Goal: Task Accomplishment & Management: Manage account settings

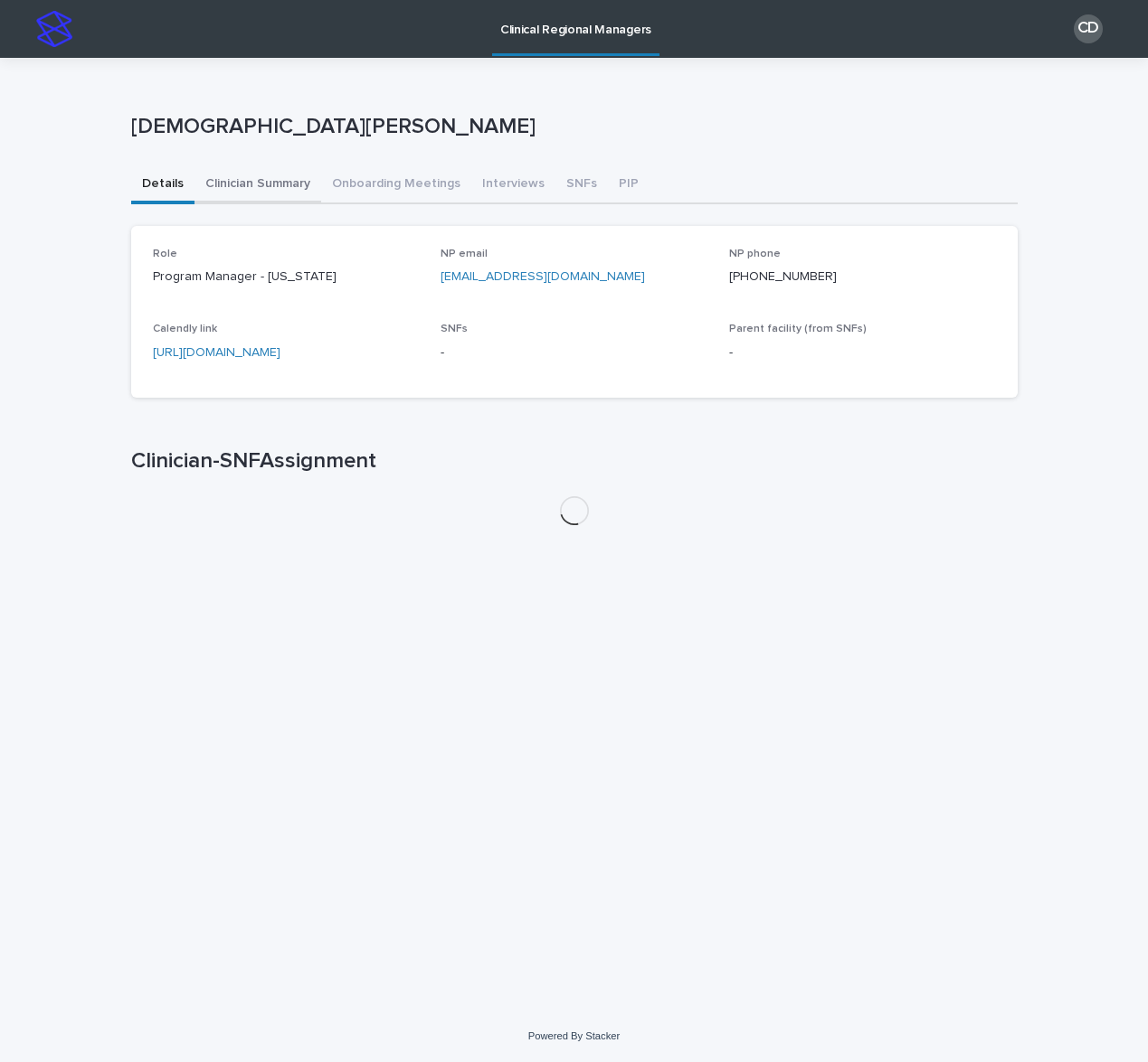
click at [260, 183] on button "Clinician Summary" at bounding box center [258, 185] width 126 height 38
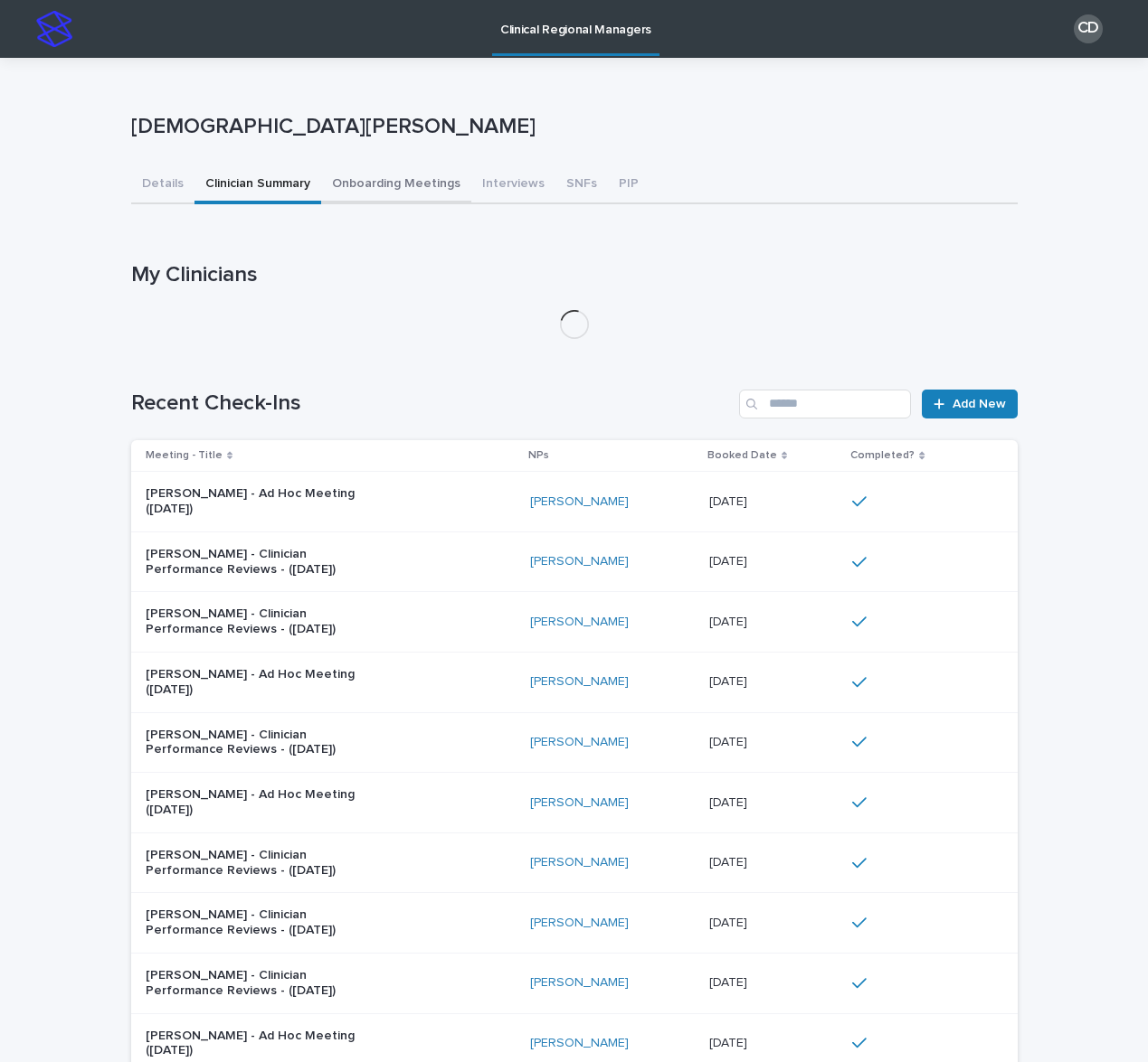
click at [321, 183] on button "Onboarding Meetings" at bounding box center [396, 185] width 150 height 38
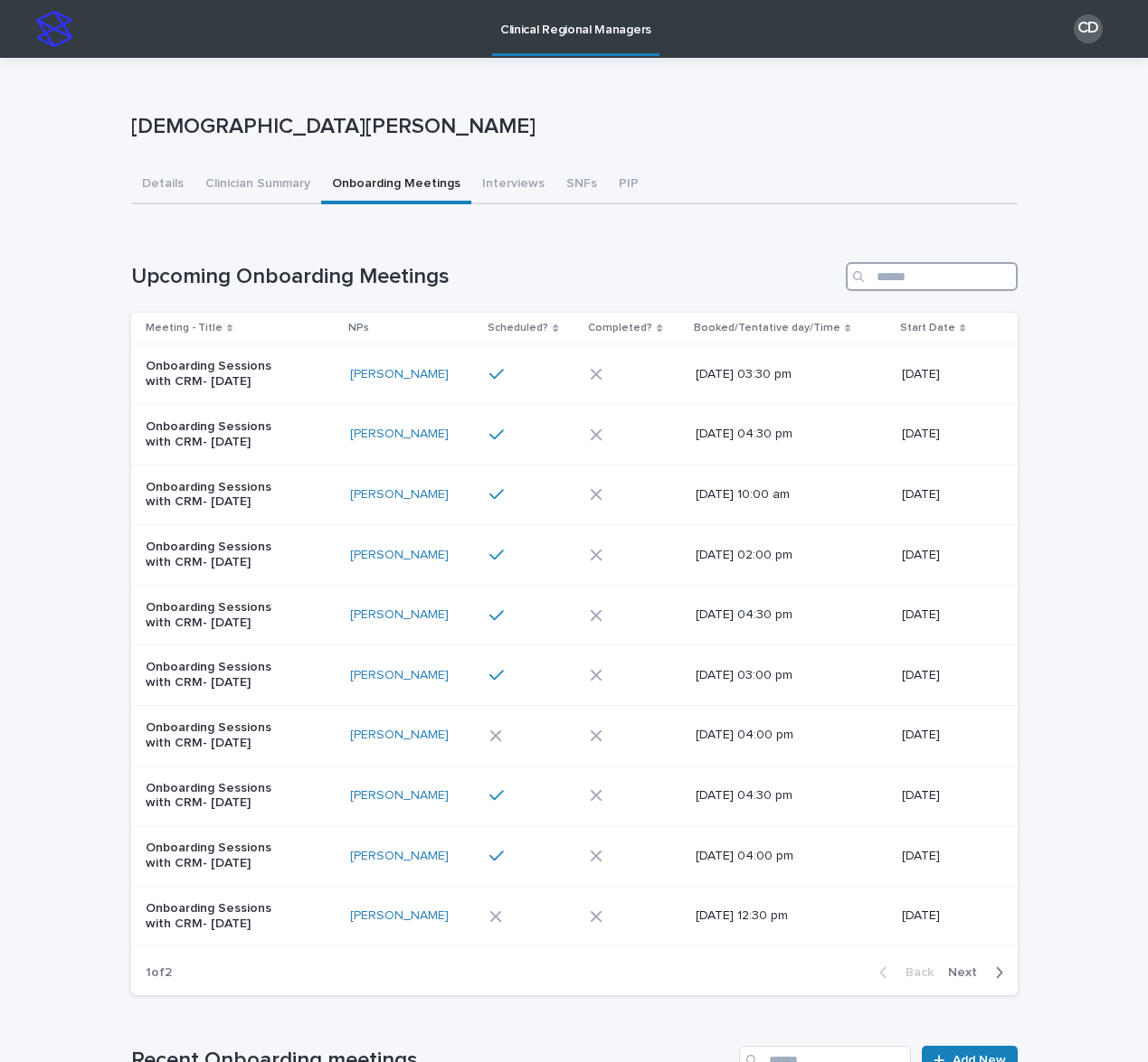
click at [877, 275] on input "Search" at bounding box center [931, 277] width 172 height 29
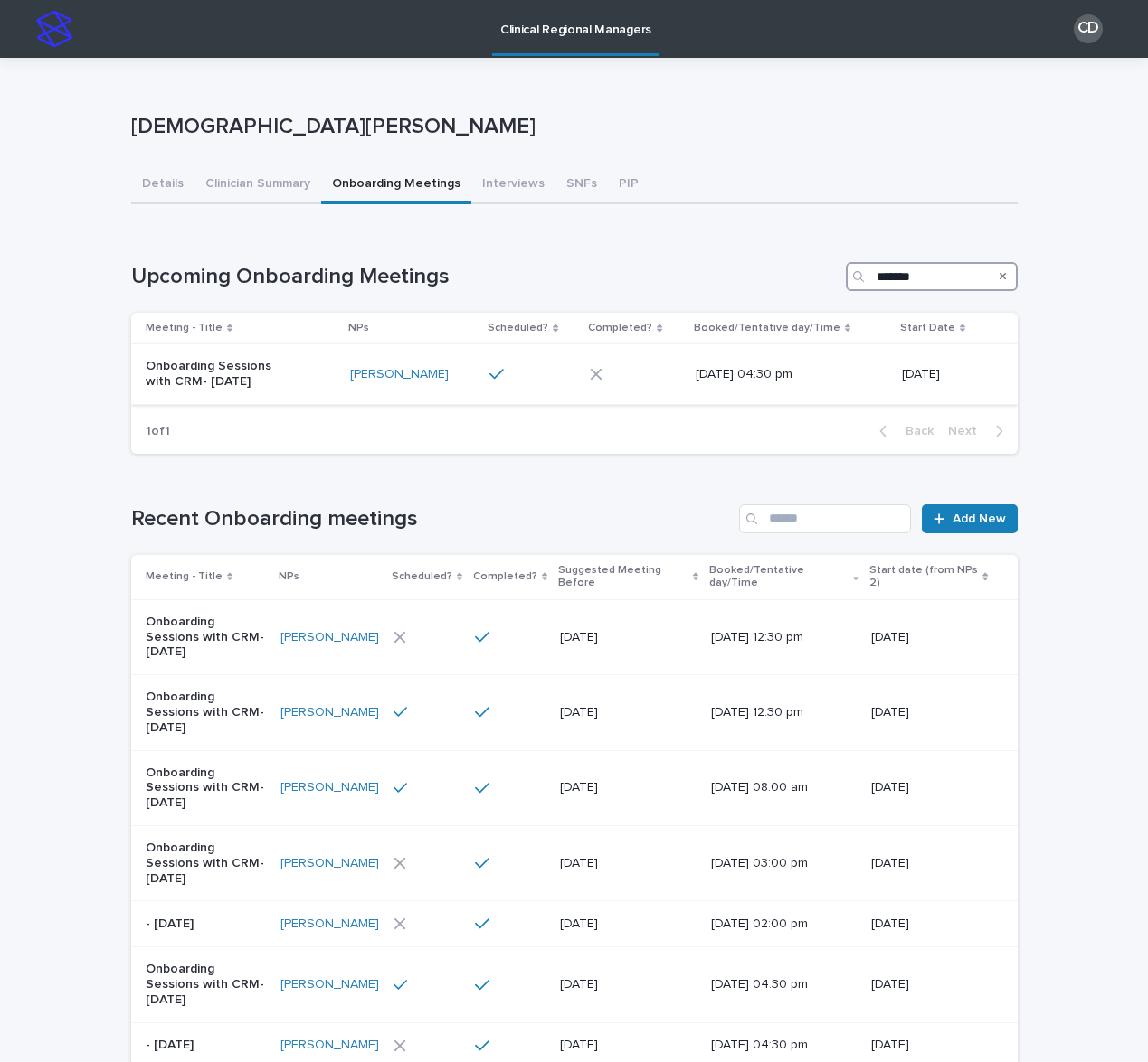
type input "*******"
click at [609, 359] on td at bounding box center [635, 375] width 105 height 60
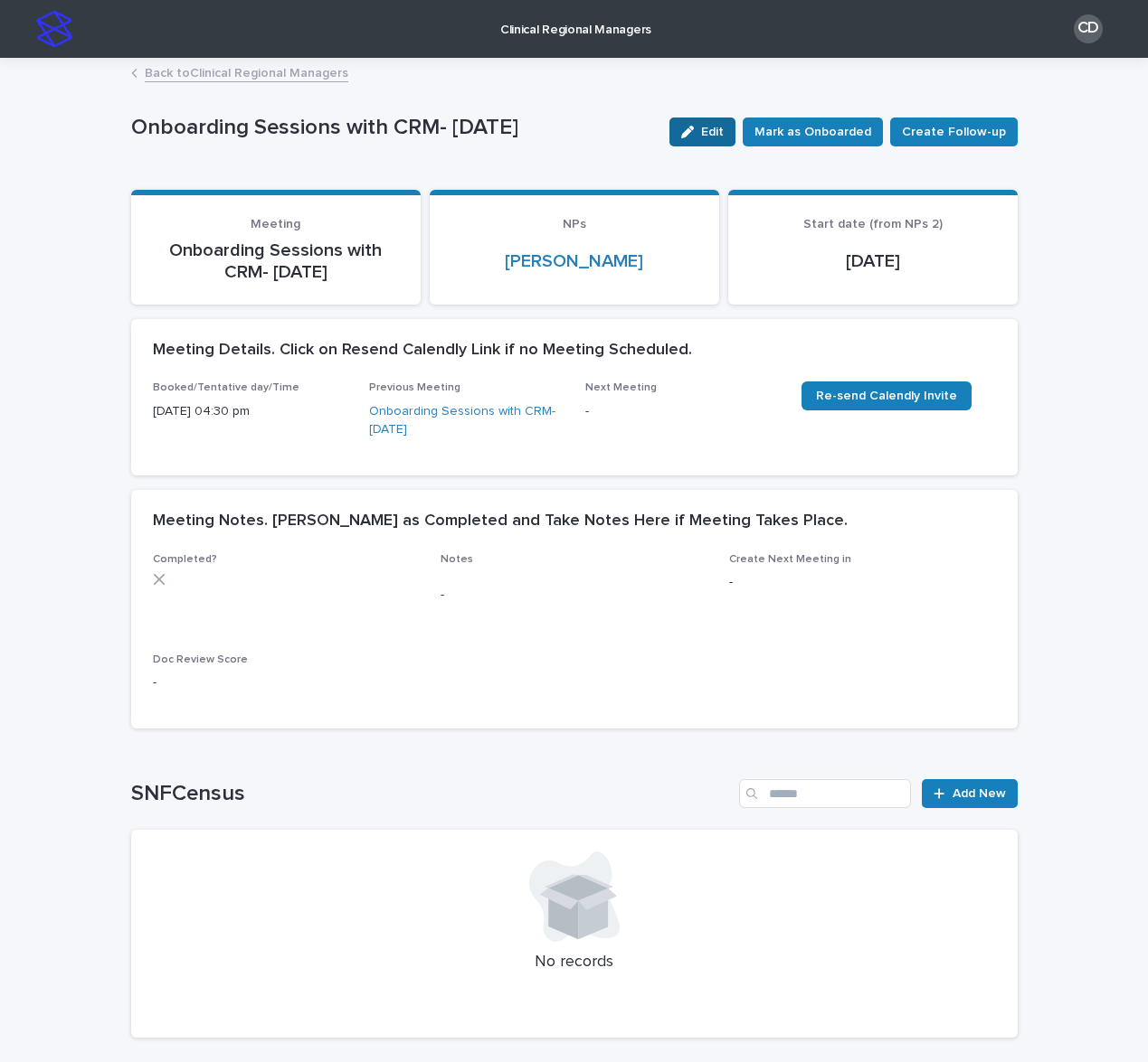
click at [716, 138] on button "Edit" at bounding box center [703, 132] width 66 height 29
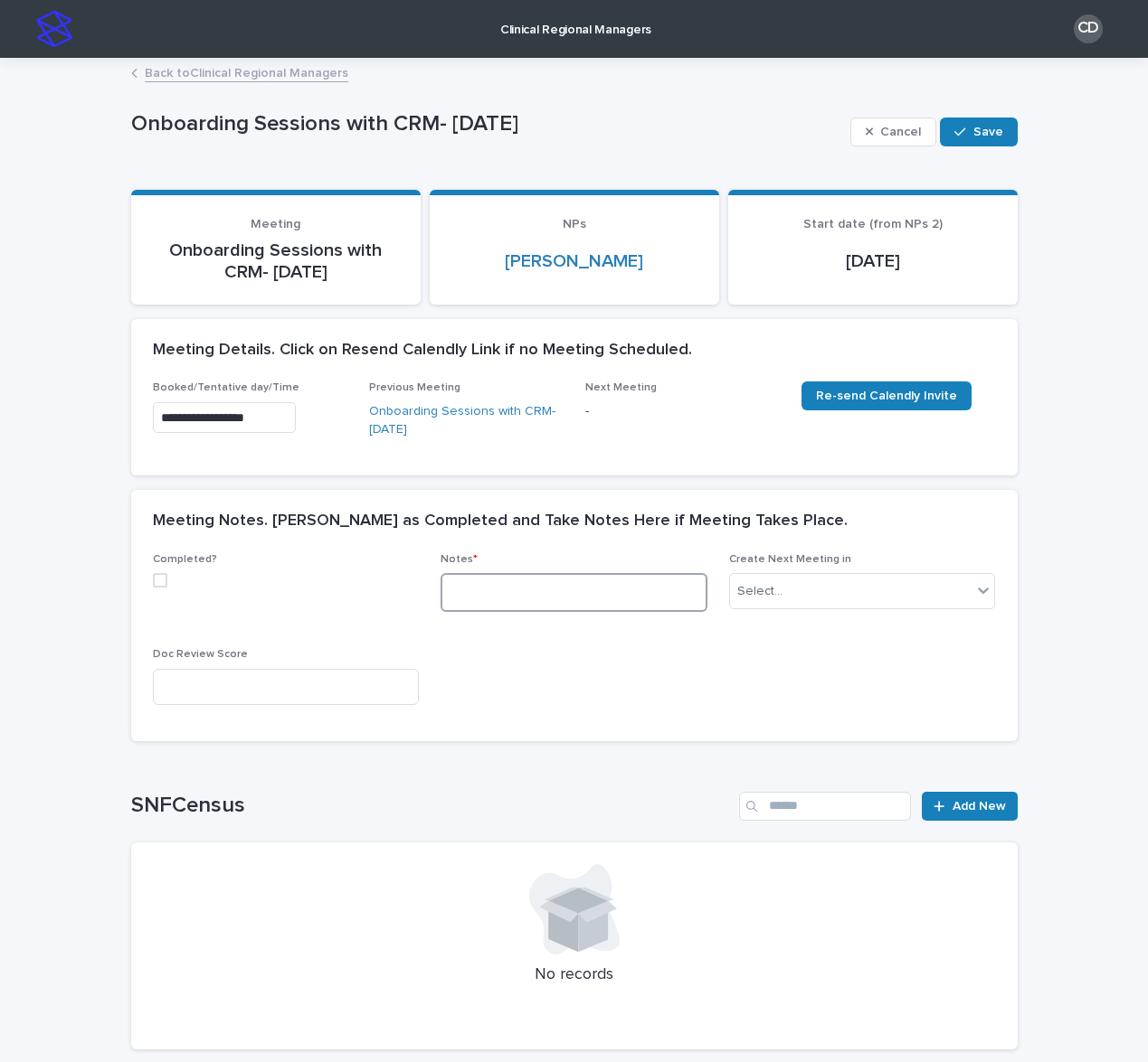
click at [466, 586] on textarea at bounding box center [574, 593] width 267 height 39
paste textarea "**********"
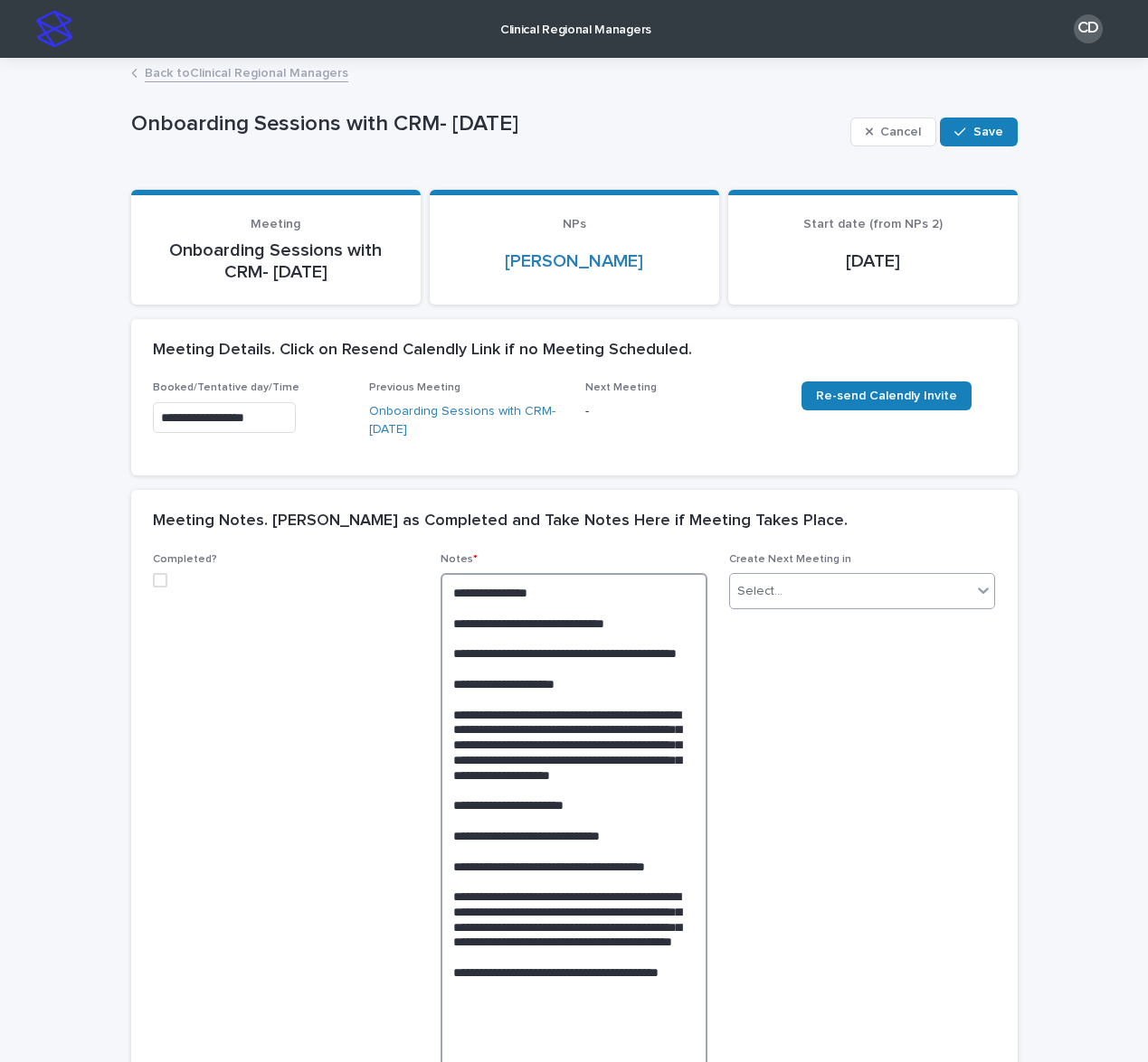
type textarea "**********"
click at [812, 604] on div "Select..." at bounding box center [851, 592] width 242 height 30
click at [158, 587] on span at bounding box center [159, 580] width 15 height 15
click at [904, 141] on button "Cancel" at bounding box center [893, 132] width 87 height 29
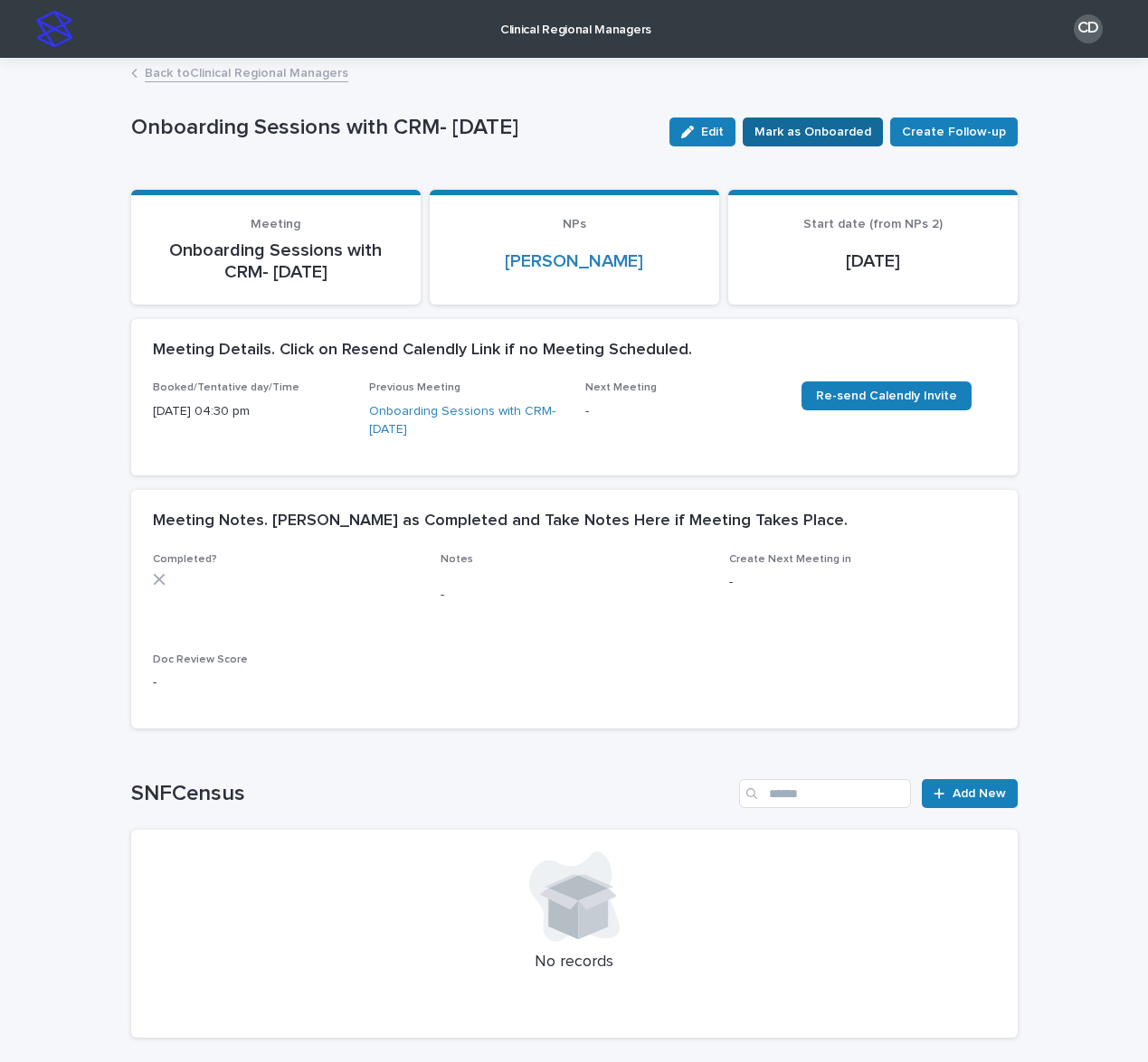
click at [798, 130] on span "Mark as Onboarded" at bounding box center [813, 132] width 117 height 18
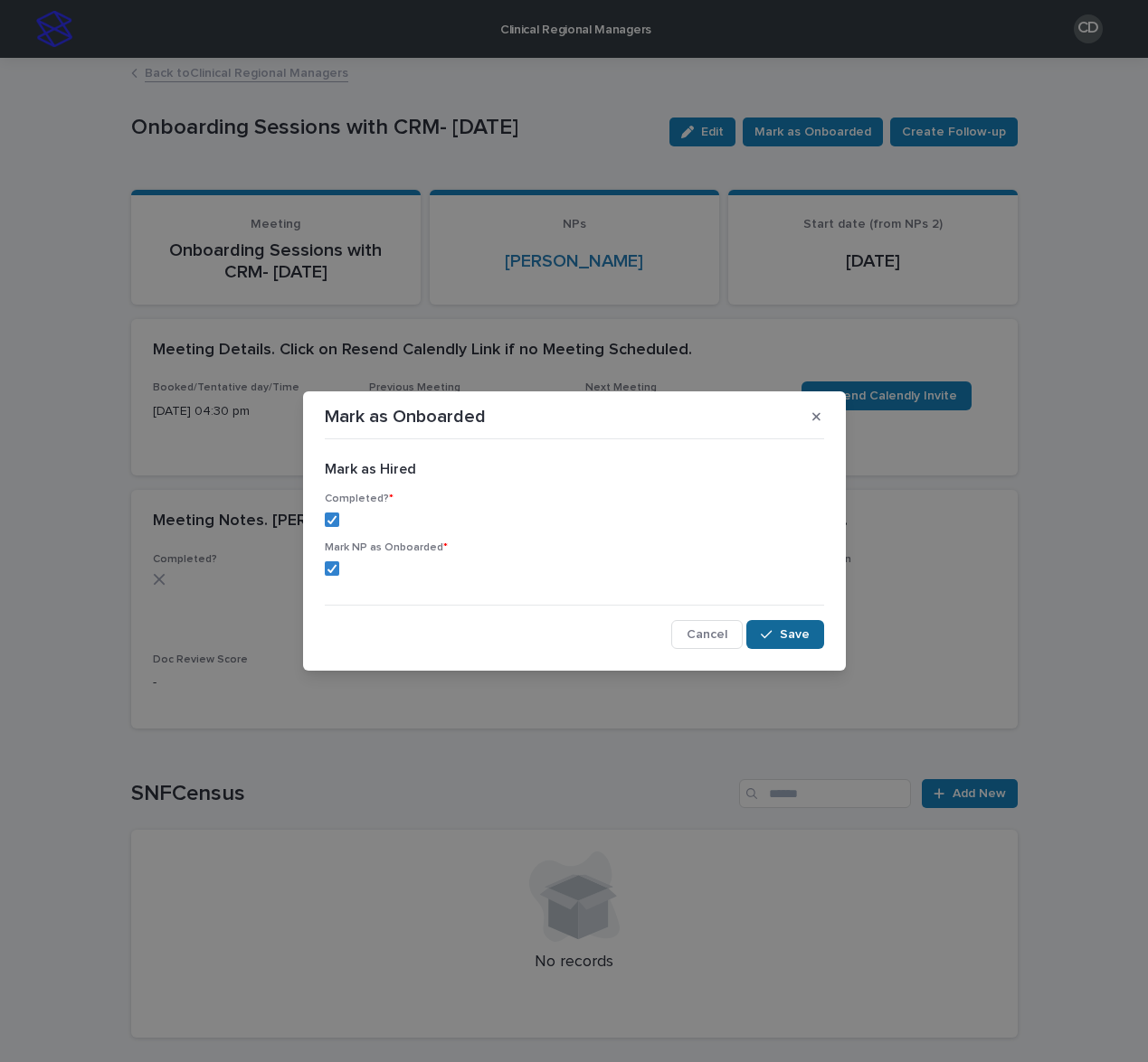
click at [775, 636] on div "button" at bounding box center [770, 634] width 18 height 13
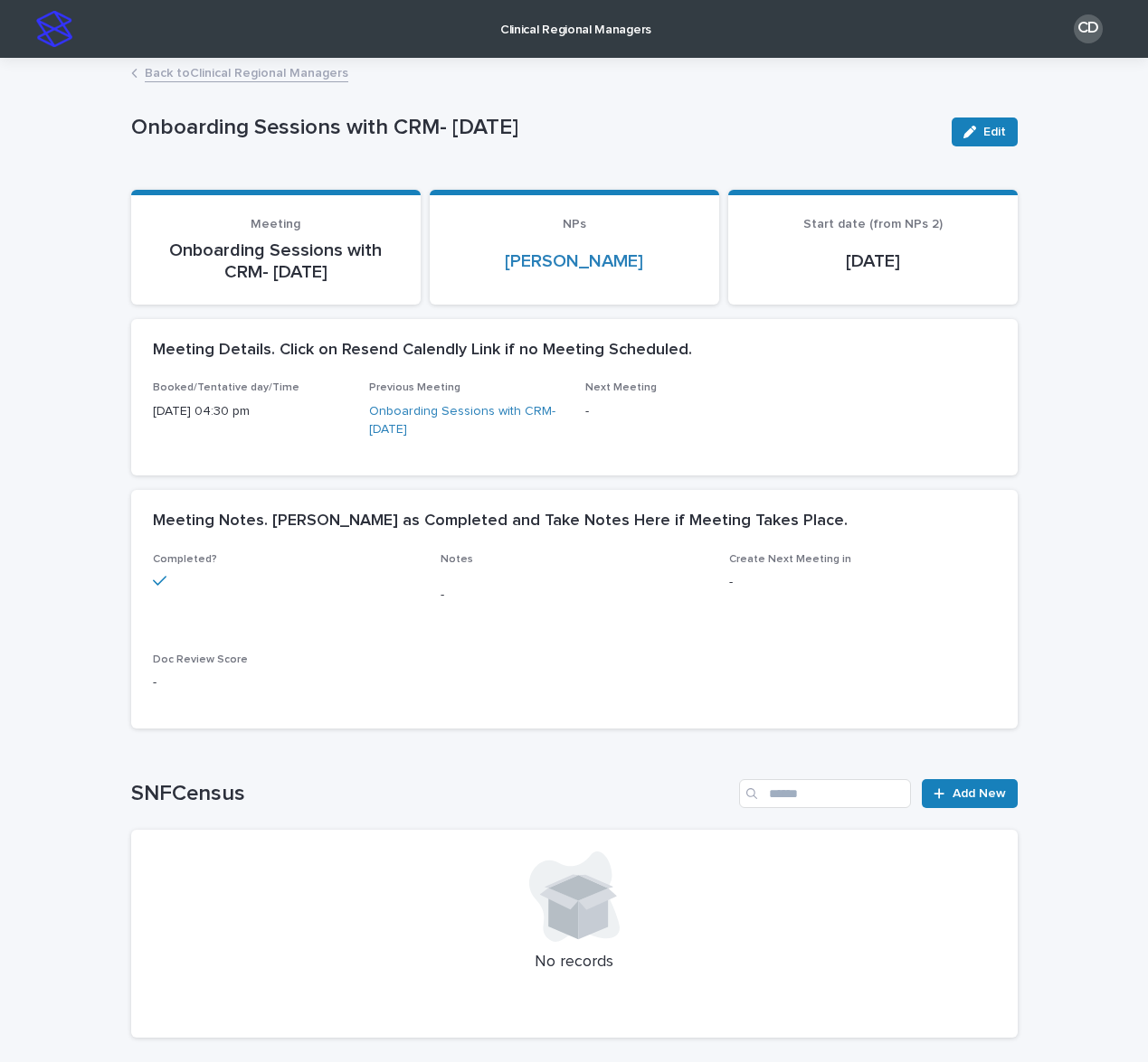
click at [299, 74] on link "Back to Clinical Regional Managers" at bounding box center [246, 71] width 203 height 20
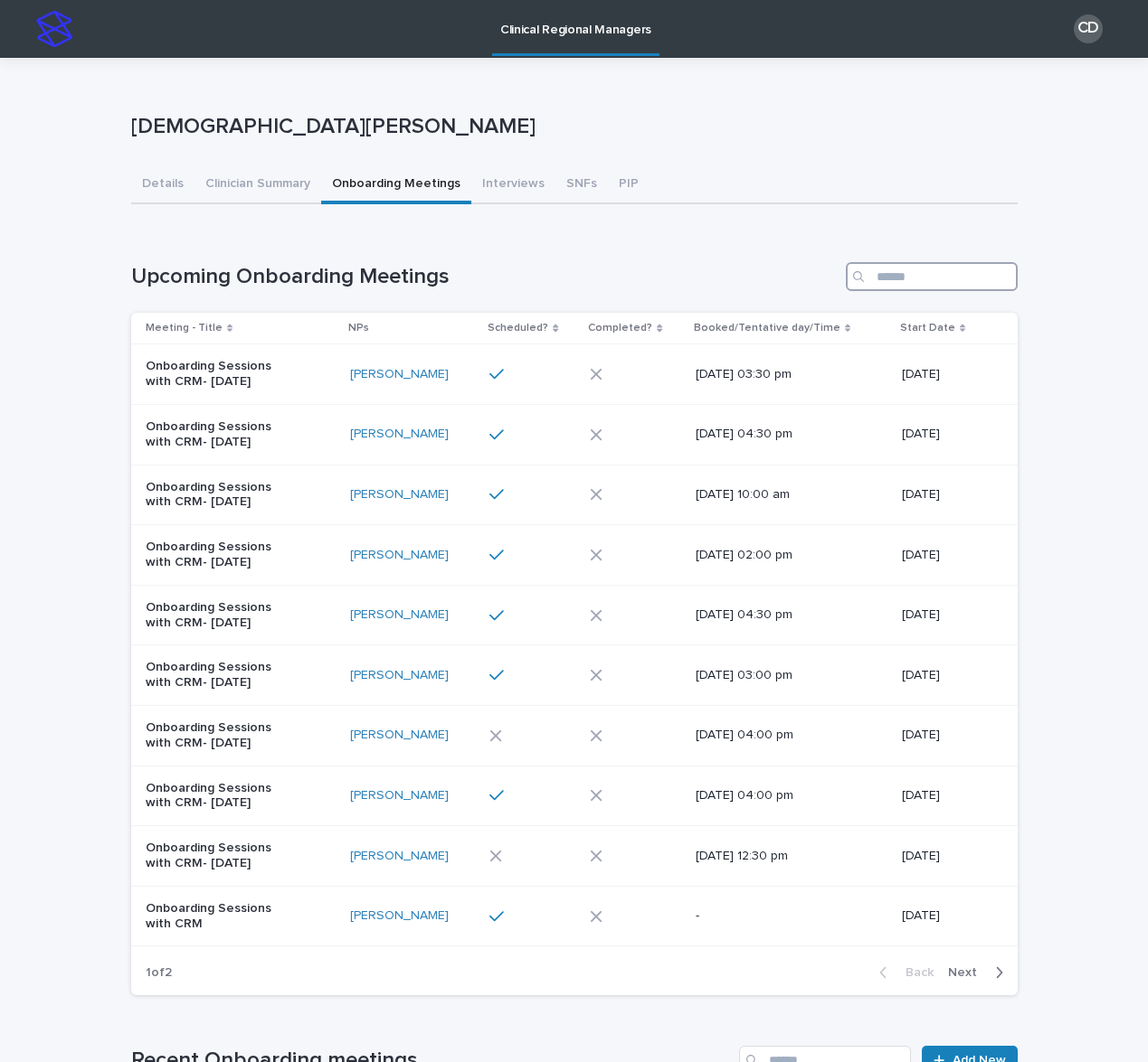
click at [904, 271] on input "Search" at bounding box center [931, 277] width 172 height 29
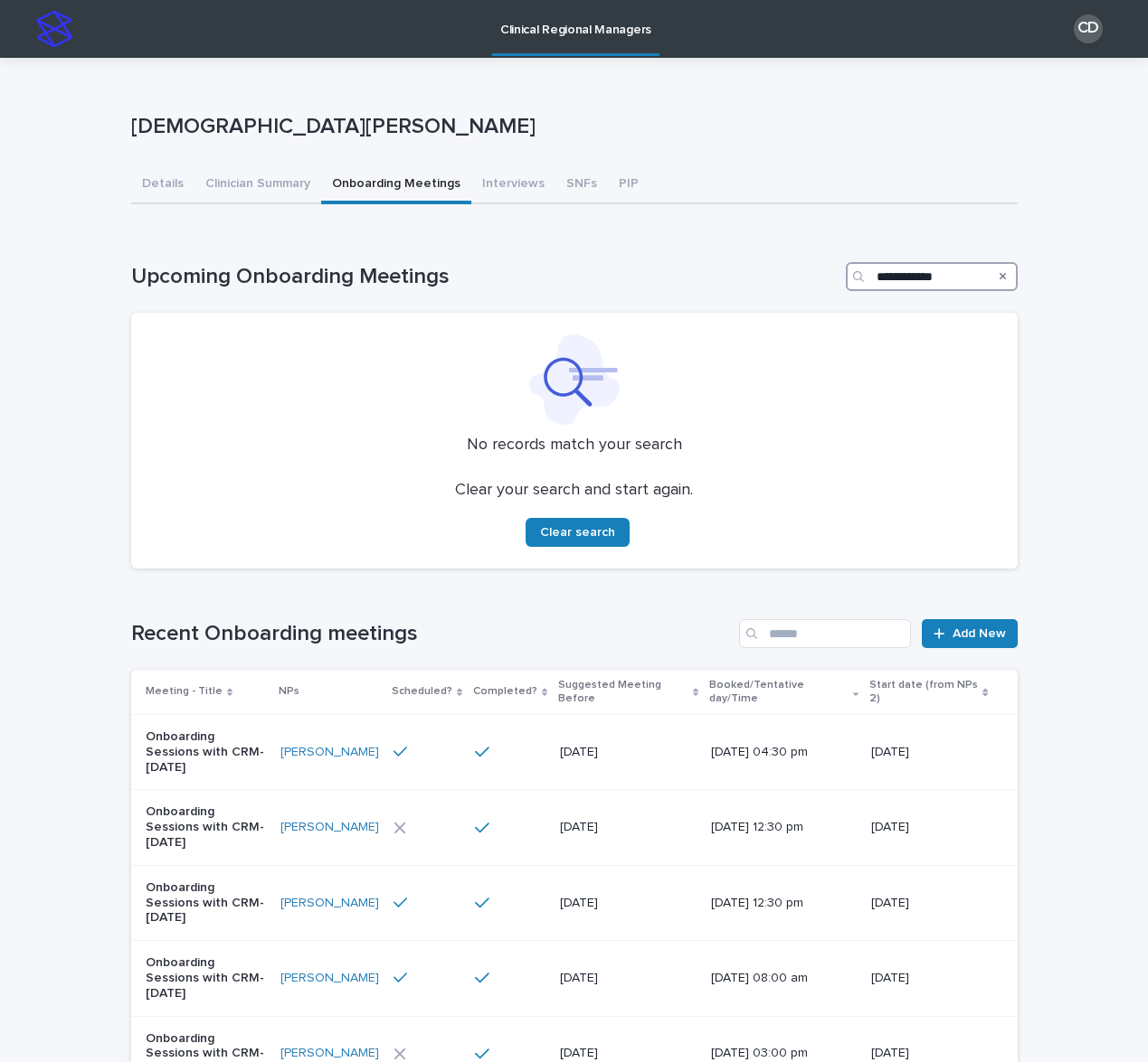
type input "**********"
click at [269, 177] on button "Clinician Summary" at bounding box center [258, 185] width 126 height 38
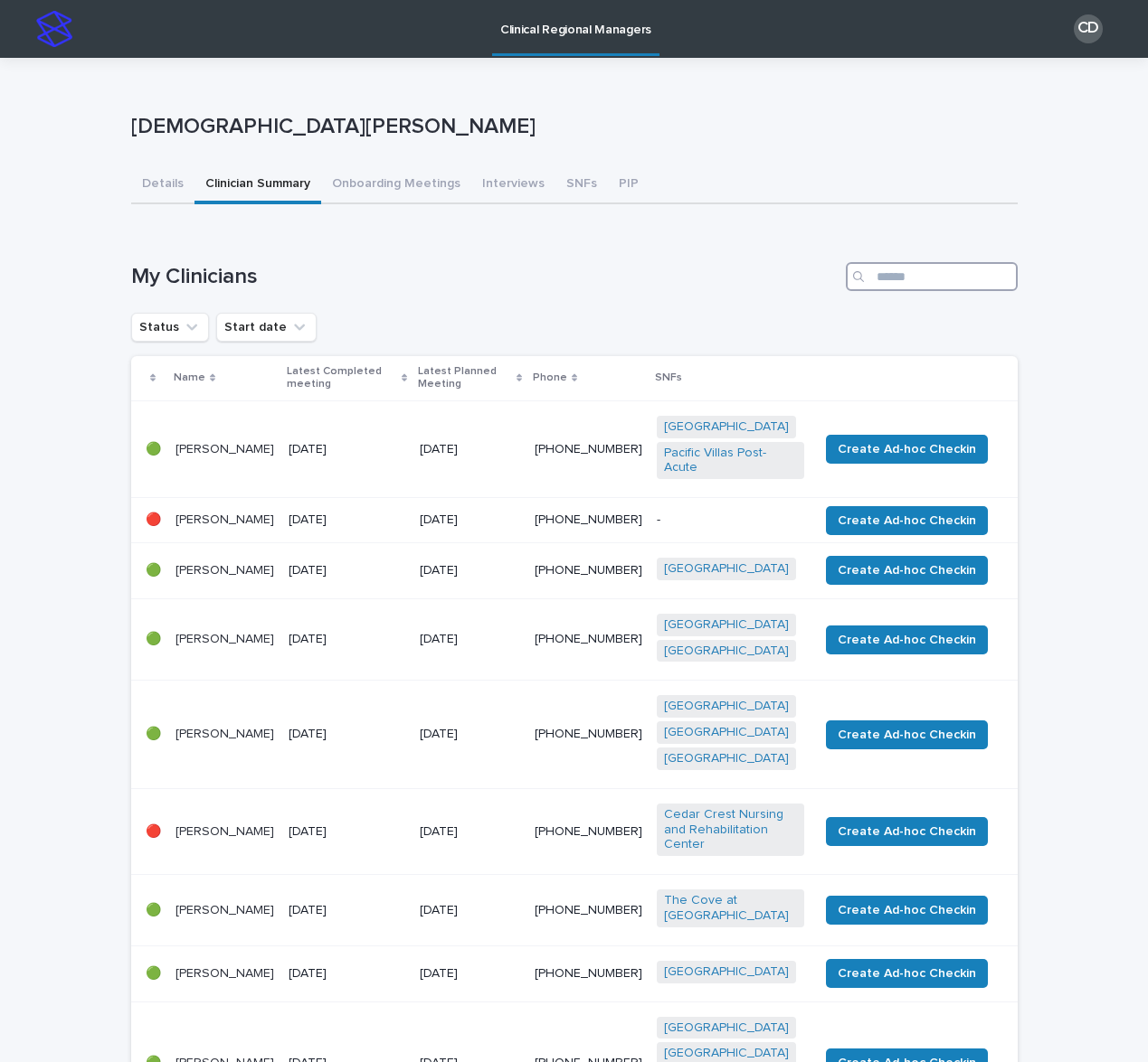
click at [947, 287] on input "Search" at bounding box center [931, 277] width 172 height 29
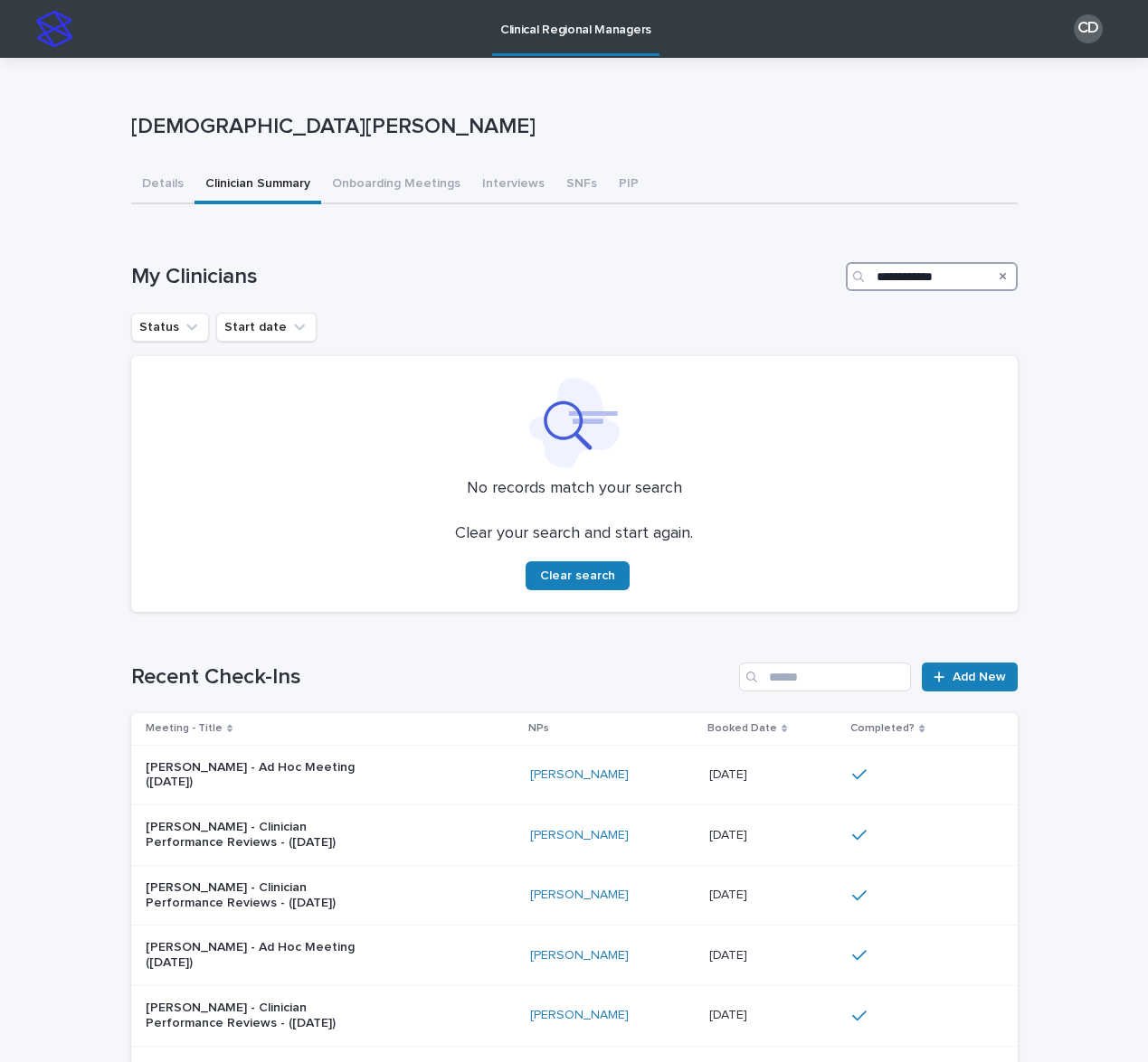
type input "**********"
click at [420, 184] on button "Onboarding Meetings" at bounding box center [396, 185] width 150 height 38
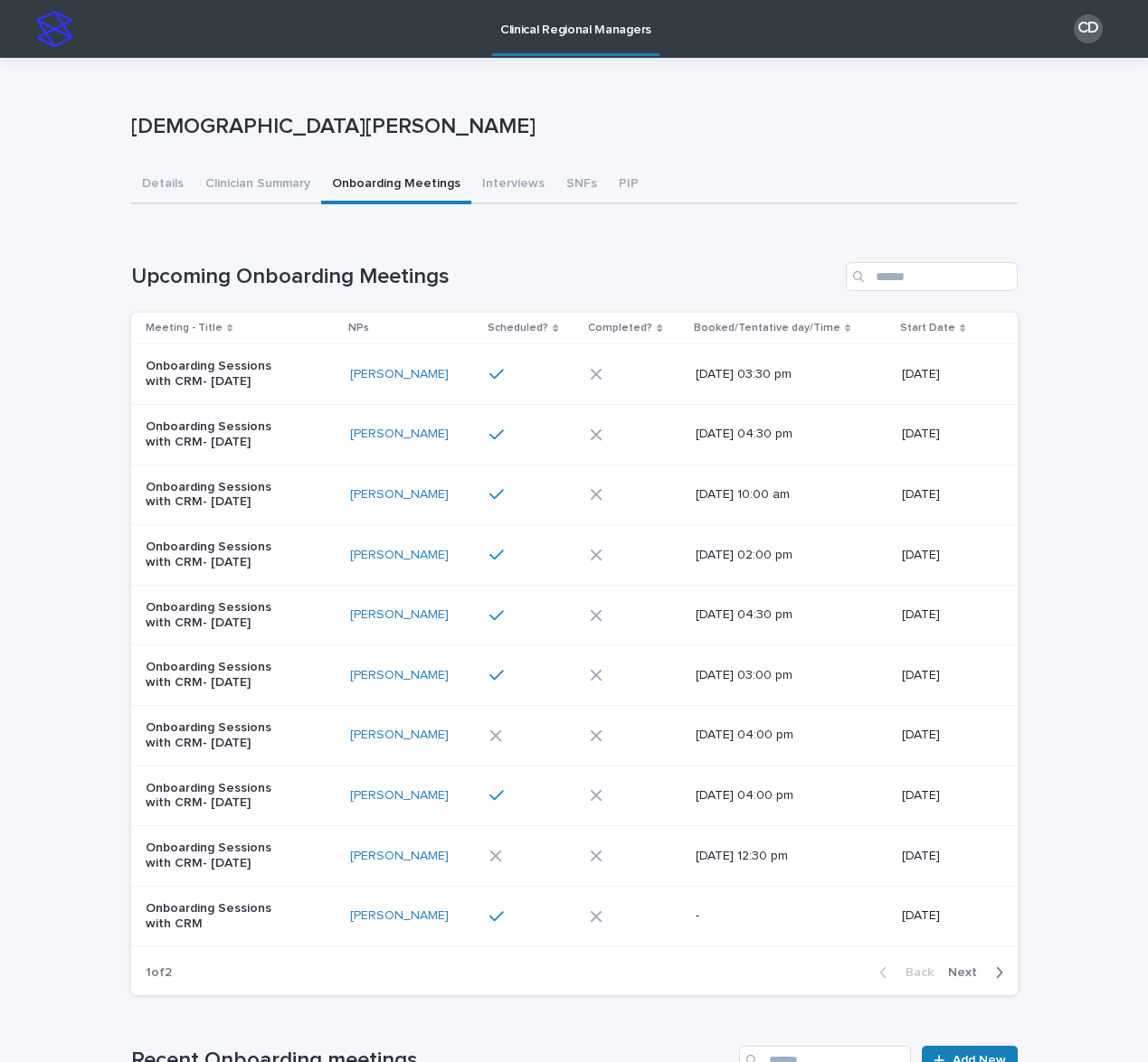
click at [463, 431] on div "Shilpa Patel" at bounding box center [412, 434] width 124 height 16
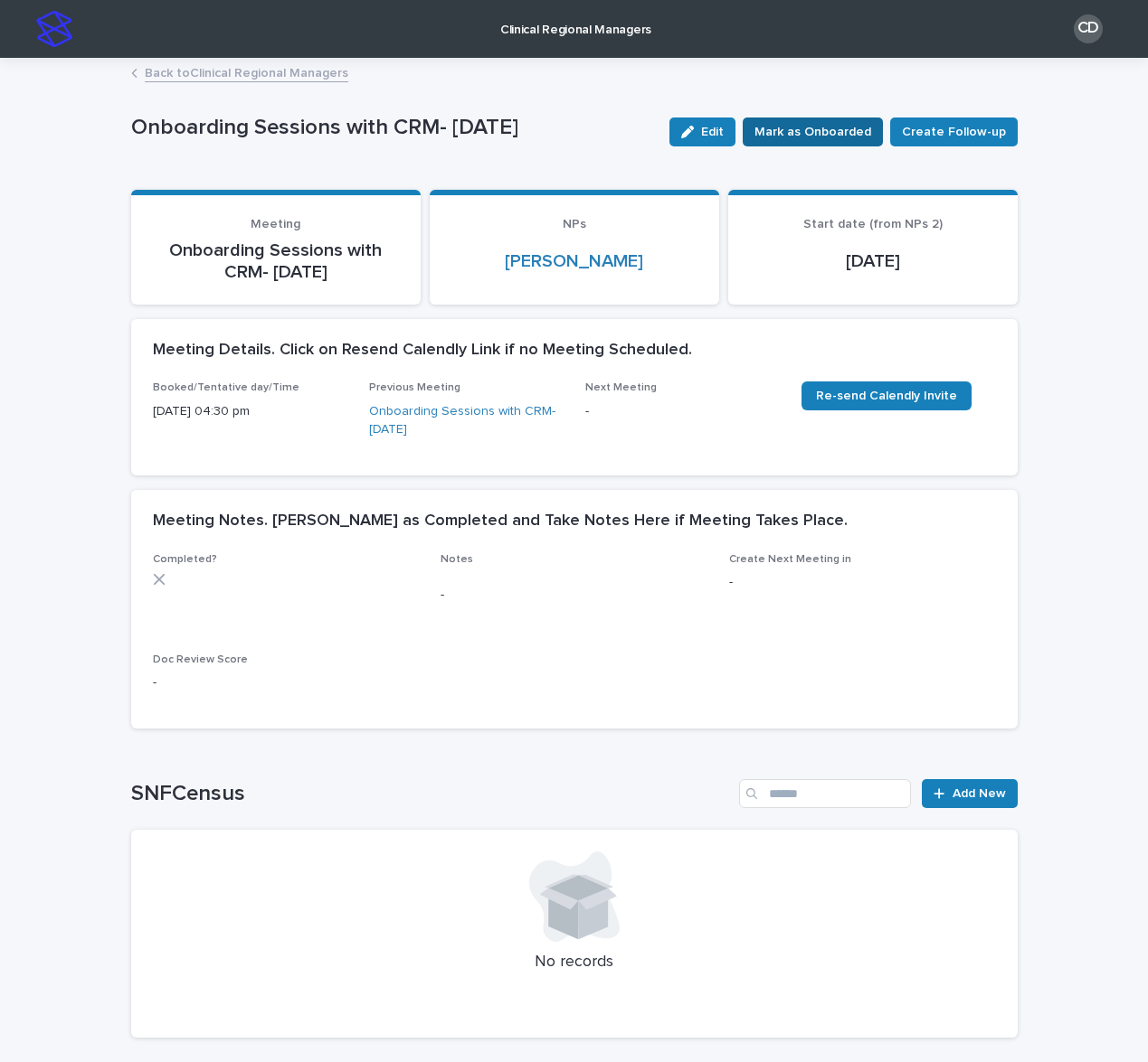
click at [792, 133] on span "Mark as Onboarded" at bounding box center [813, 132] width 117 height 18
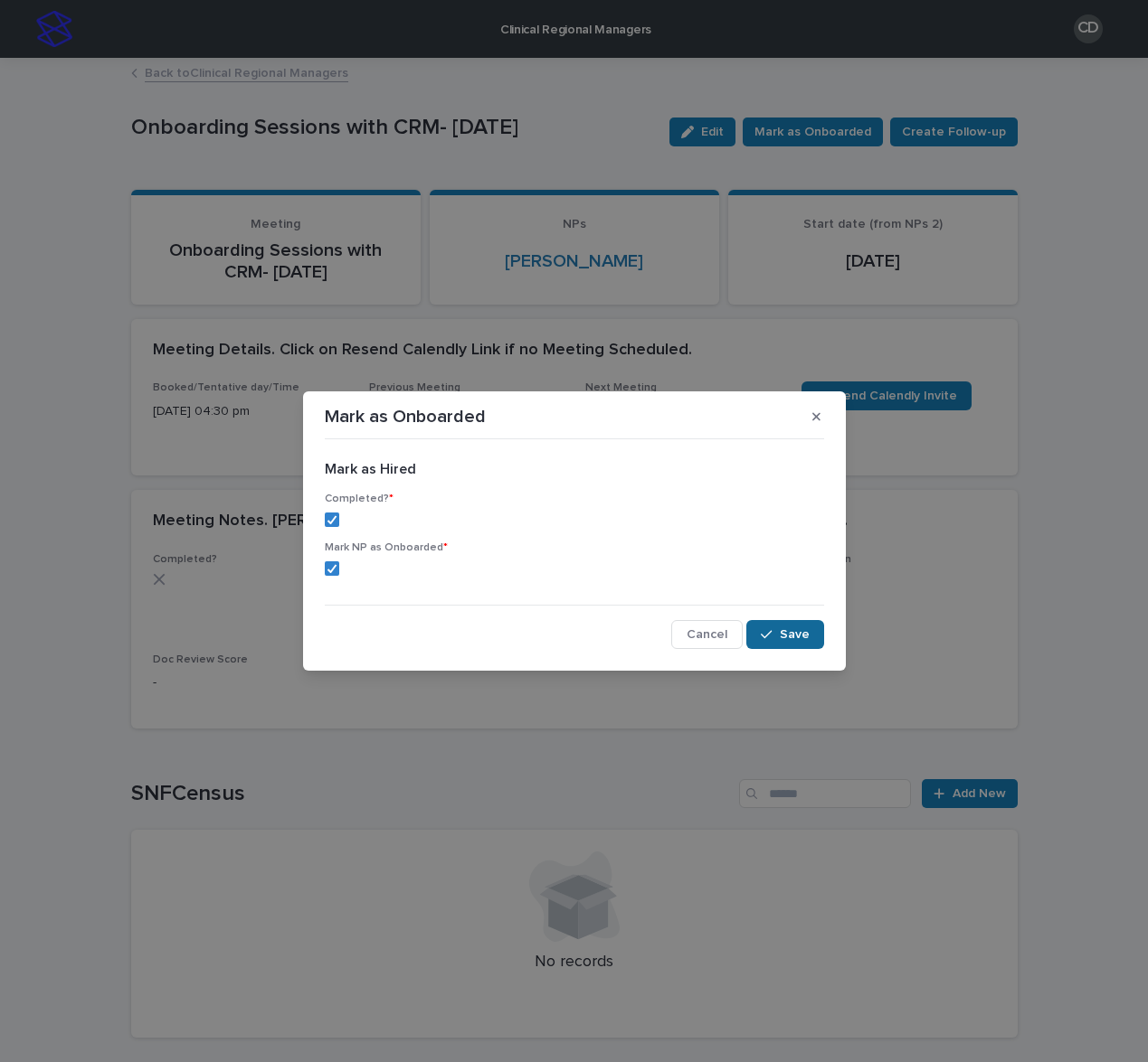
click at [774, 642] on button "Save" at bounding box center [784, 634] width 77 height 29
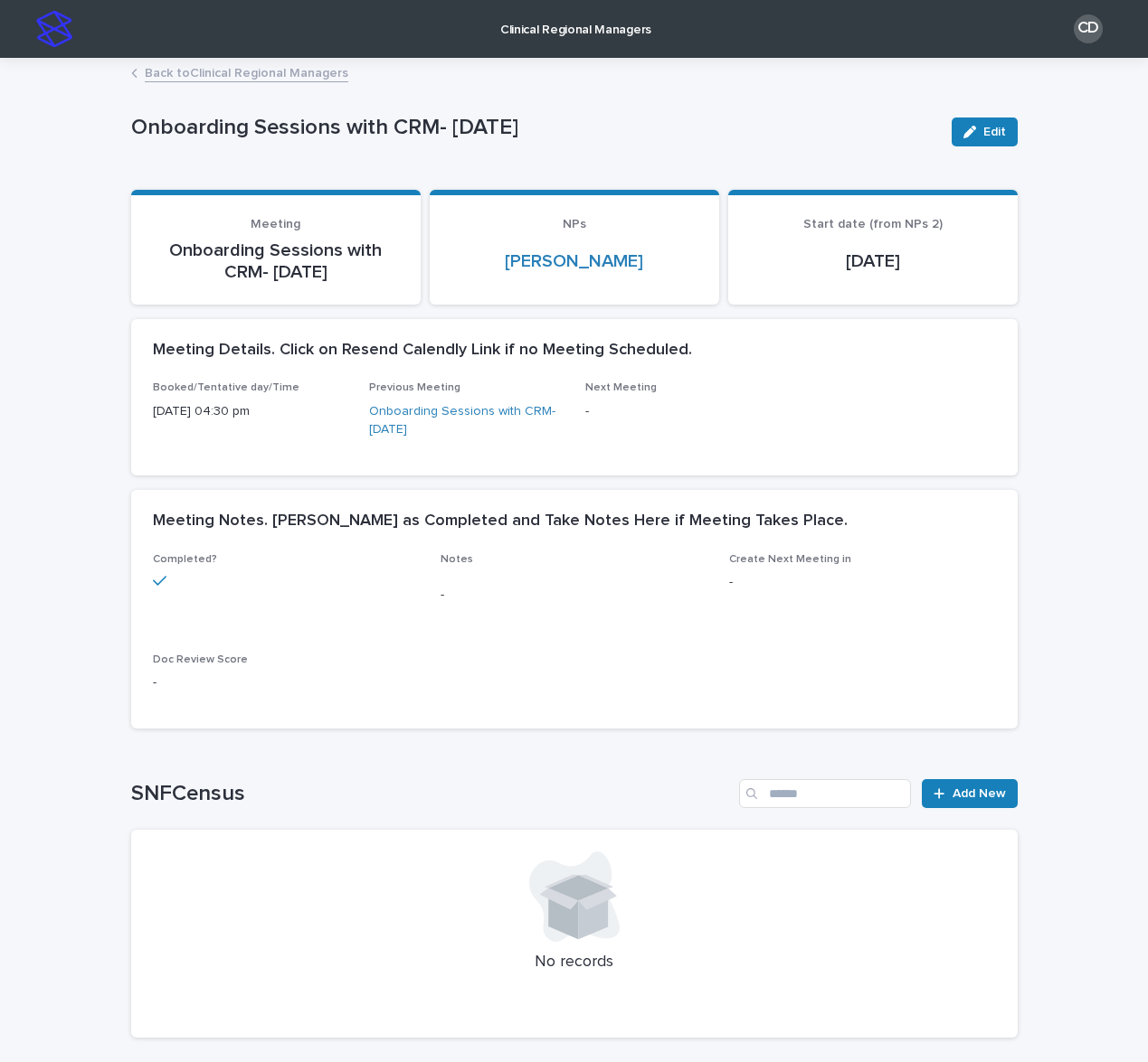
click at [269, 60] on div "Onboarding Sessions with CRM- Jul 2025 Edit Onboarding Sessions with CRM- Jul 2…" at bounding box center [574, 556] width 887 height 993
click at [268, 72] on link "Back to Clinical Regional Managers" at bounding box center [246, 71] width 203 height 20
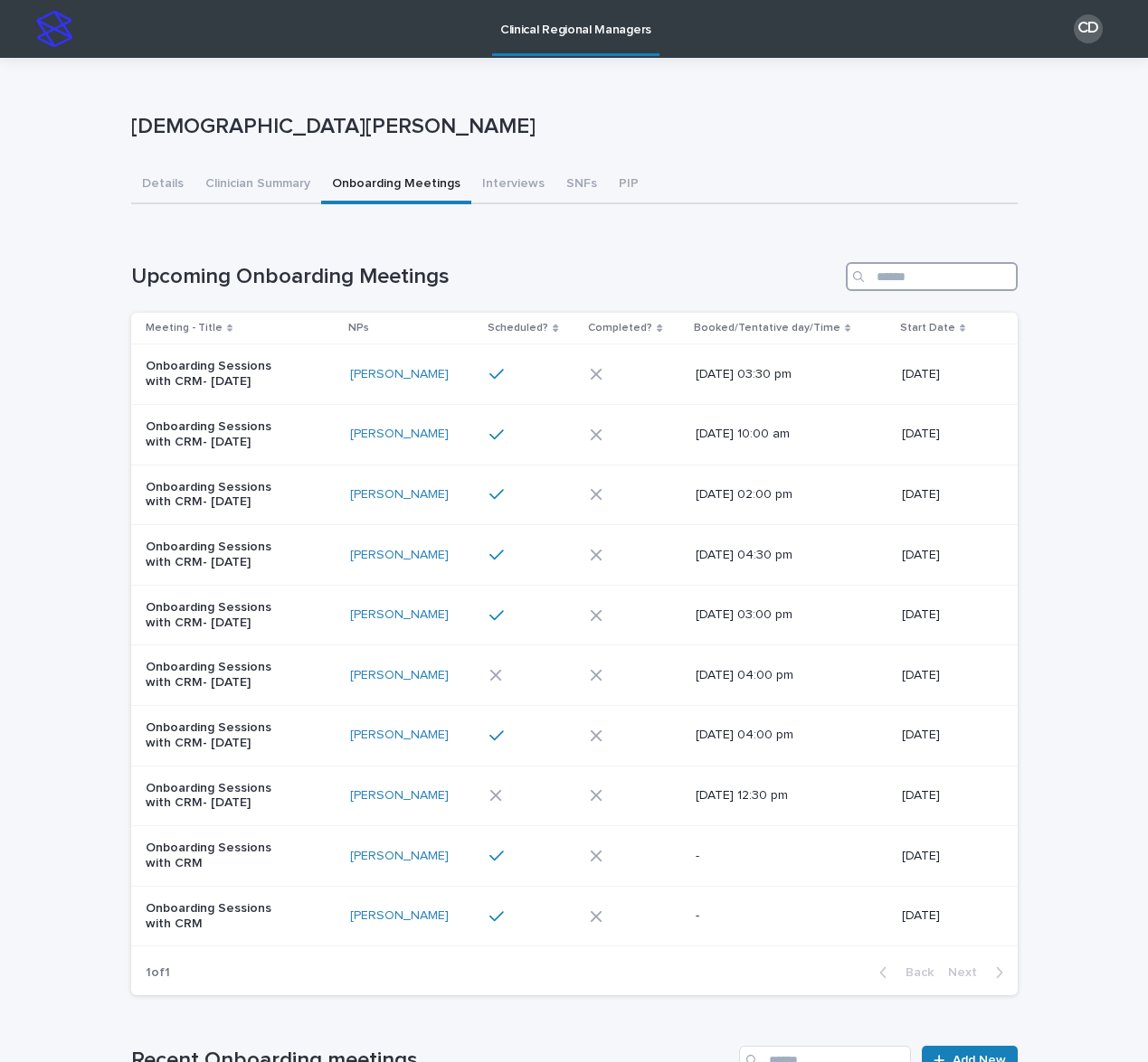
click at [887, 280] on input "Search" at bounding box center [931, 277] width 172 height 29
type input "******"
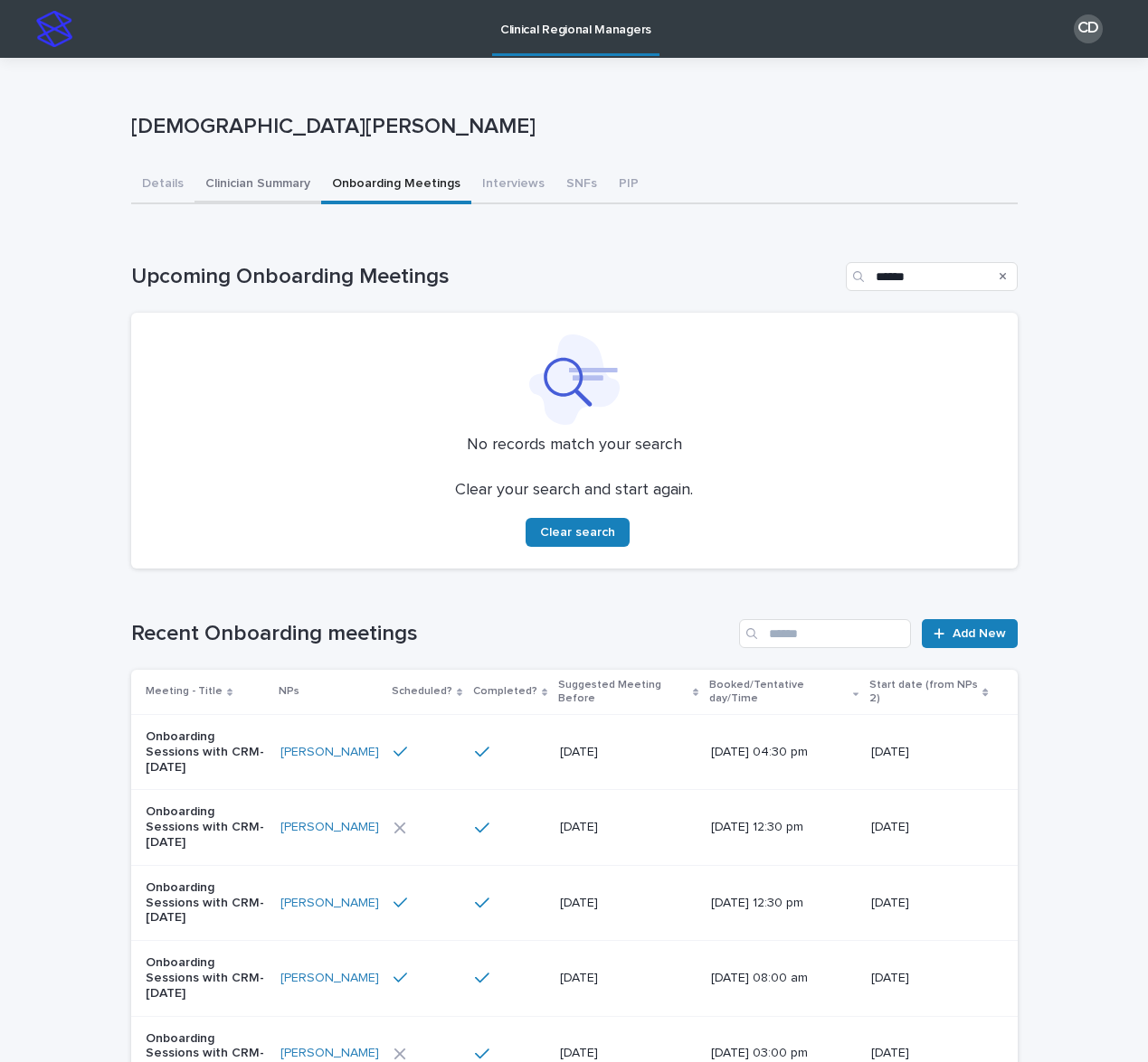
click at [270, 182] on button "Clinician Summary" at bounding box center [258, 185] width 126 height 38
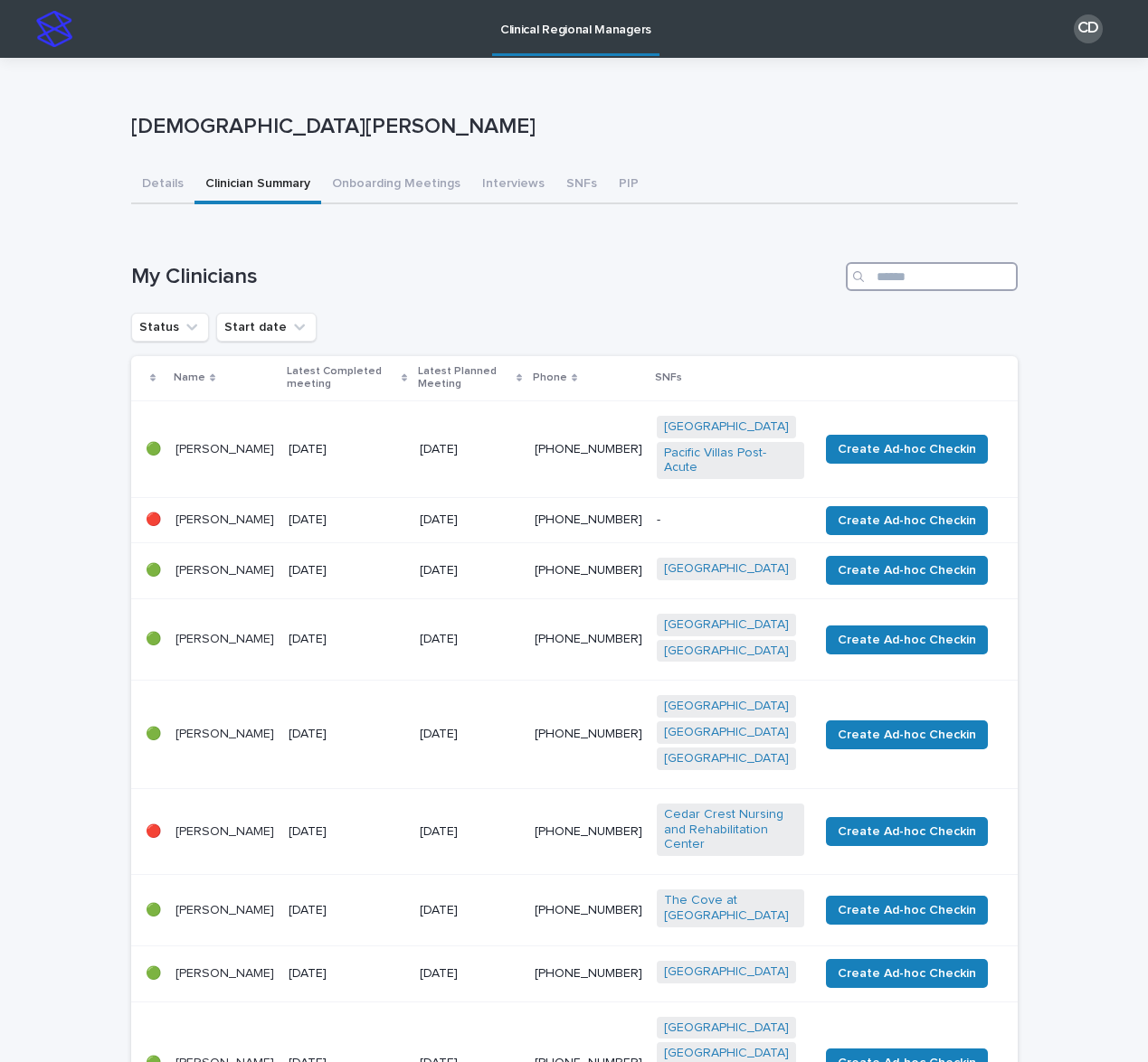
click at [922, 281] on input "Search" at bounding box center [931, 277] width 172 height 29
type input "******"
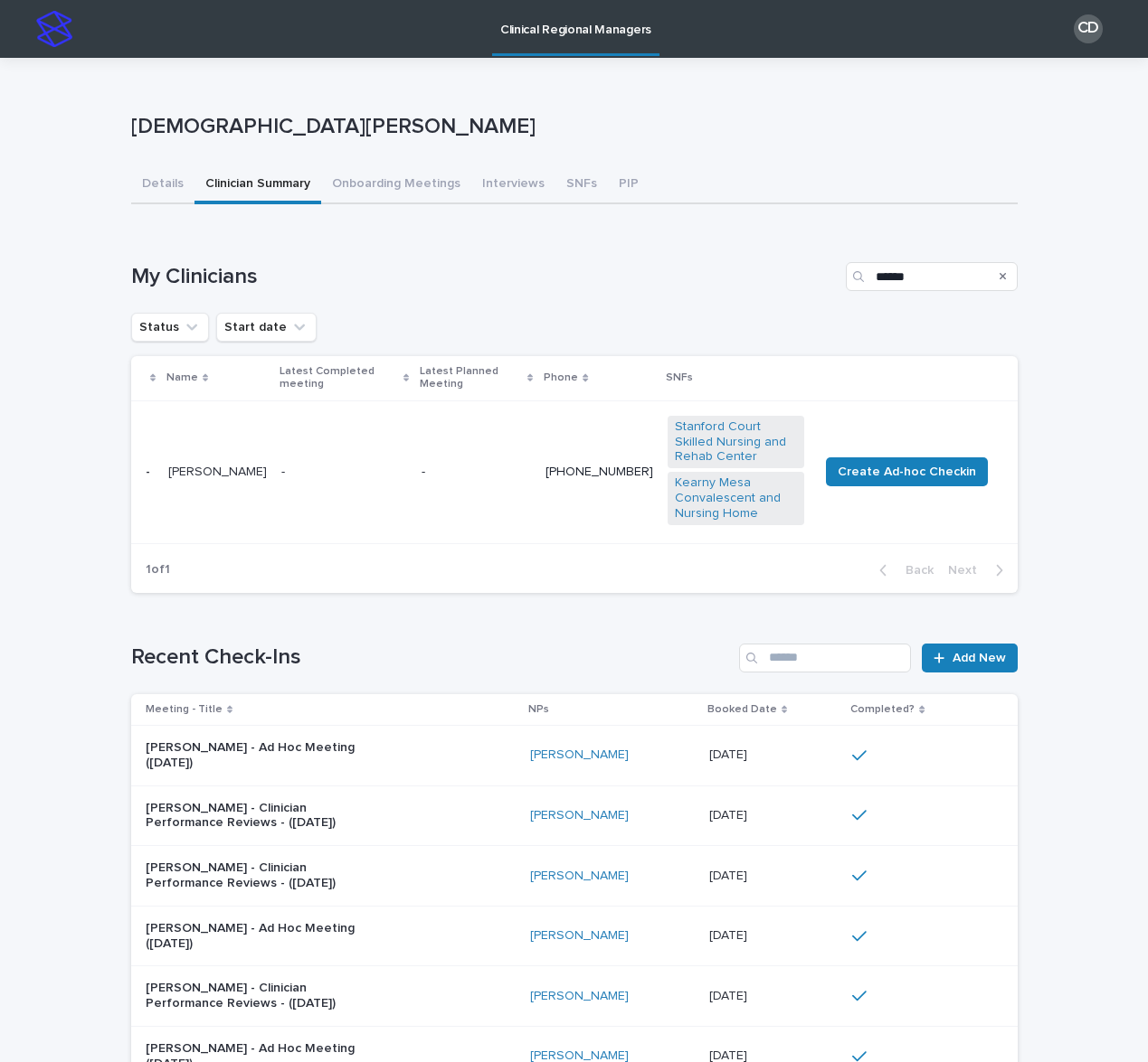
click at [404, 471] on div "-" at bounding box center [344, 472] width 126 height 30
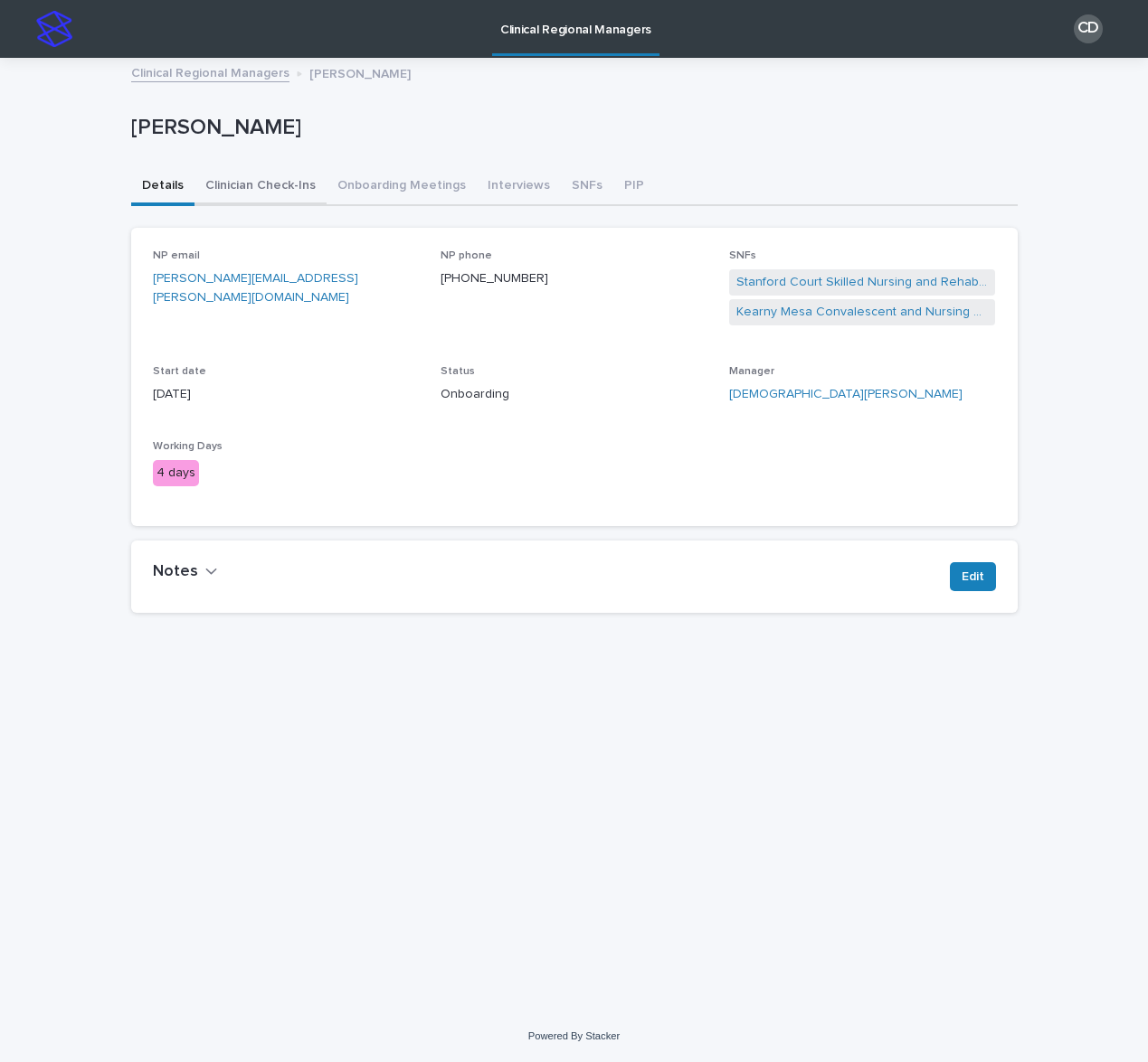
click at [276, 178] on button "Clinician Check-Ins" at bounding box center [261, 187] width 132 height 38
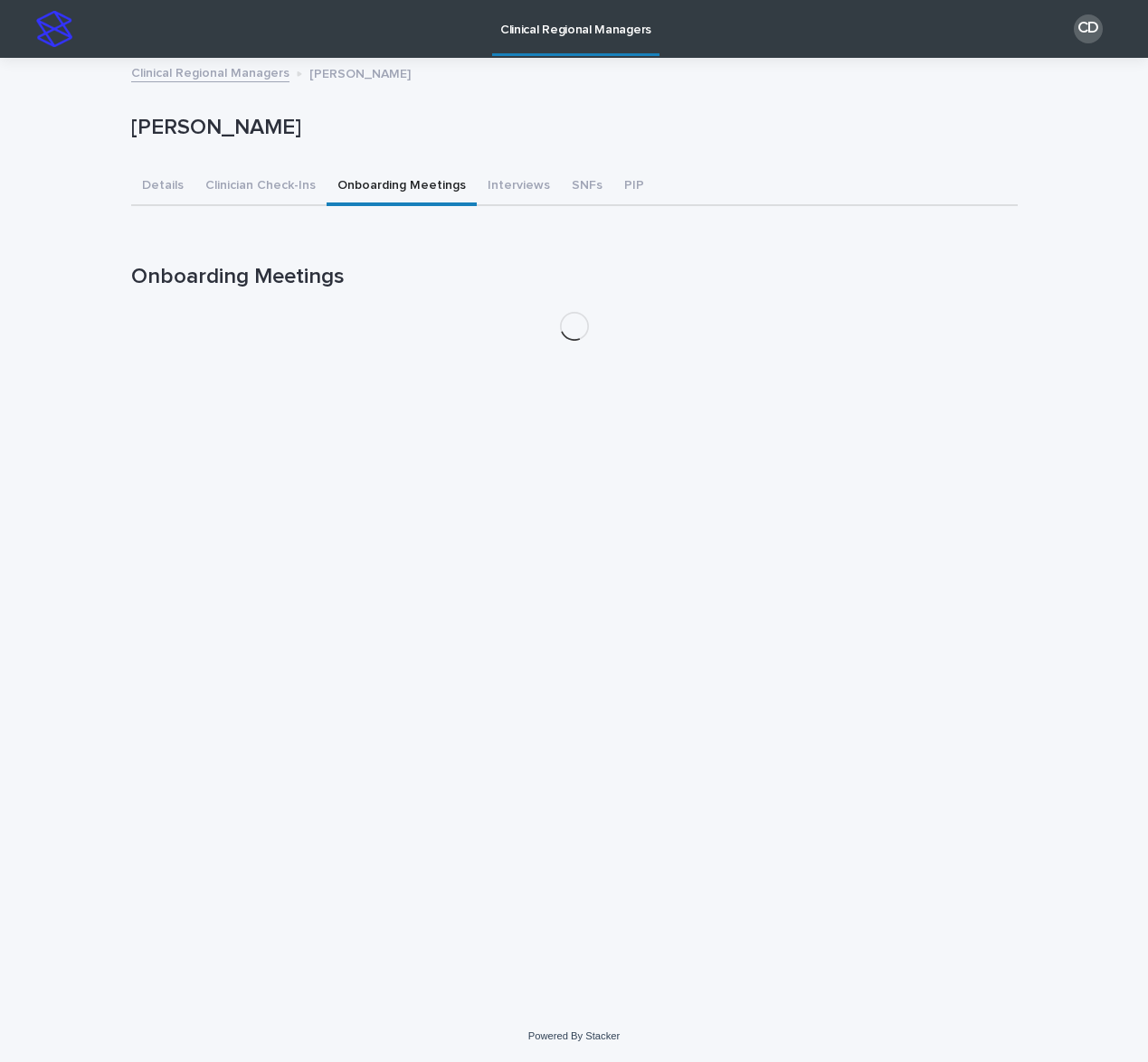
click at [359, 191] on button "Onboarding Meetings" at bounding box center [401, 187] width 150 height 38
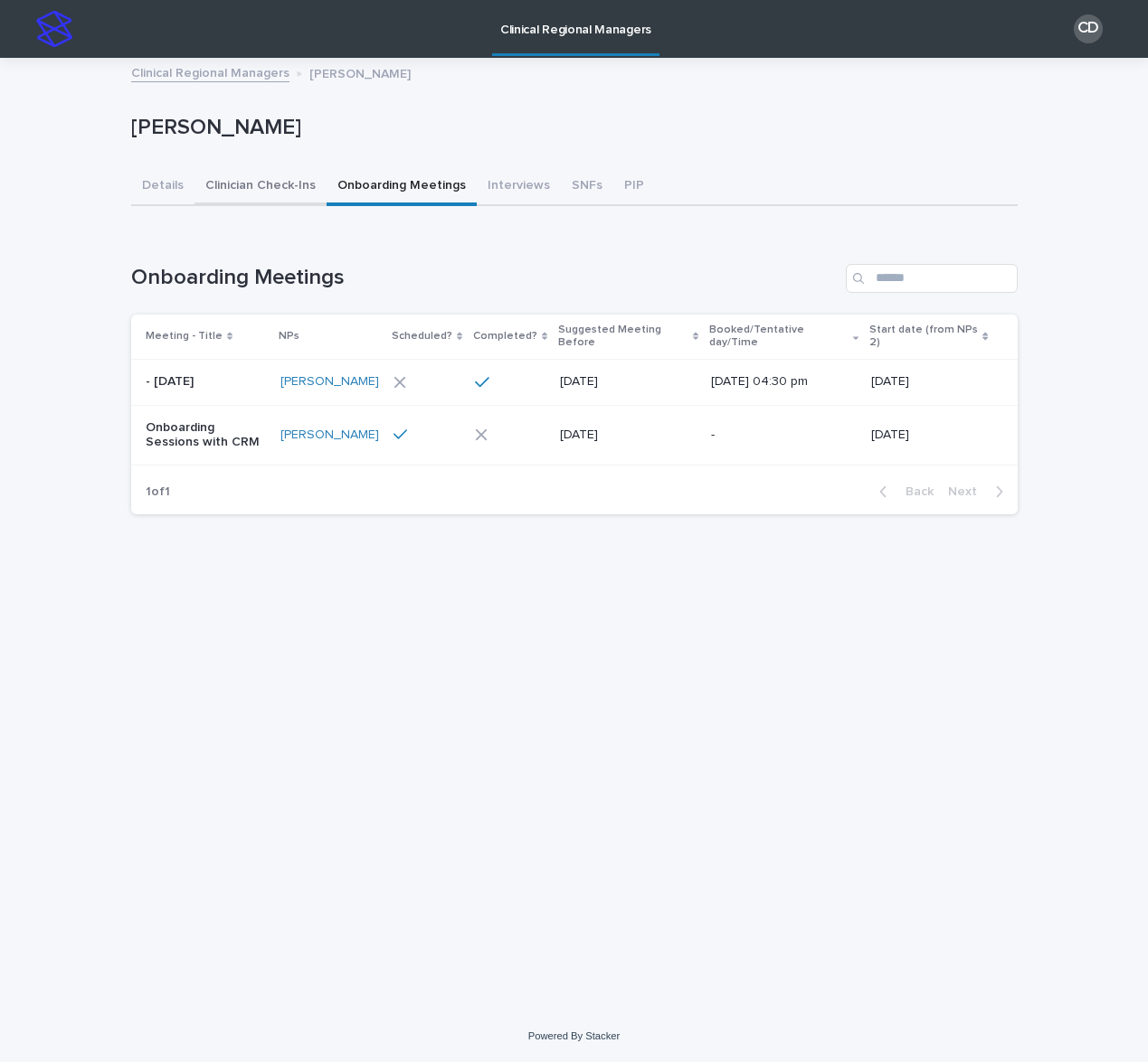
click at [270, 188] on button "Clinician Check-Ins" at bounding box center [261, 187] width 132 height 38
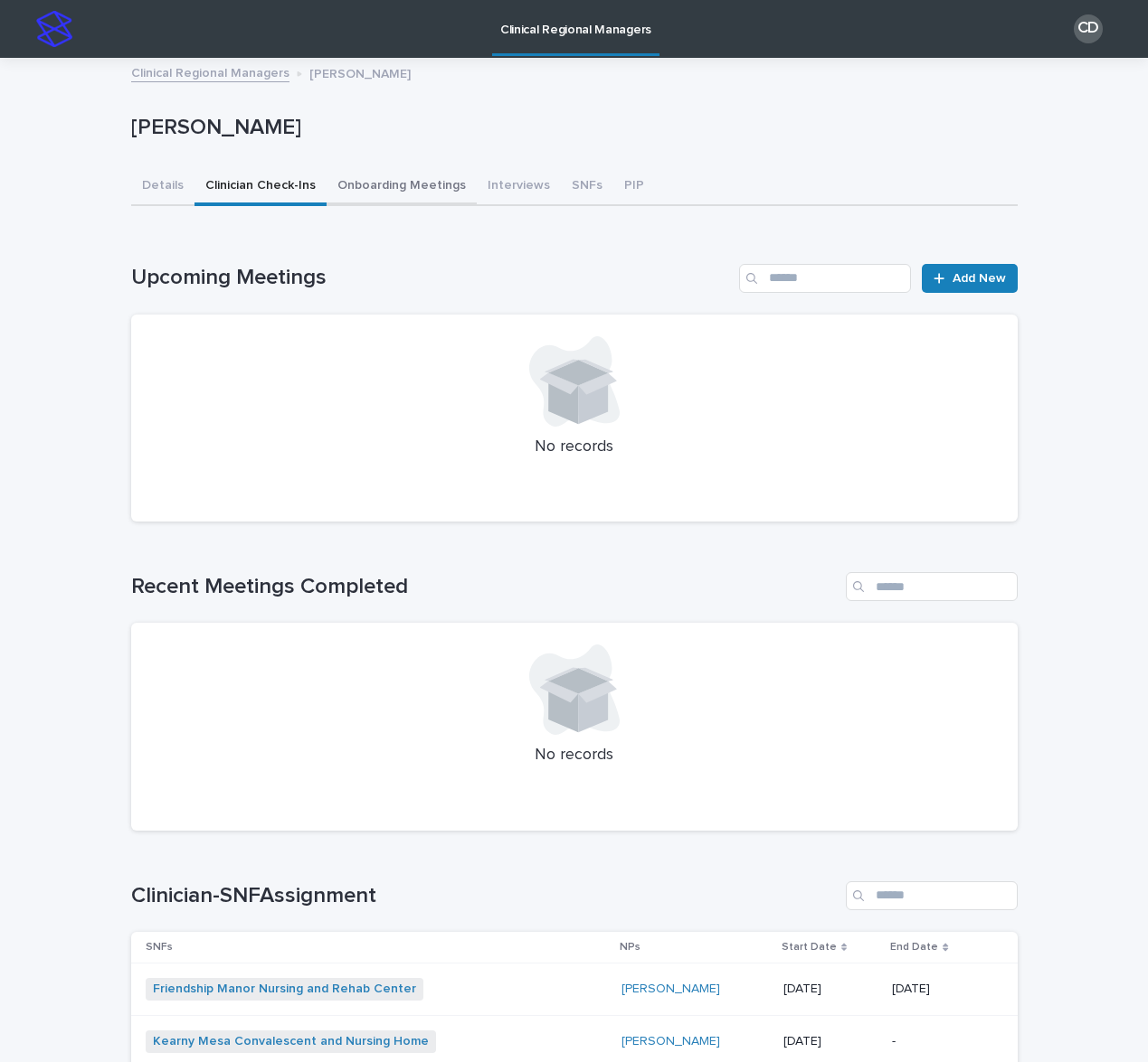
click at [407, 187] on button "Onboarding Meetings" at bounding box center [401, 187] width 150 height 38
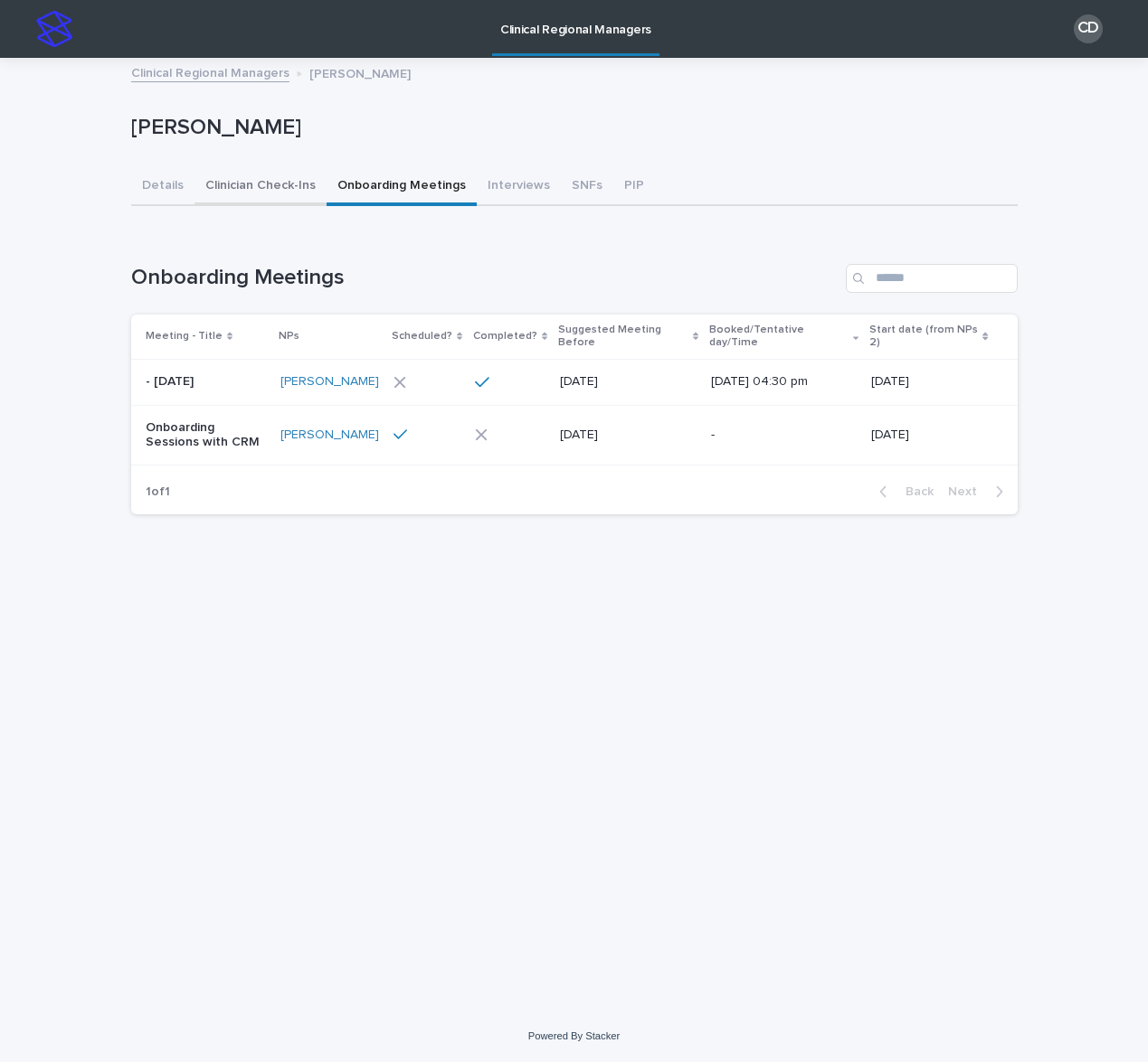
click at [219, 192] on button "Clinician Check-Ins" at bounding box center [261, 187] width 132 height 38
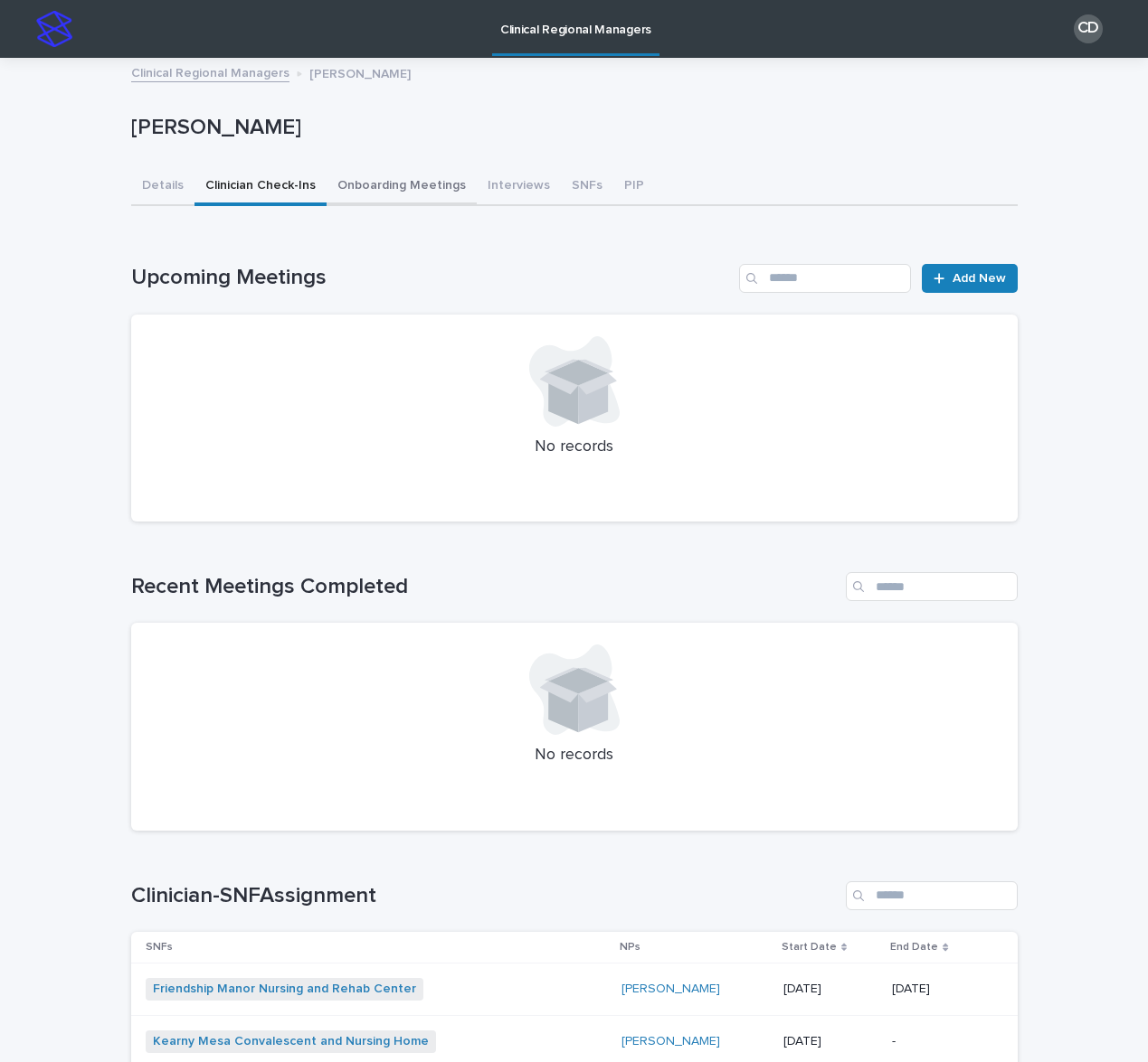
click at [380, 196] on button "Onboarding Meetings" at bounding box center [401, 187] width 150 height 38
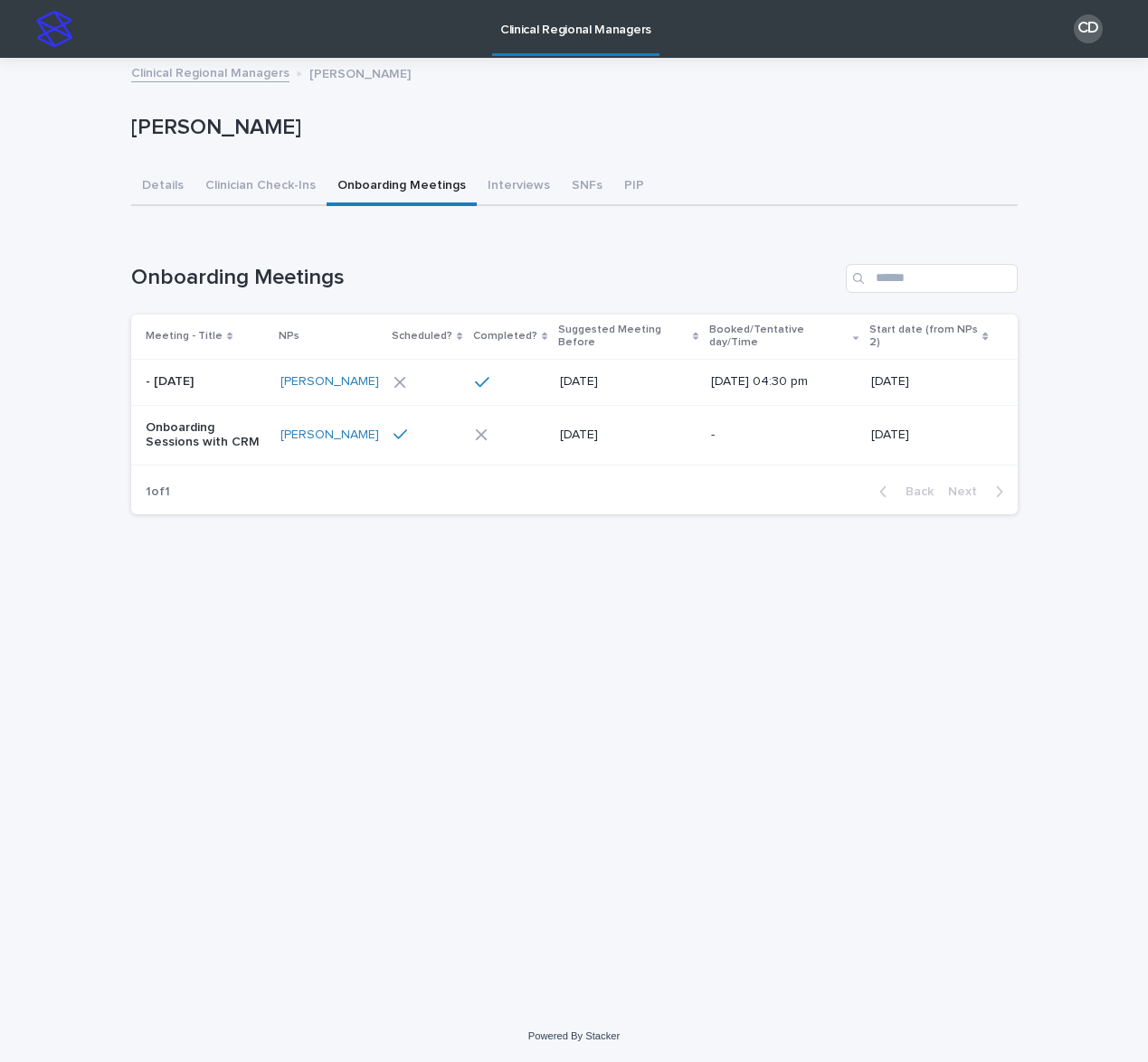
click at [688, 424] on div "20 March 2025" at bounding box center [628, 435] width 137 height 30
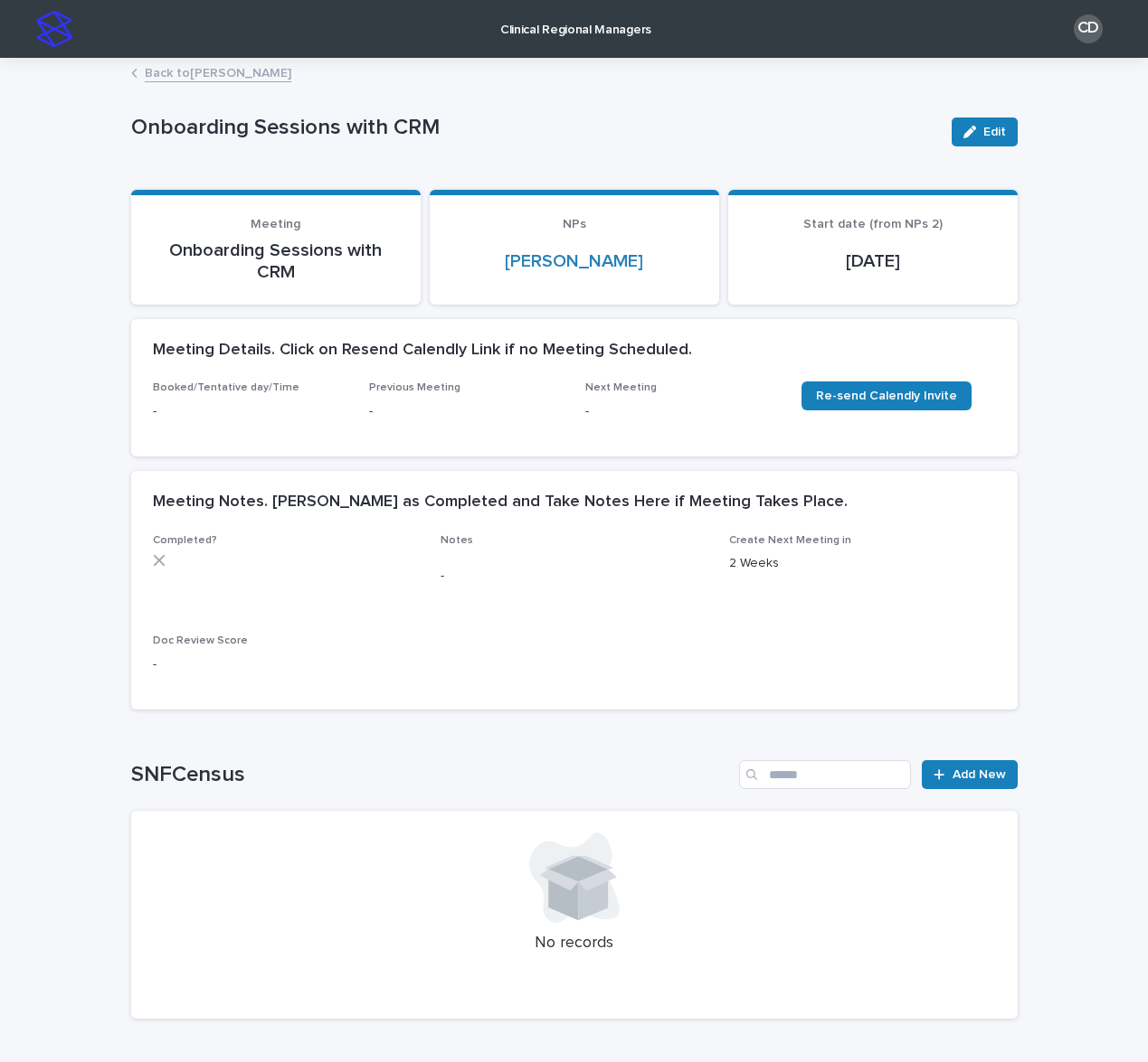
click at [141, 54] on div "Clinical Regional Managers" at bounding box center [563, 29] width 962 height 58
click at [156, 70] on link "Back to Angela Hoefke" at bounding box center [218, 71] width 147 height 20
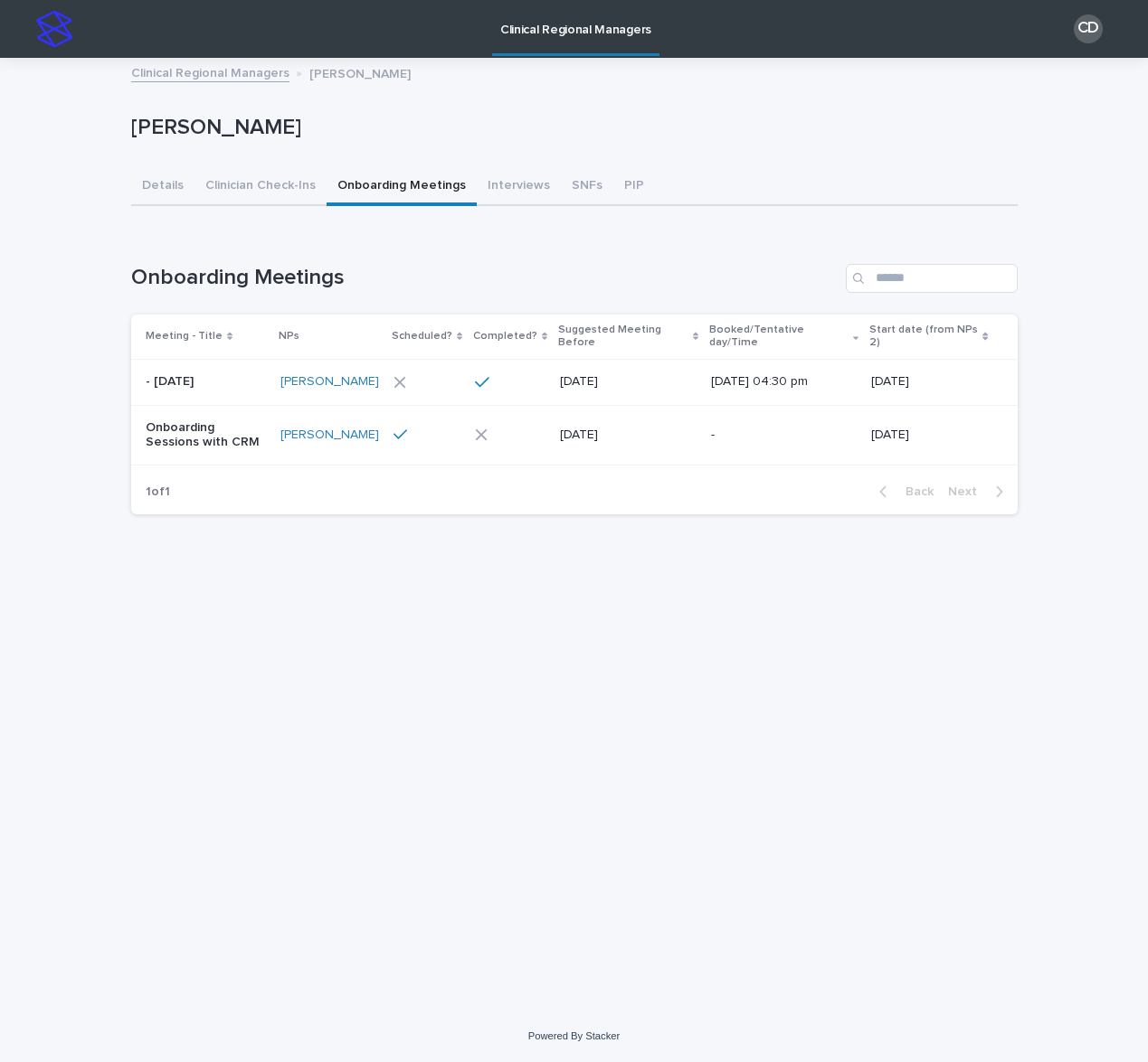
click at [156, 71] on link "Clinical Regional Managers" at bounding box center [210, 71] width 158 height 20
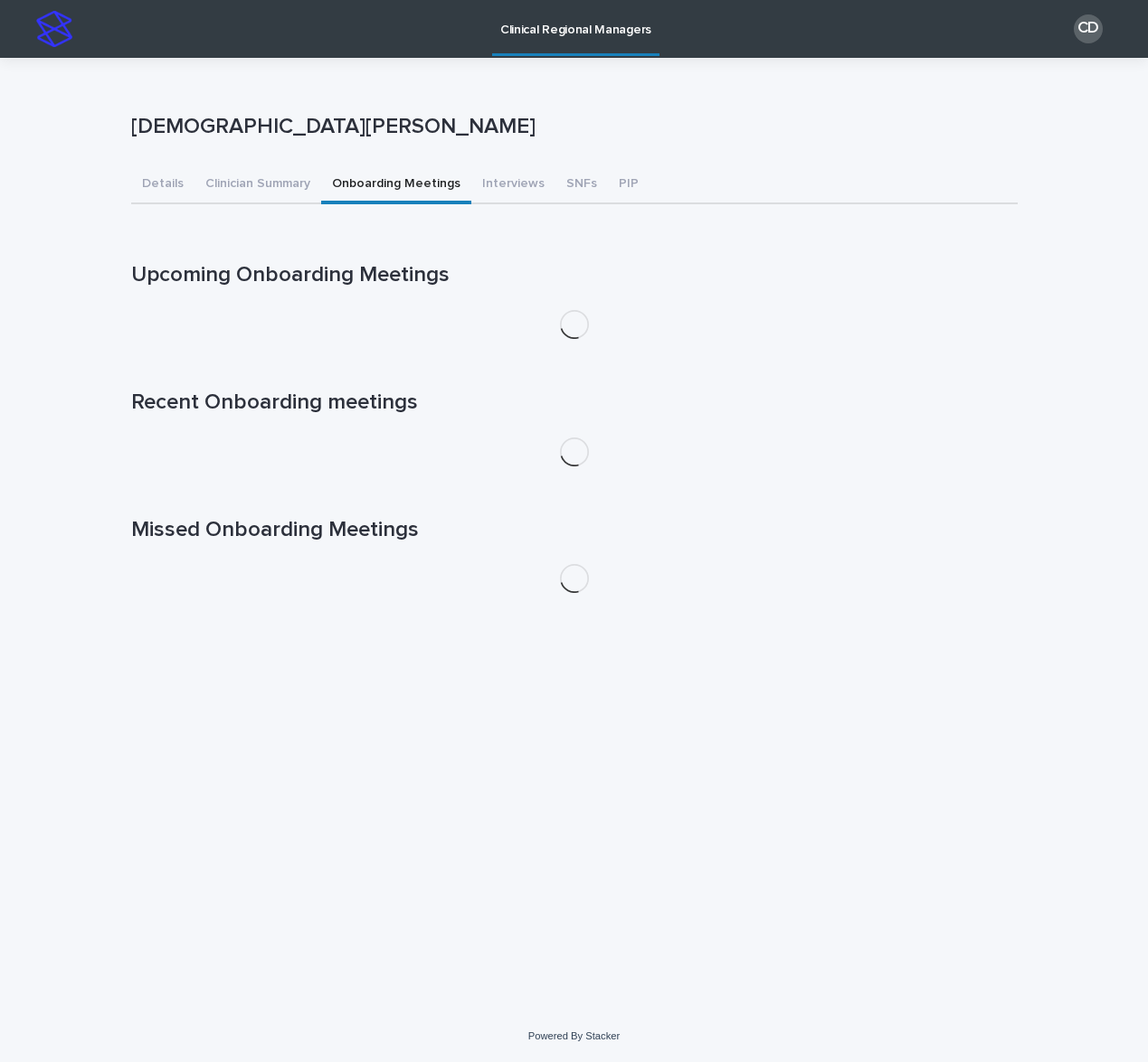
click at [361, 192] on button "Onboarding Meetings" at bounding box center [396, 185] width 150 height 38
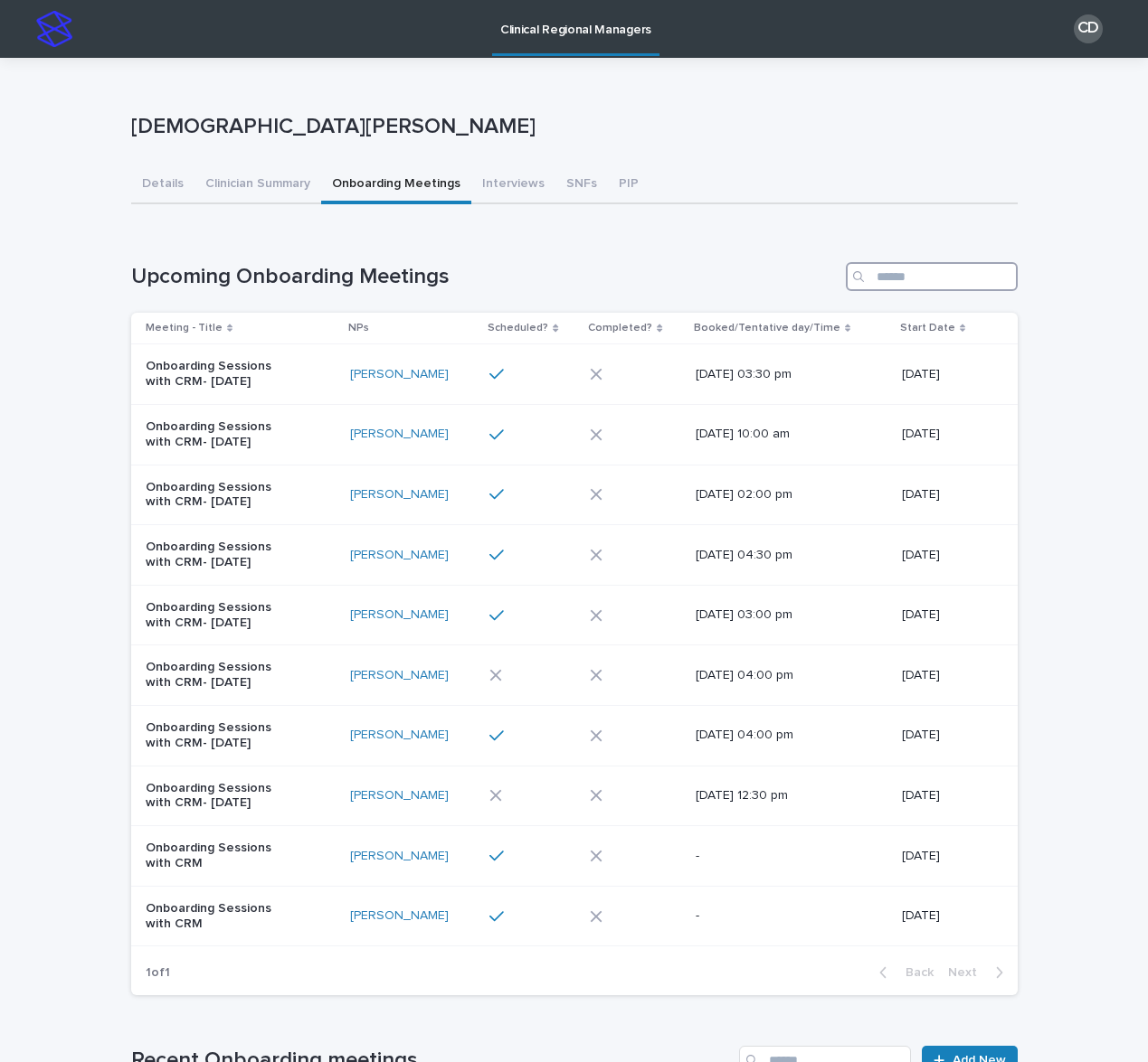
click at [900, 283] on input "Search" at bounding box center [931, 277] width 172 height 29
type input "*****"
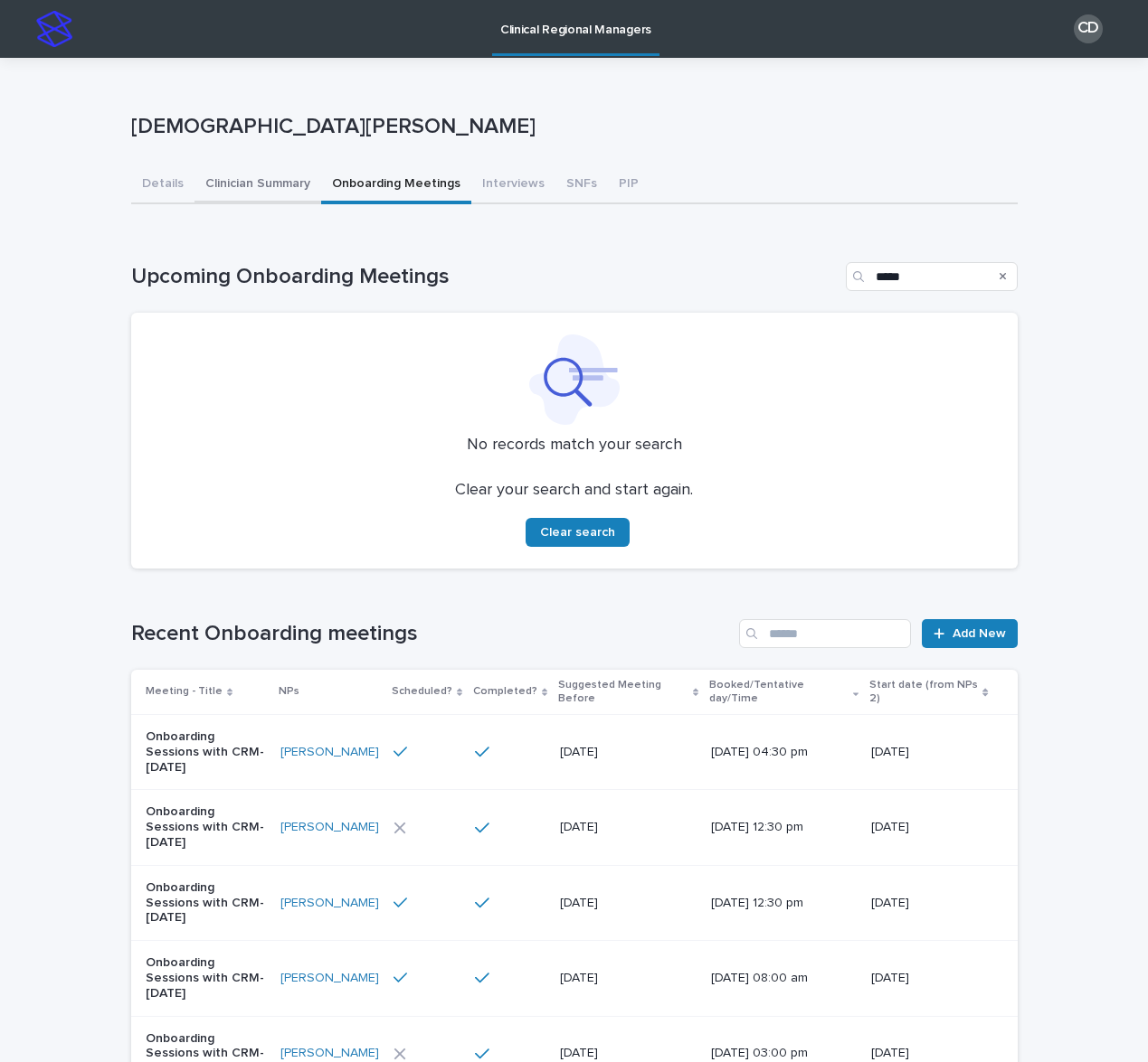
click at [250, 172] on button "Clinician Summary" at bounding box center [258, 185] width 126 height 38
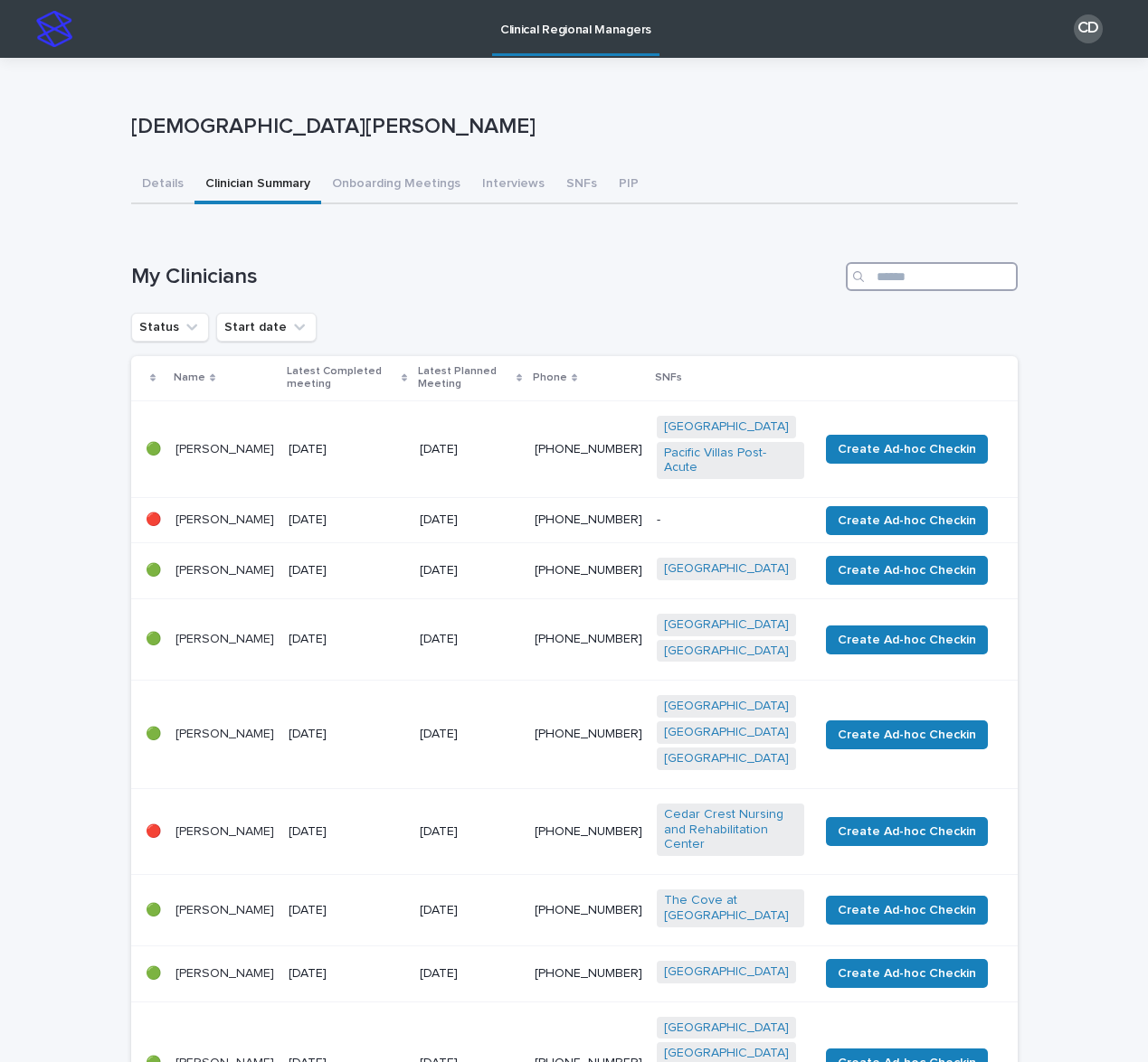
click at [943, 280] on input "Search" at bounding box center [931, 277] width 172 height 29
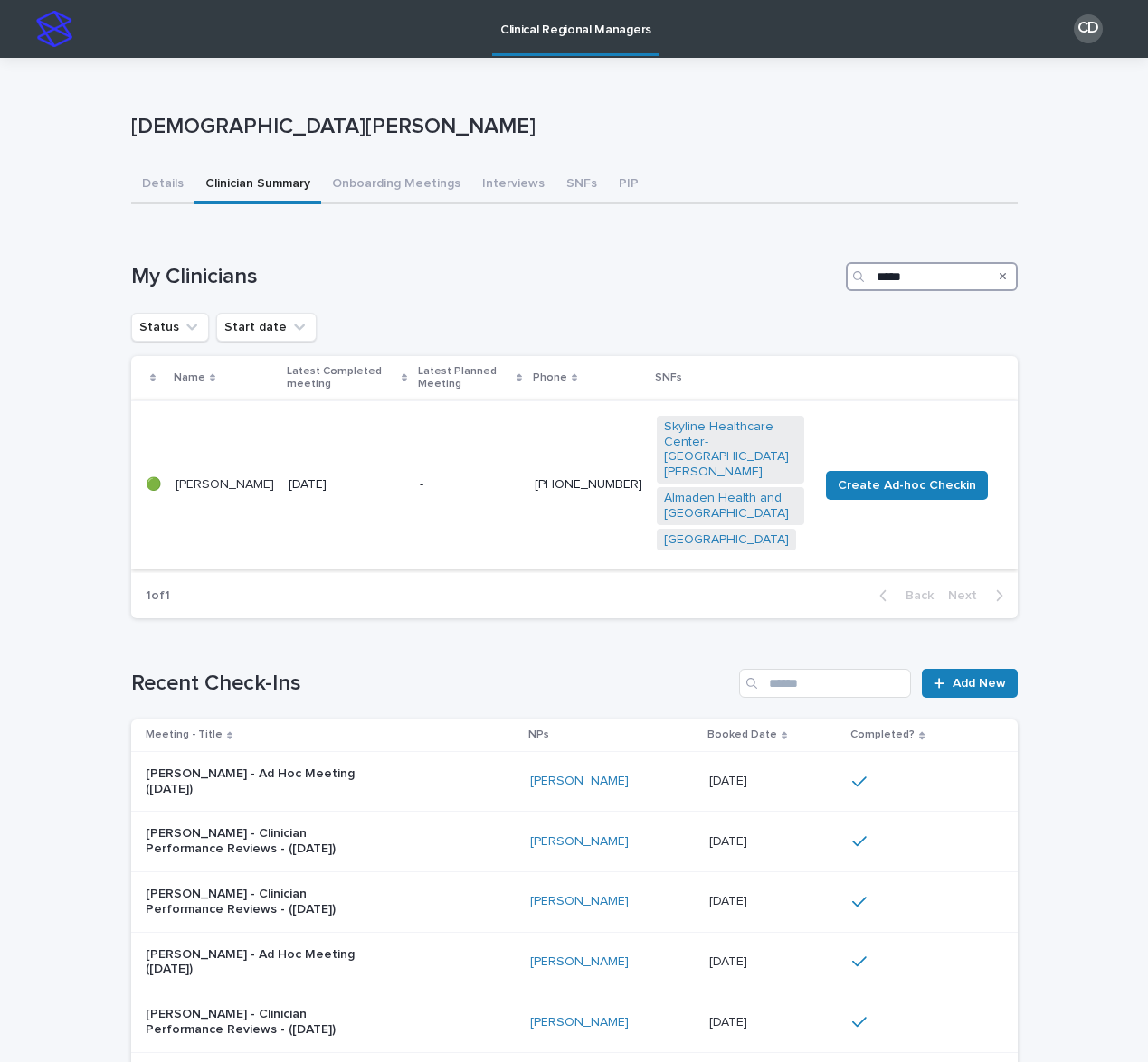
type input "*****"
click at [502, 477] on p "-" at bounding box center [470, 485] width 100 height 16
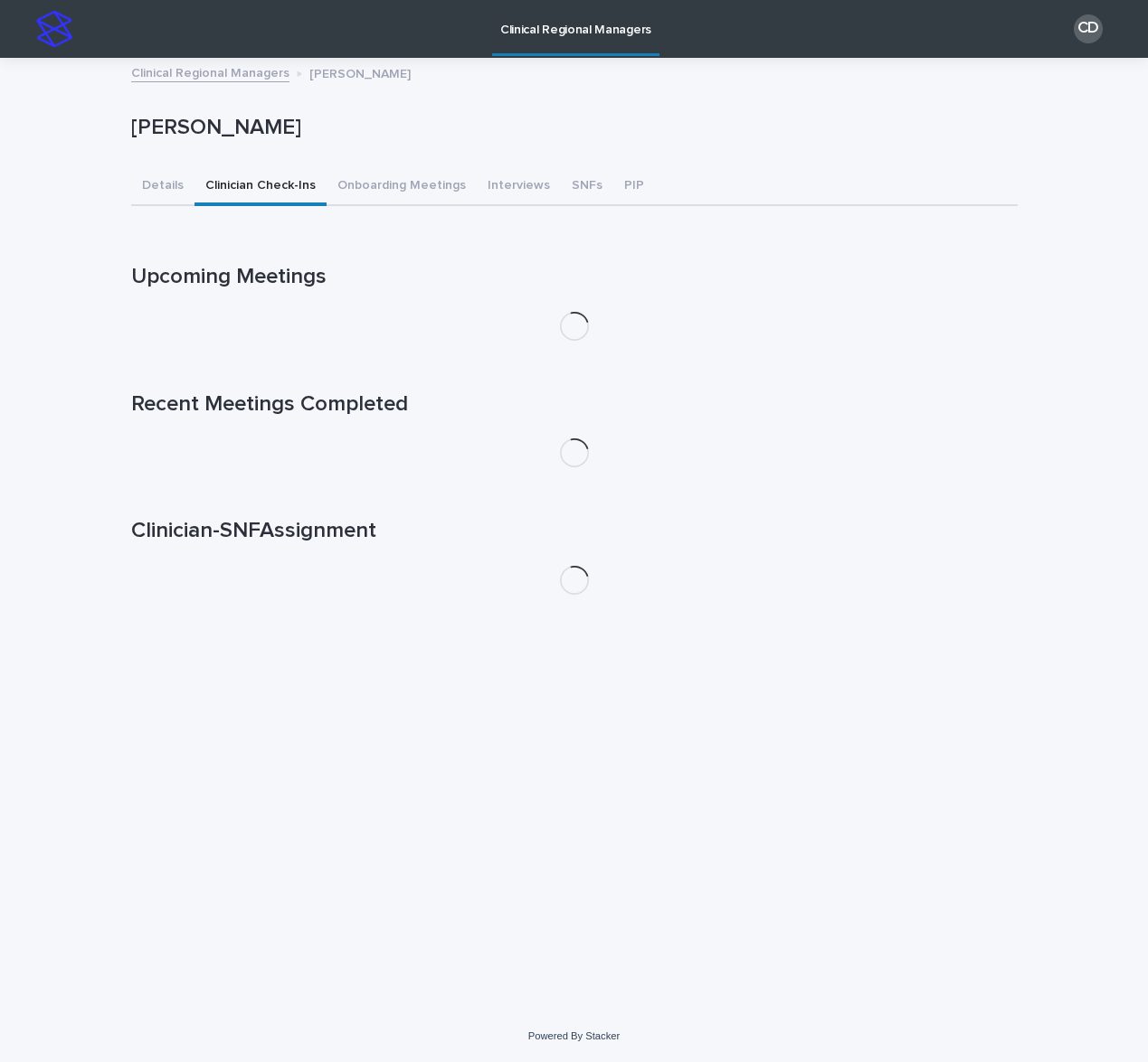
click at [281, 194] on button "Clinician Check-Ins" at bounding box center [261, 187] width 132 height 38
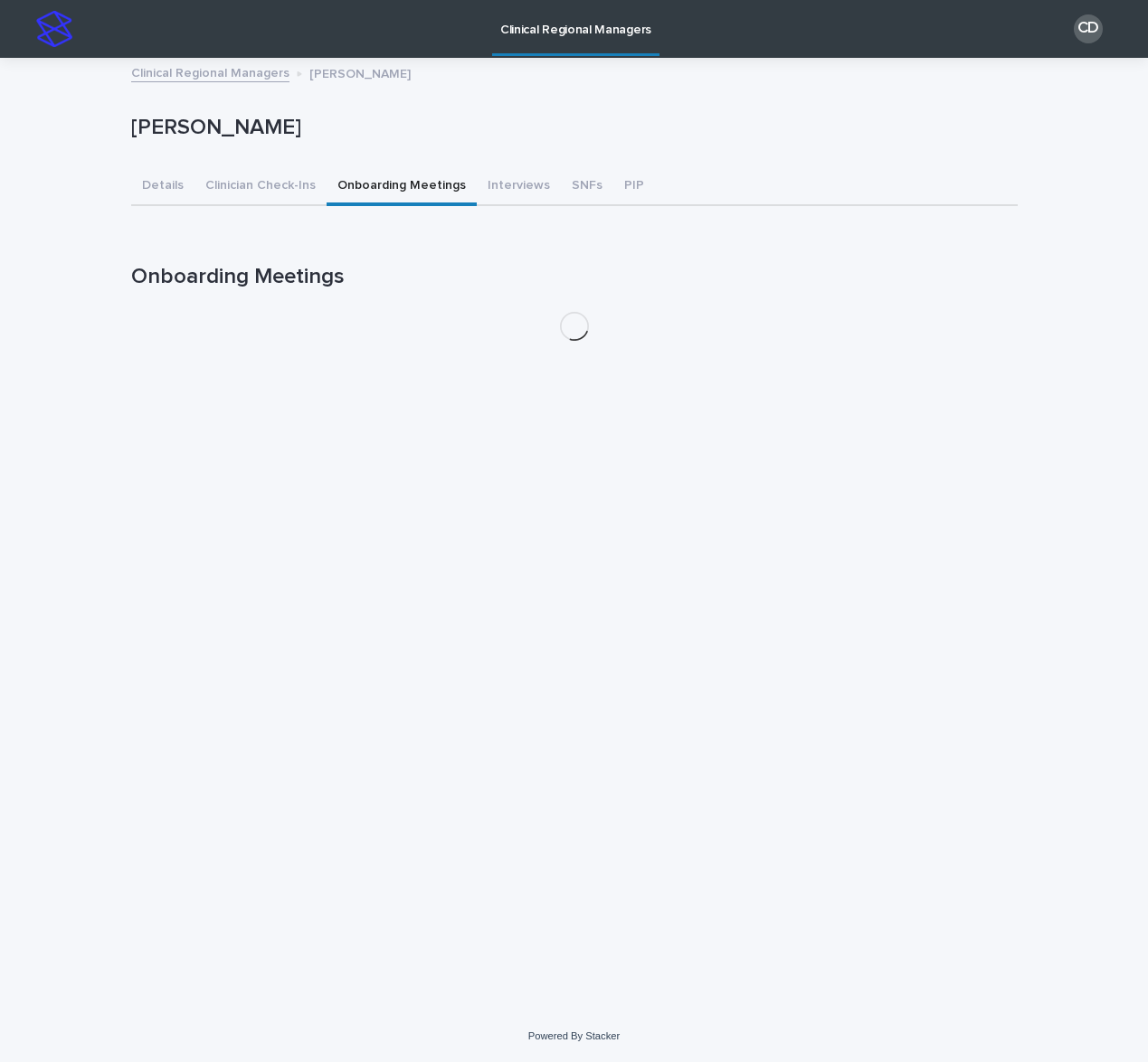
click at [366, 185] on button "Onboarding Meetings" at bounding box center [401, 187] width 150 height 38
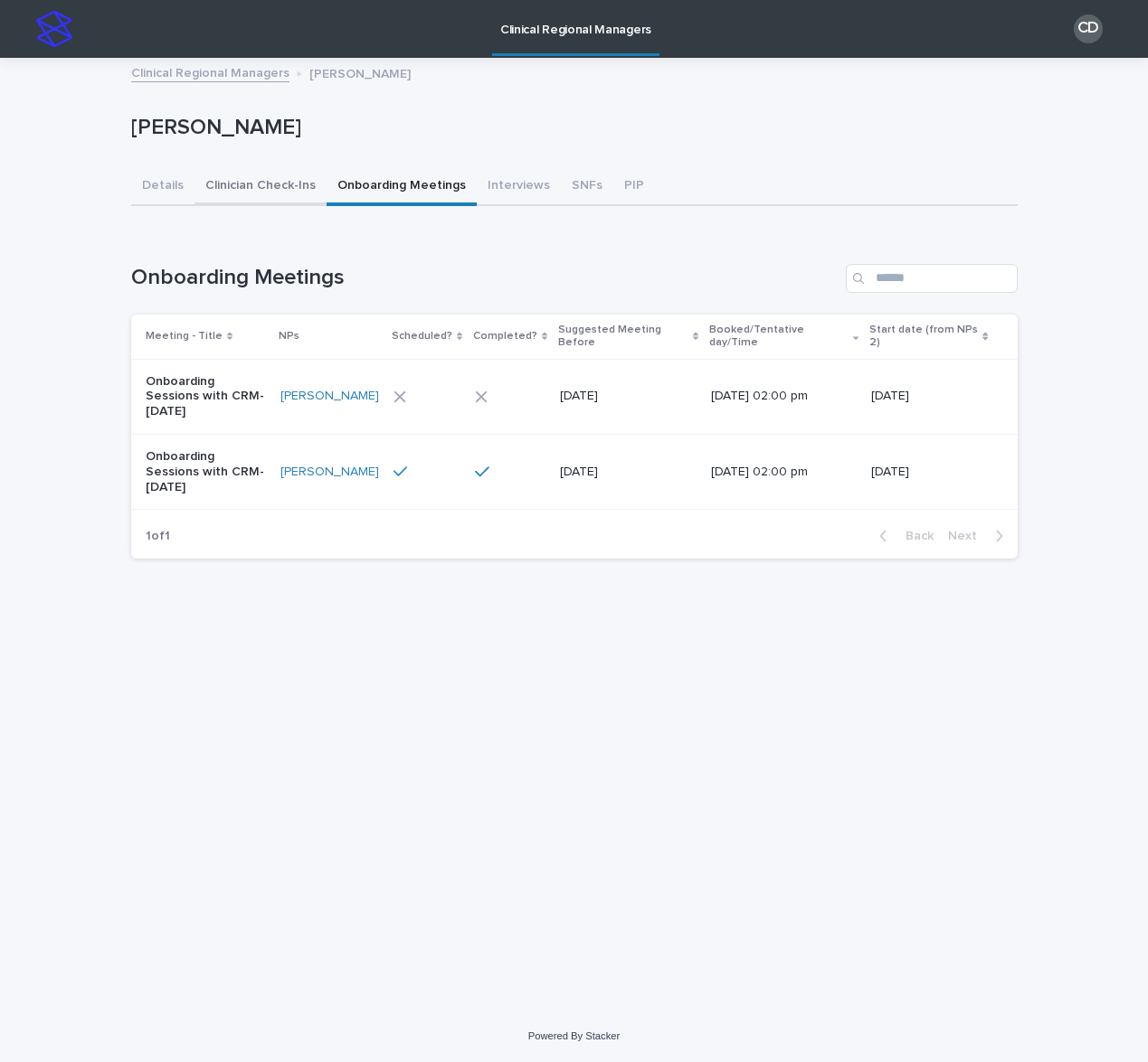
click at [274, 188] on button "Clinician Check-Ins" at bounding box center [261, 187] width 132 height 38
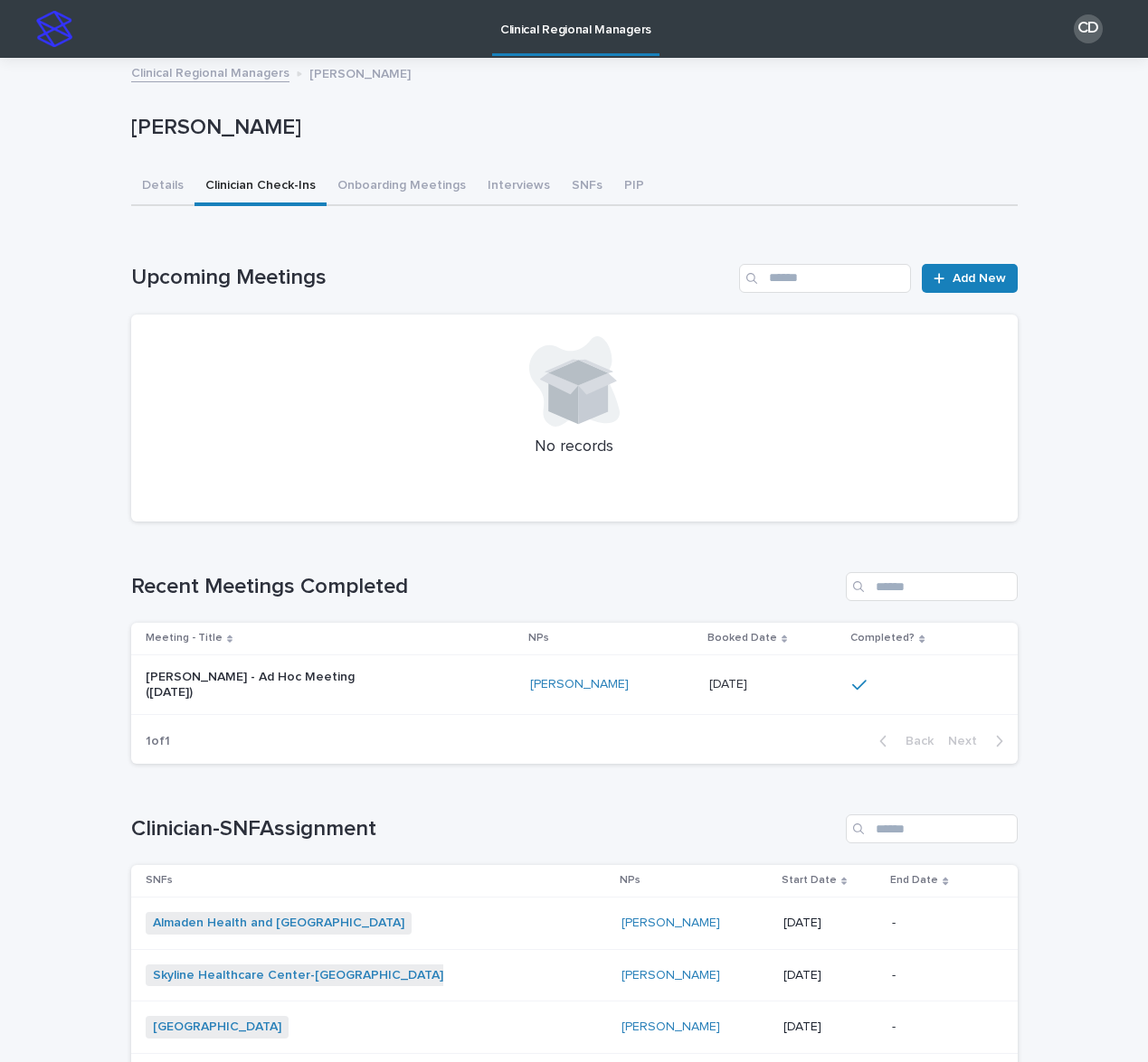
click at [221, 69] on link "Clinical Regional Managers" at bounding box center [210, 71] width 158 height 20
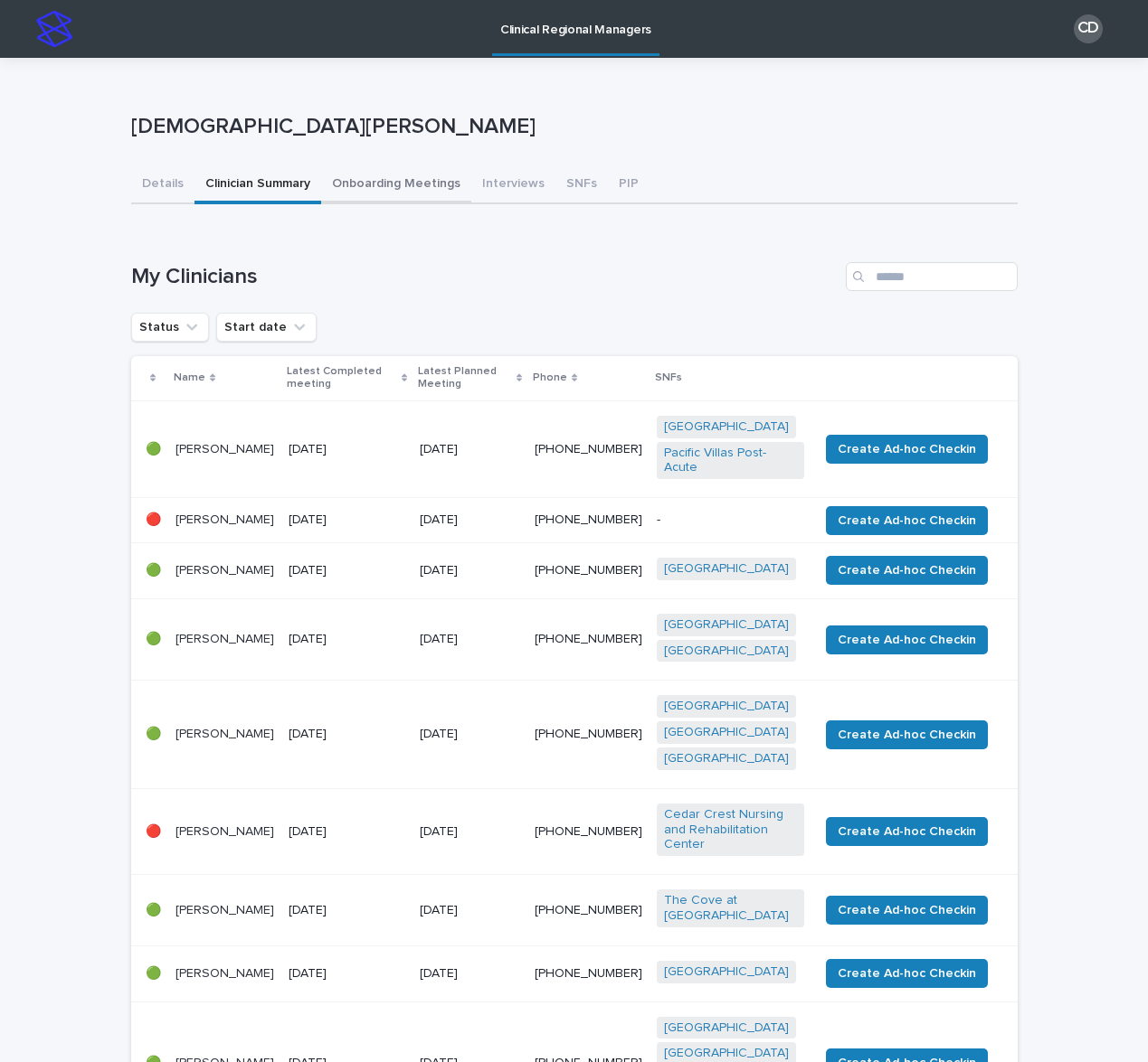
click at [437, 188] on button "Onboarding Meetings" at bounding box center [396, 185] width 150 height 38
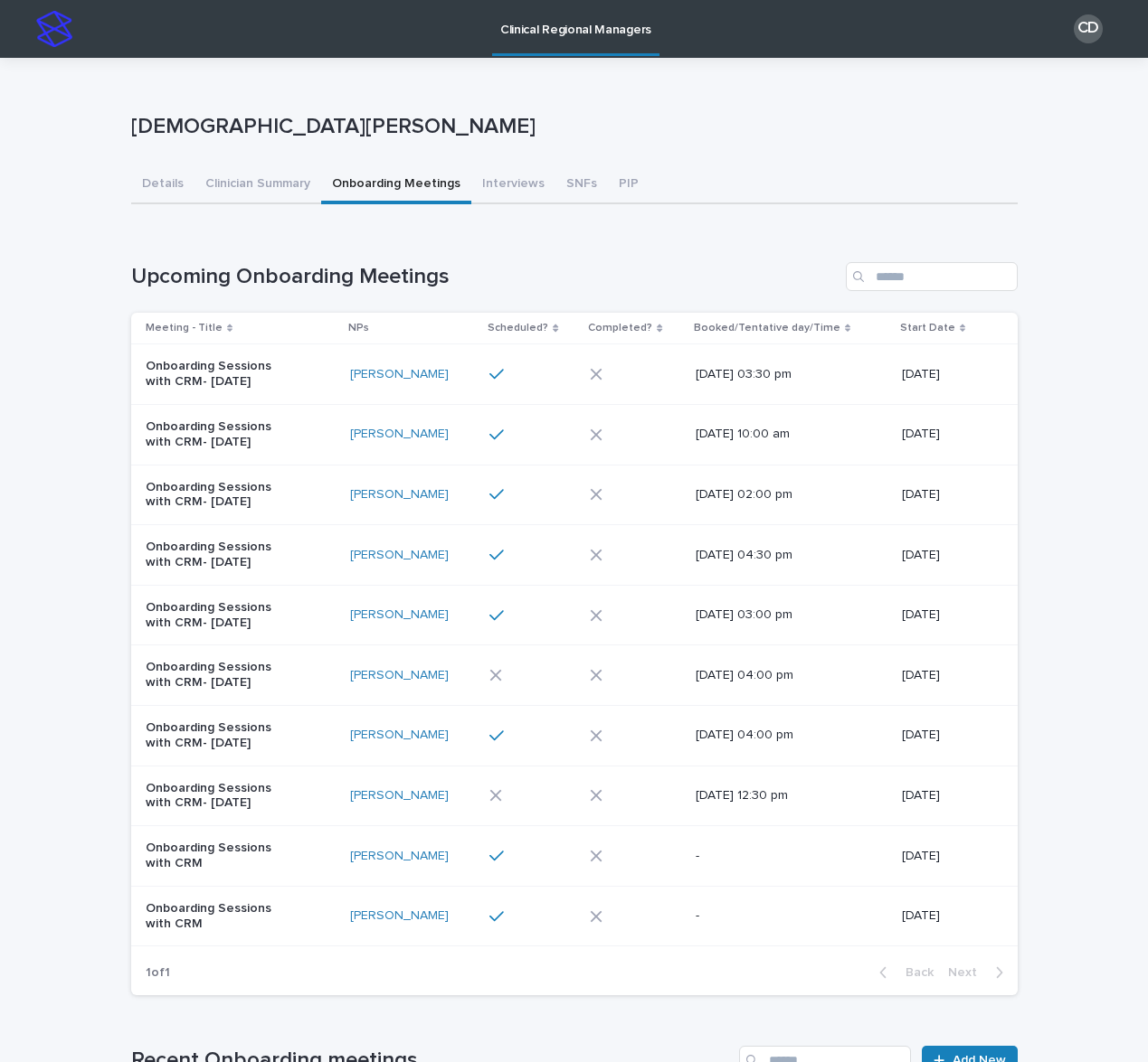
click at [557, 427] on div at bounding box center [526, 434] width 75 height 17
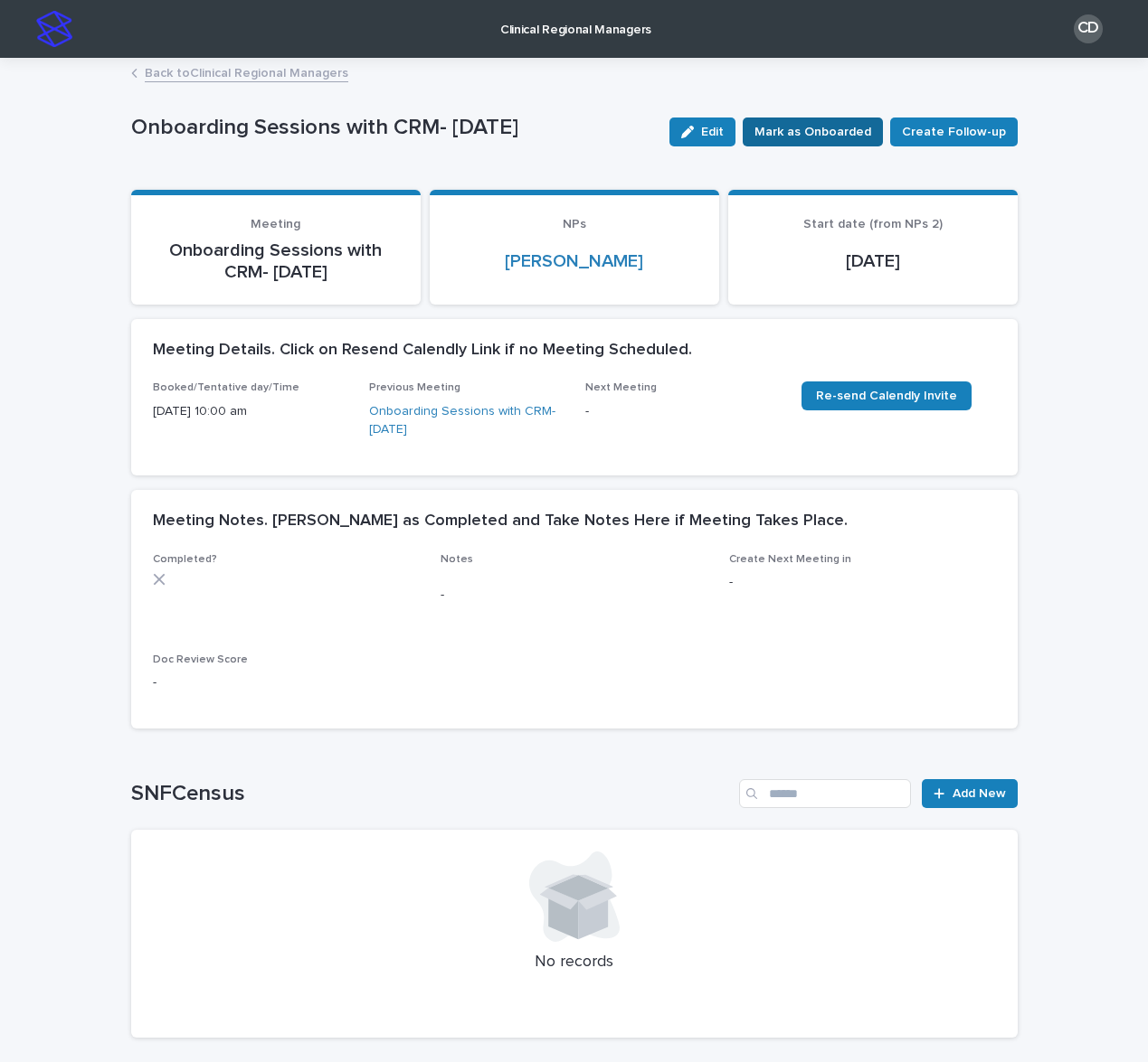
click at [813, 125] on span "Mark as Onboarded" at bounding box center [813, 132] width 117 height 18
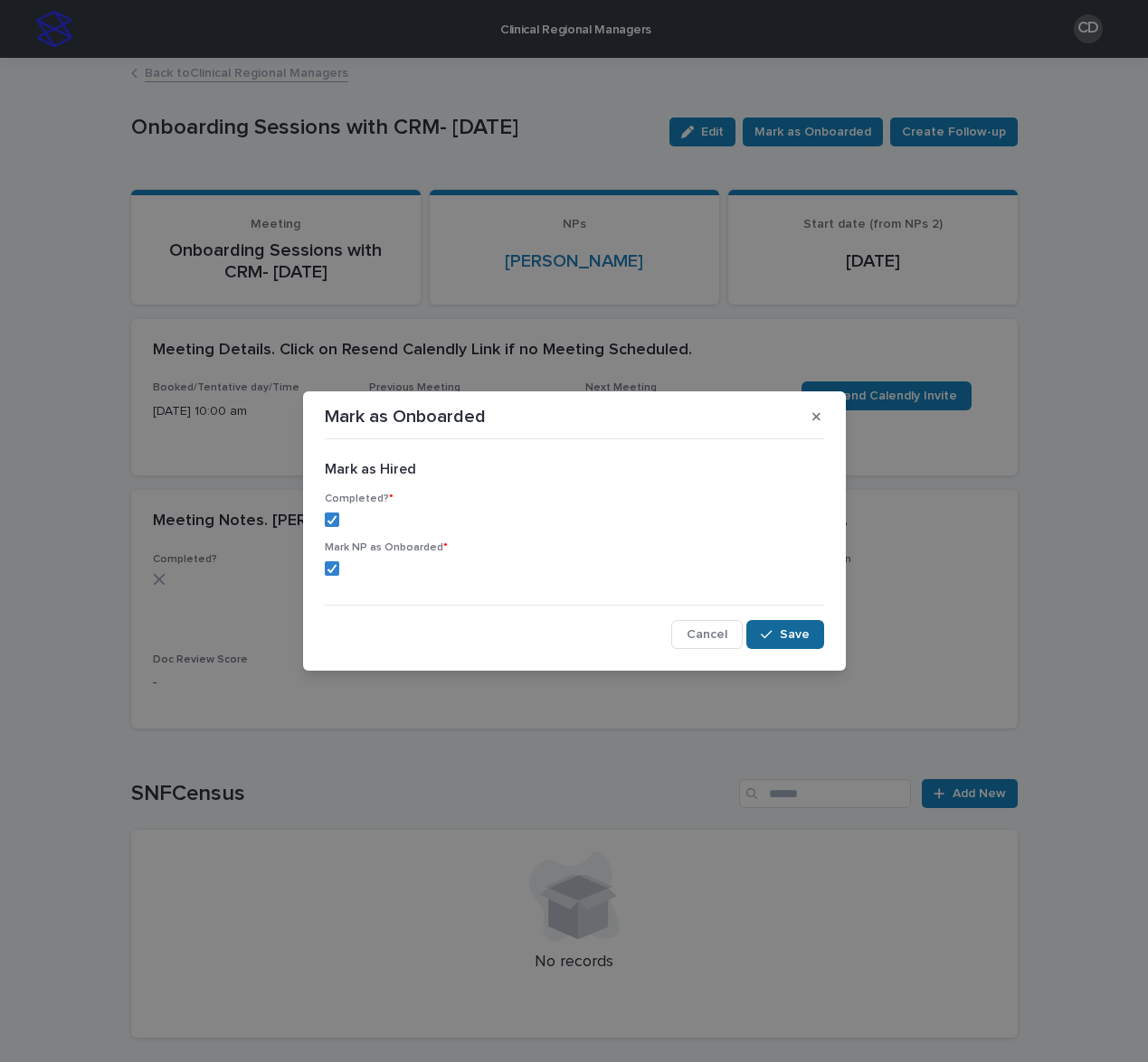
click at [764, 626] on button "Save" at bounding box center [784, 634] width 77 height 29
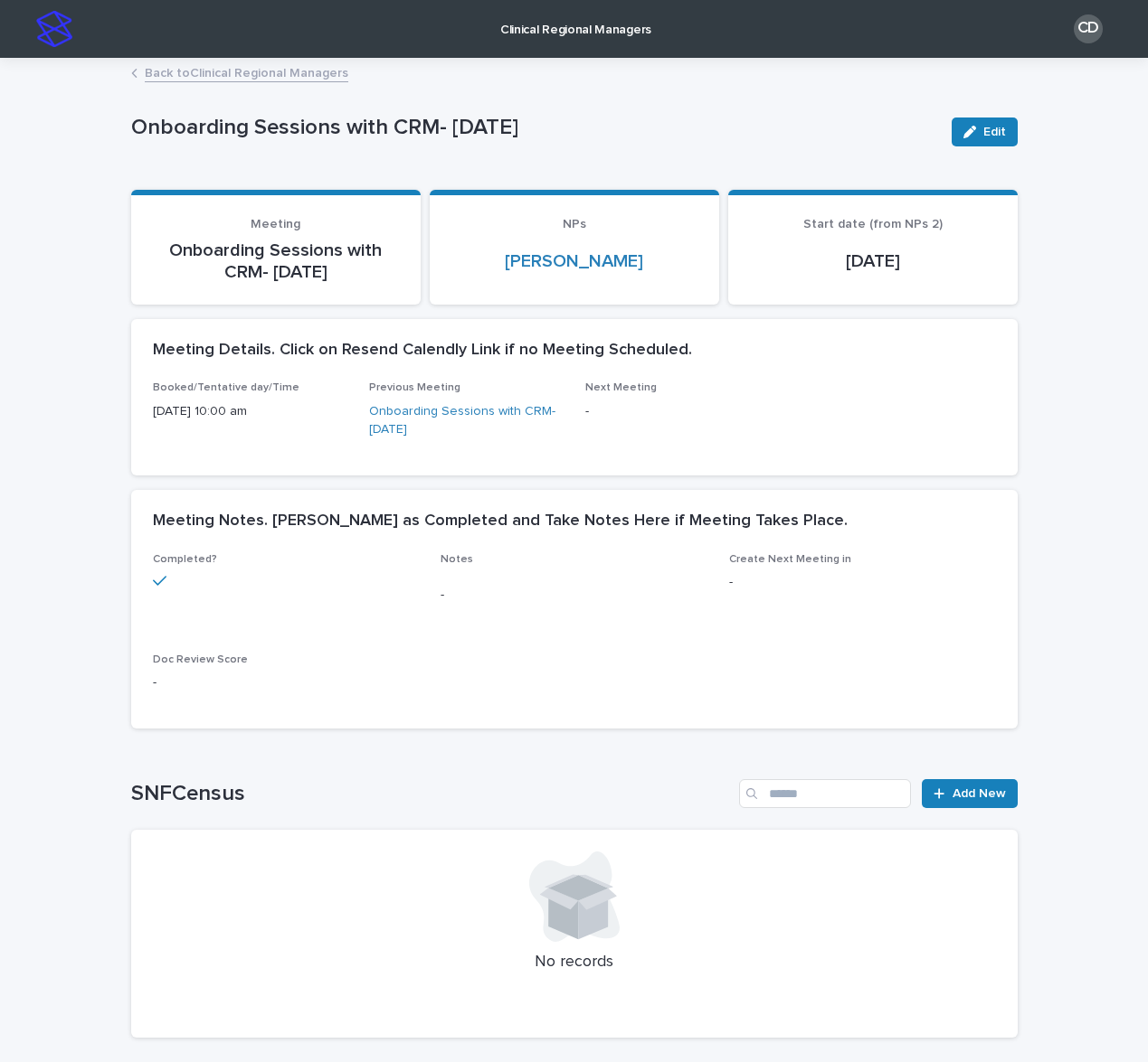
click at [237, 72] on link "Back to Clinical Regional Managers" at bounding box center [246, 71] width 203 height 20
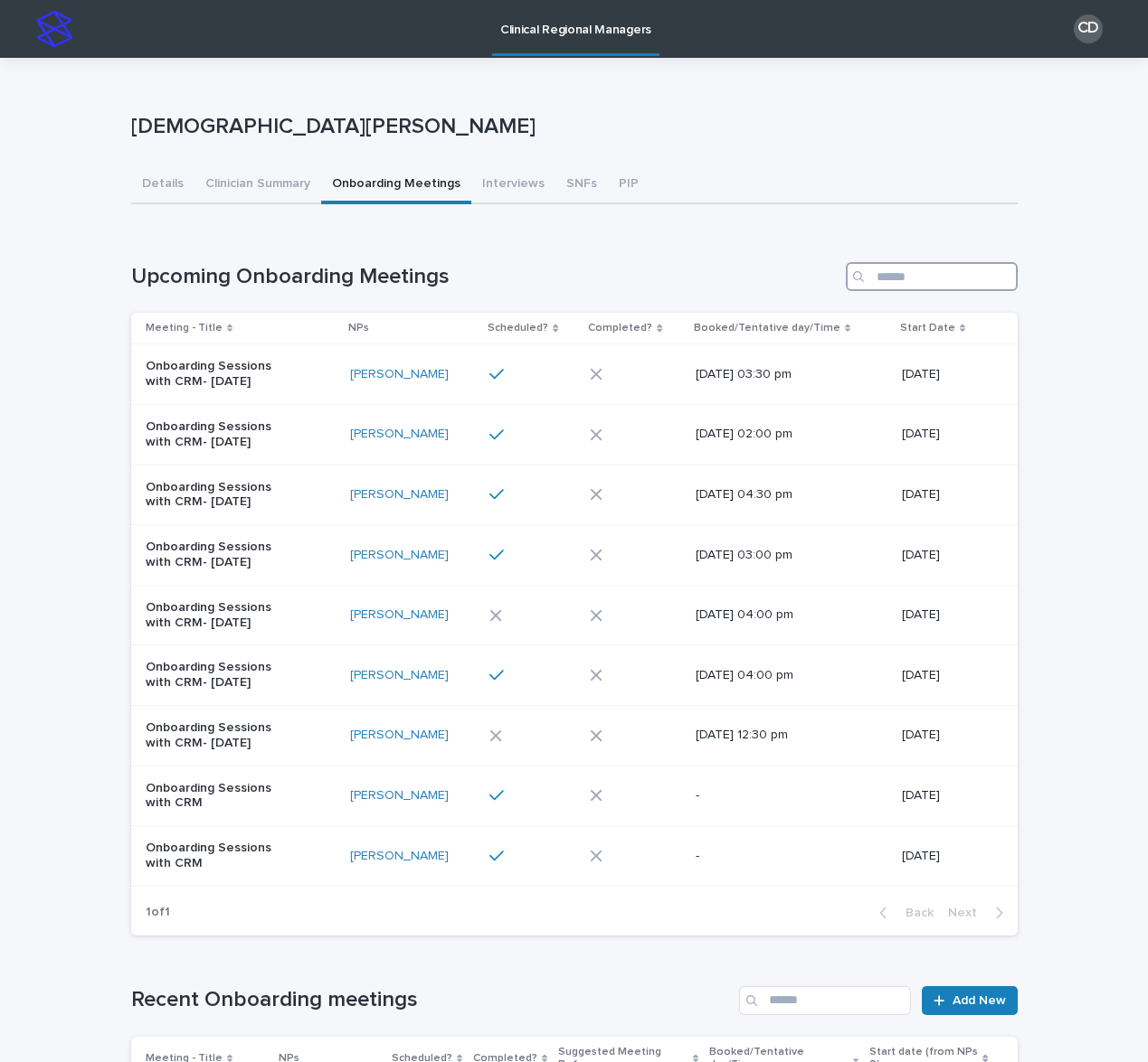
click at [936, 273] on input "Search" at bounding box center [931, 277] width 172 height 29
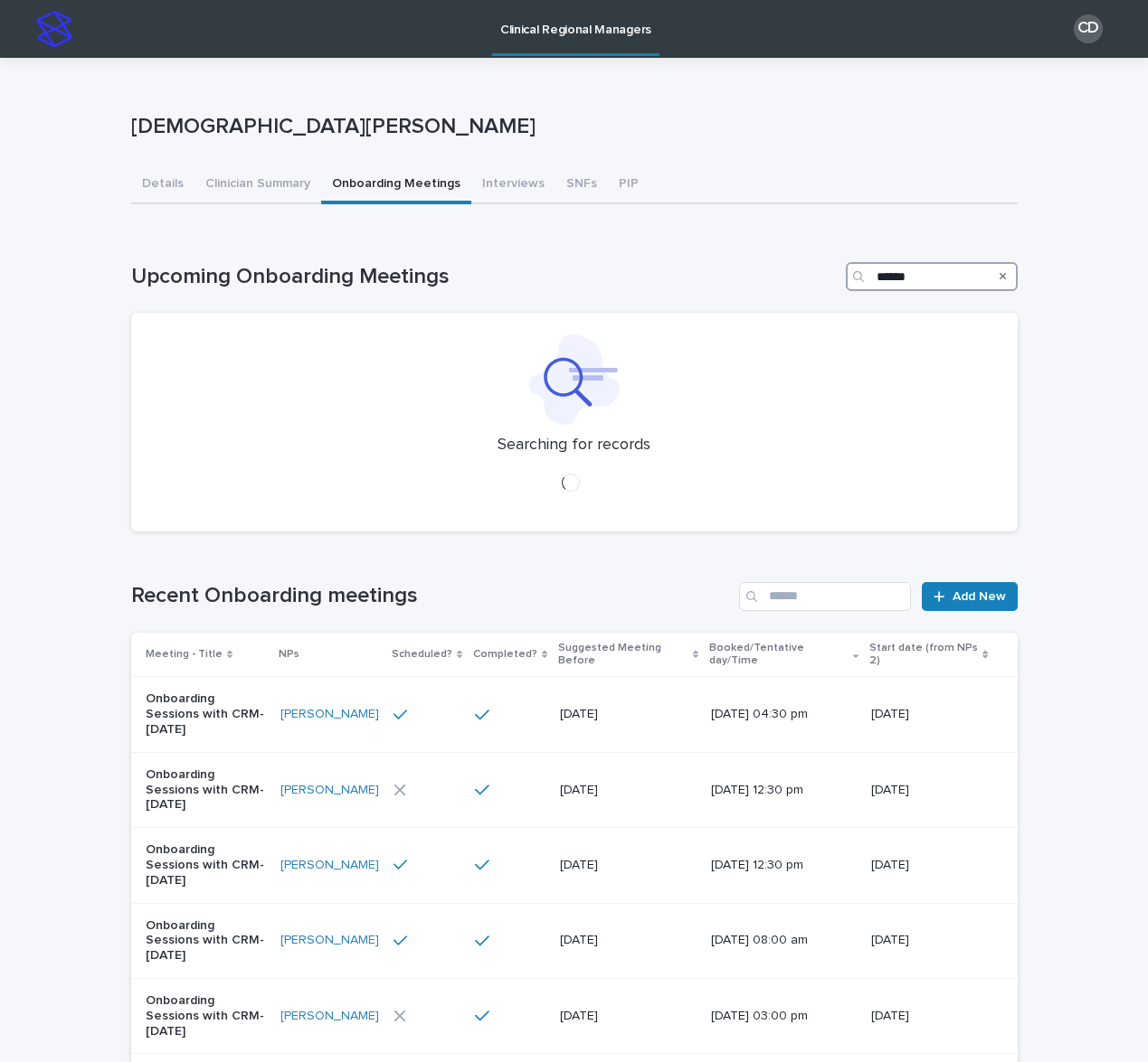
type input "*******"
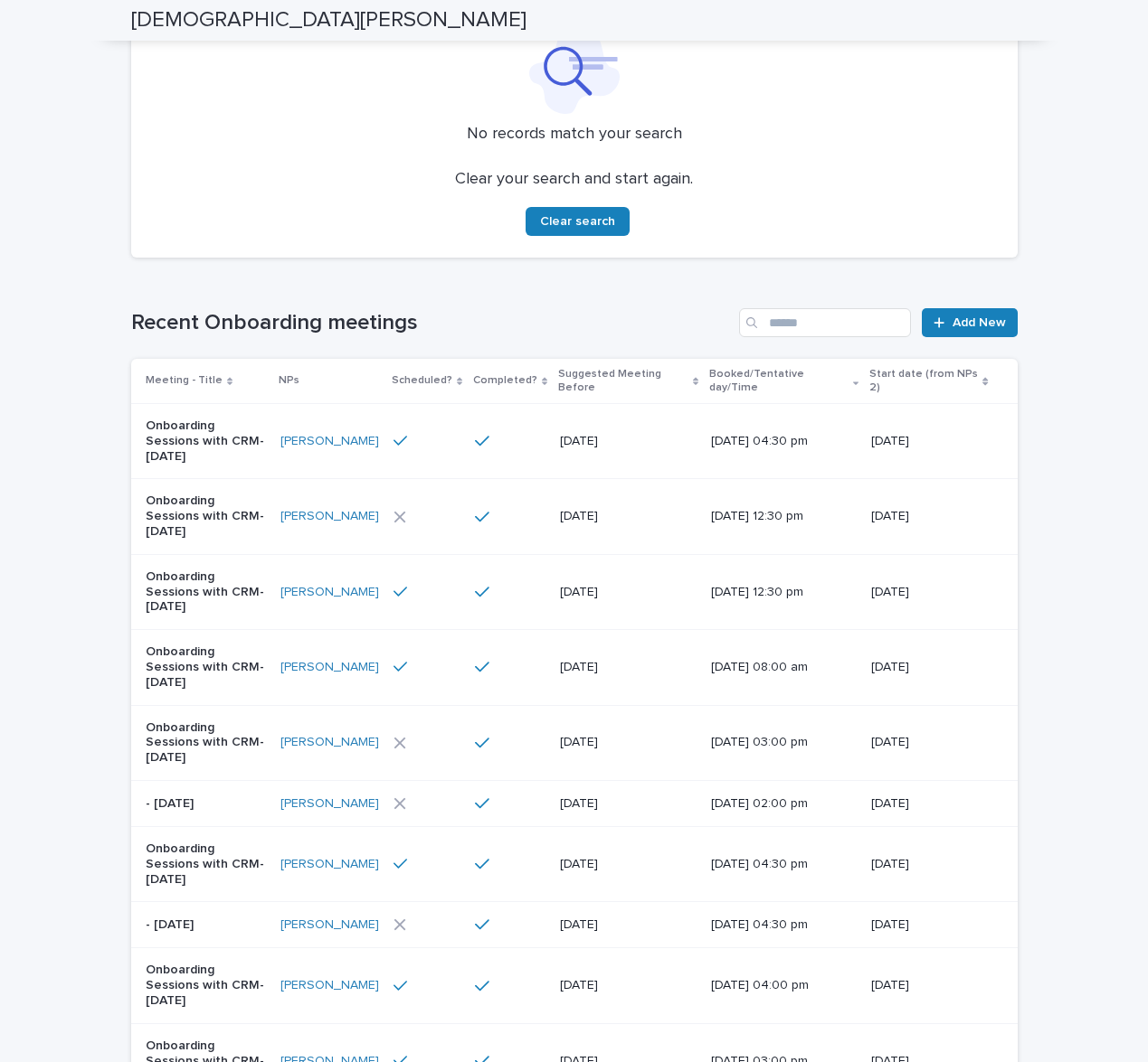
scroll to position [314, 0]
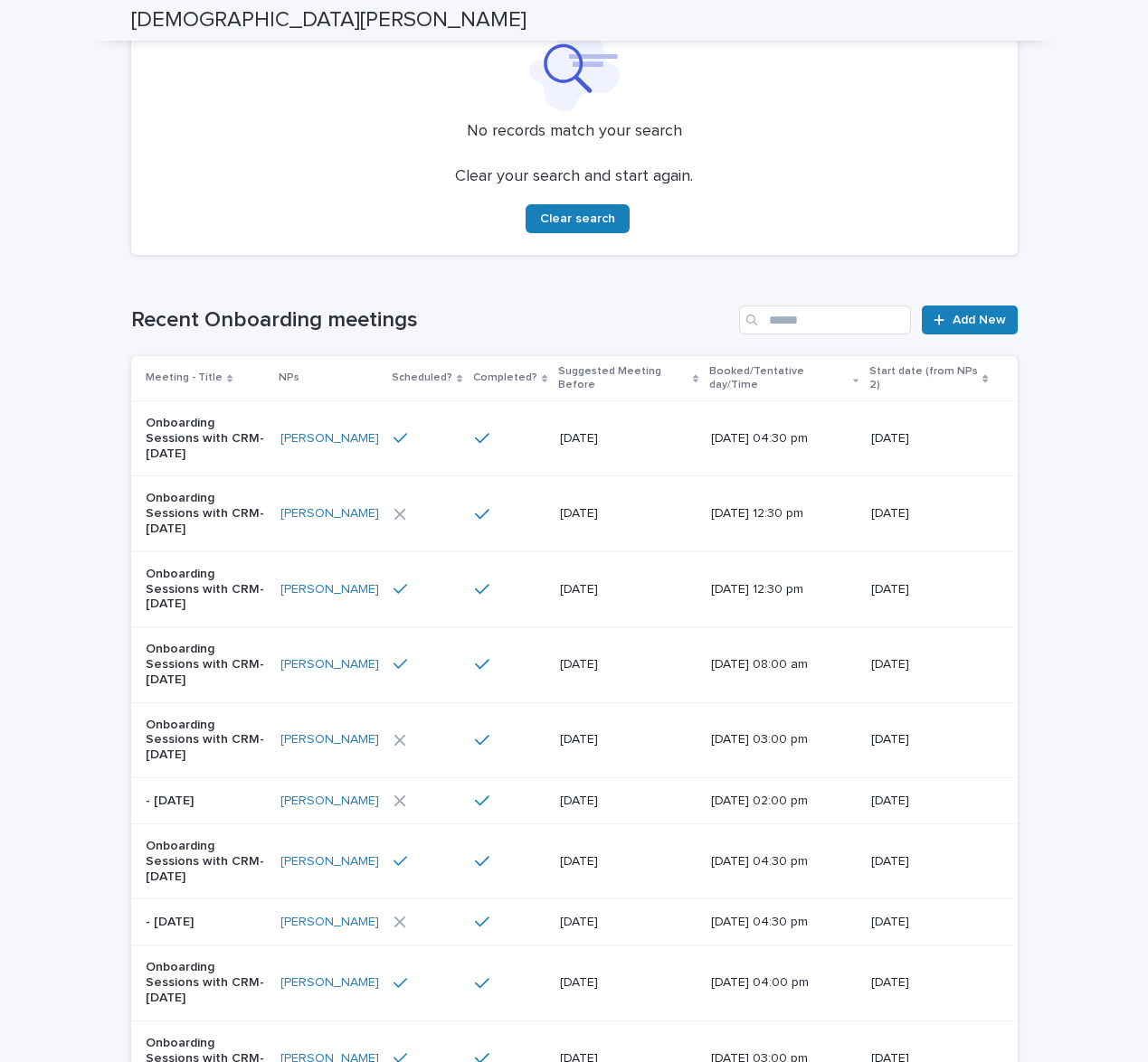
type input "****"
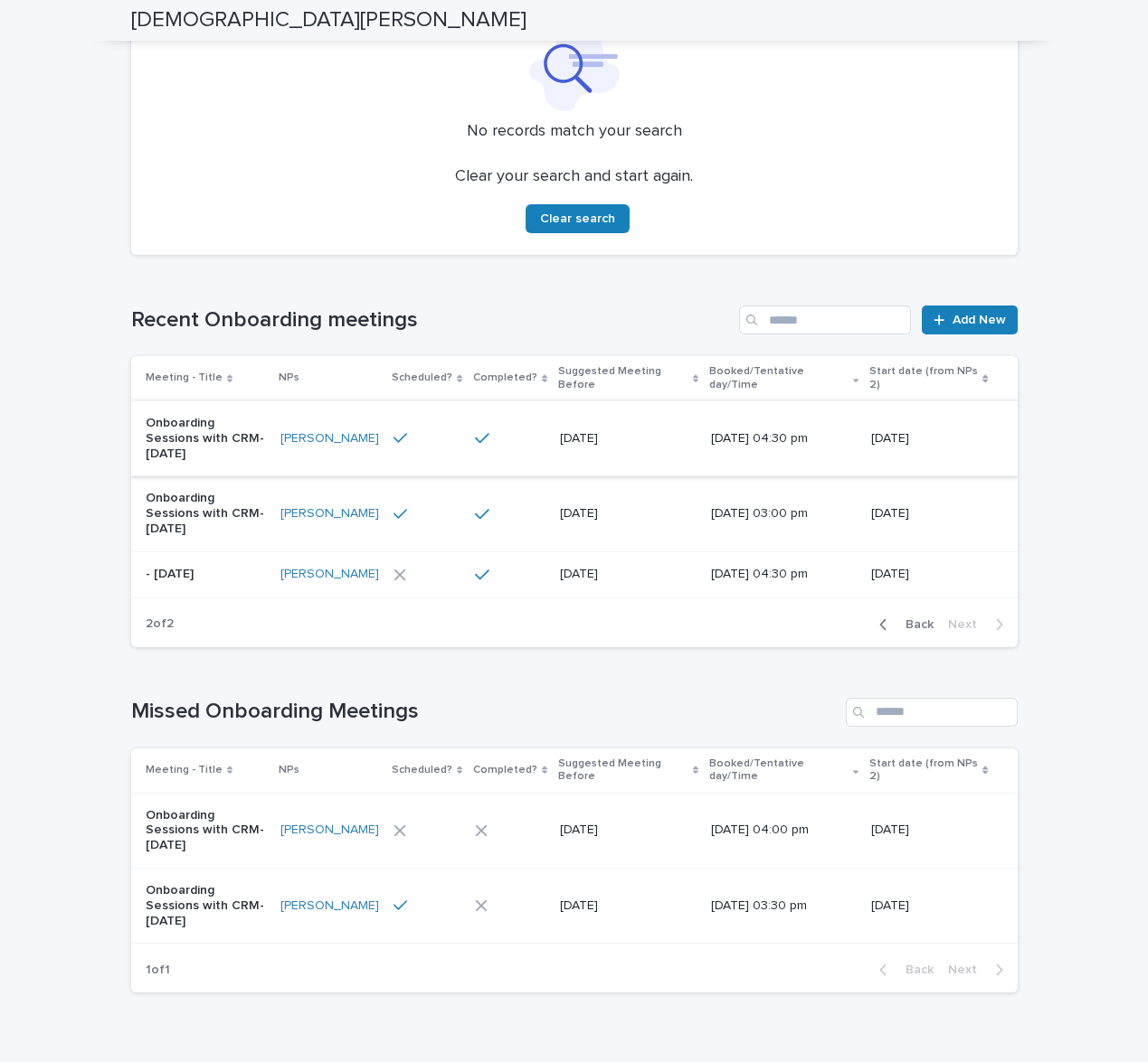
scroll to position [0, 0]
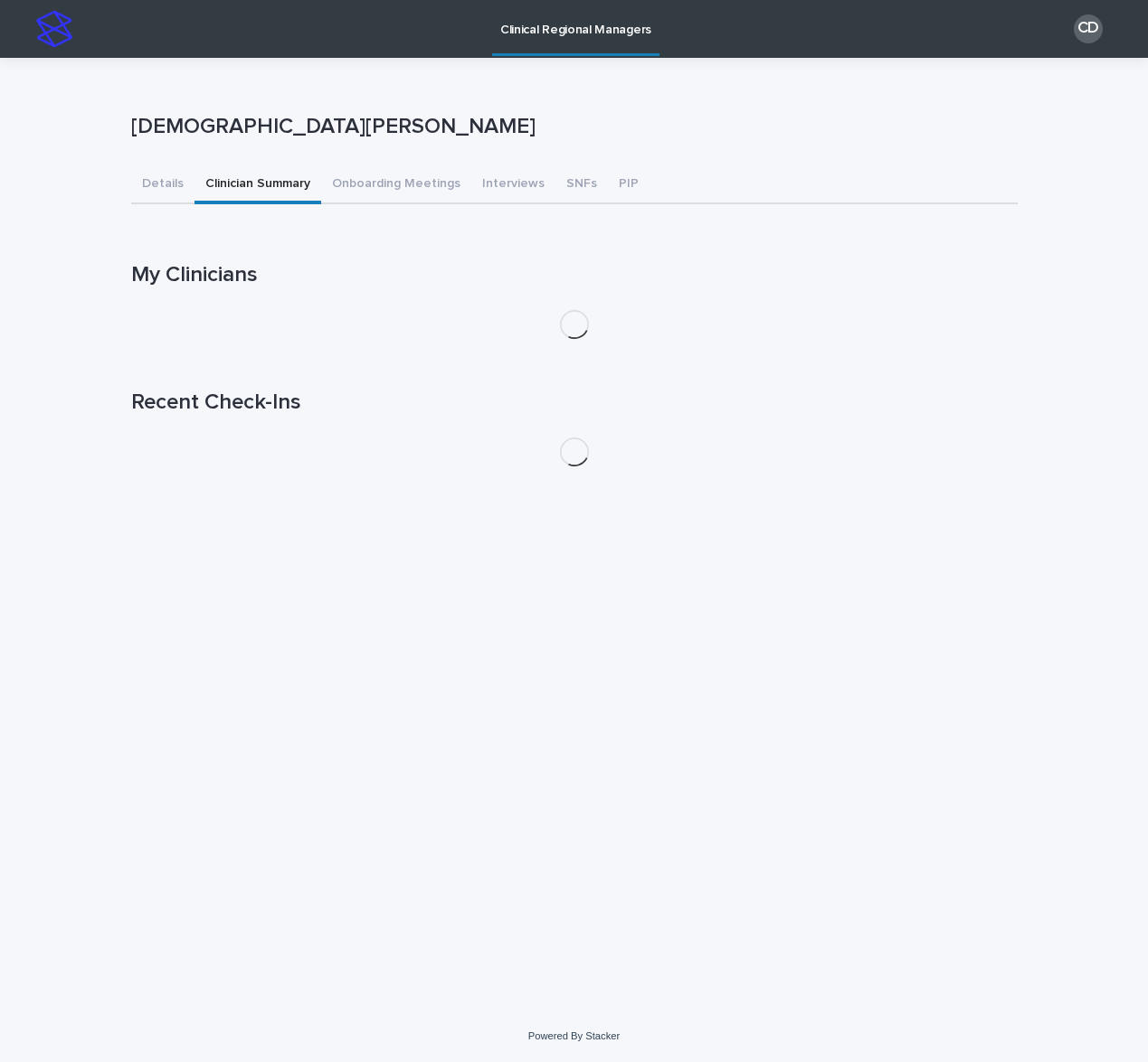
click at [248, 185] on button "Clinician Summary" at bounding box center [258, 185] width 126 height 38
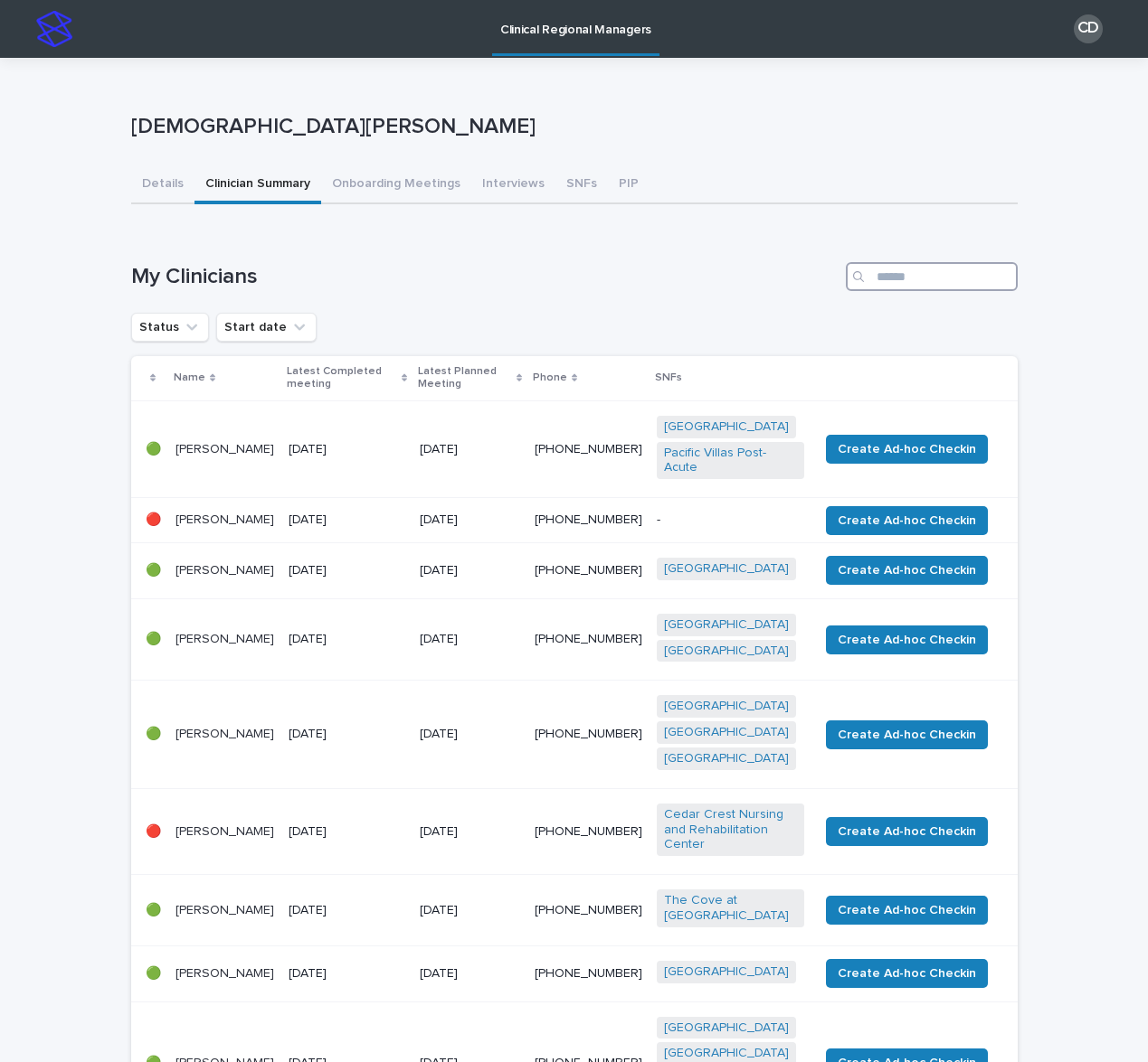
click at [894, 283] on input "Search" at bounding box center [931, 277] width 172 height 29
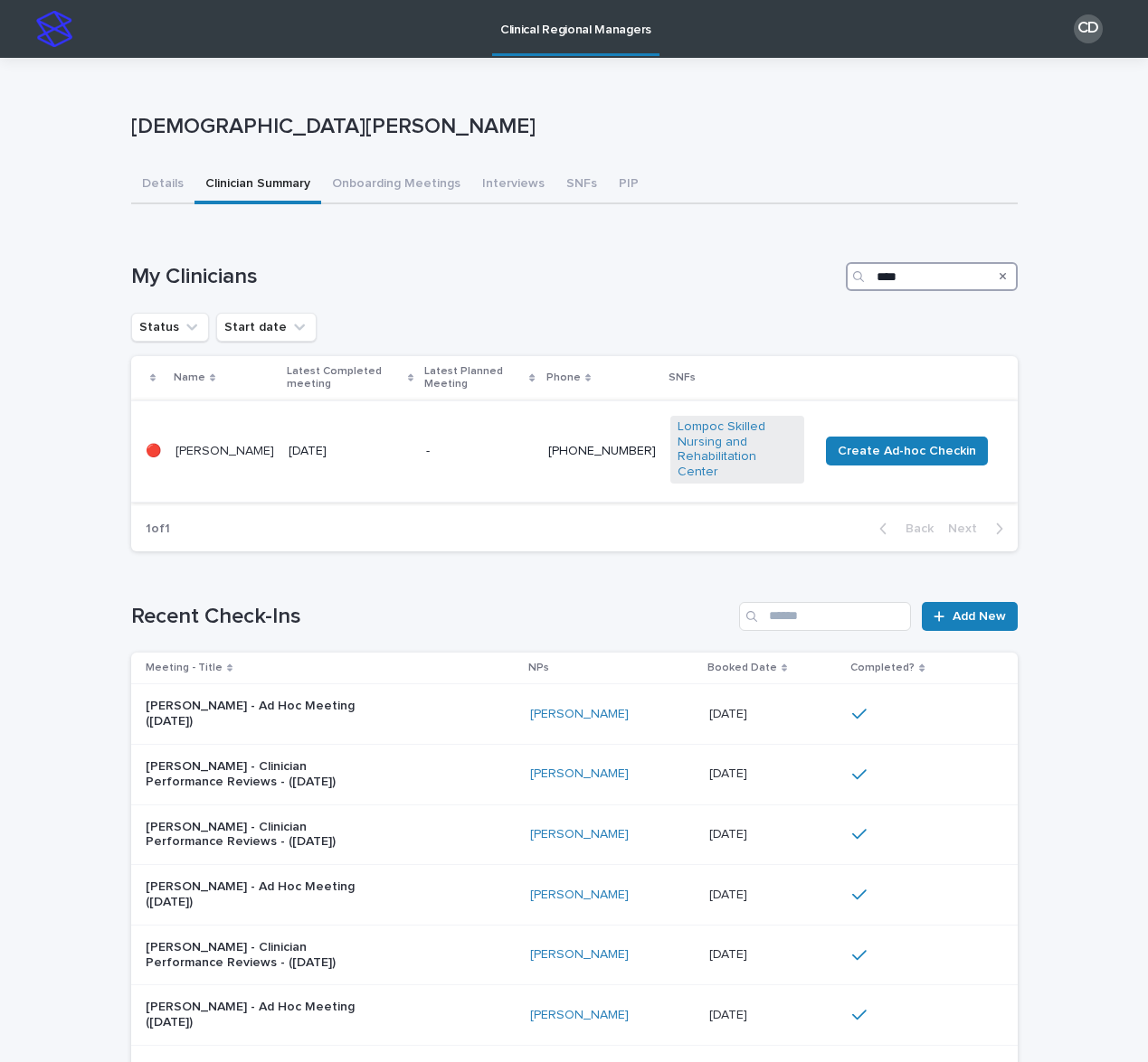
type input "****"
click at [450, 446] on p "-" at bounding box center [479, 452] width 107 height 16
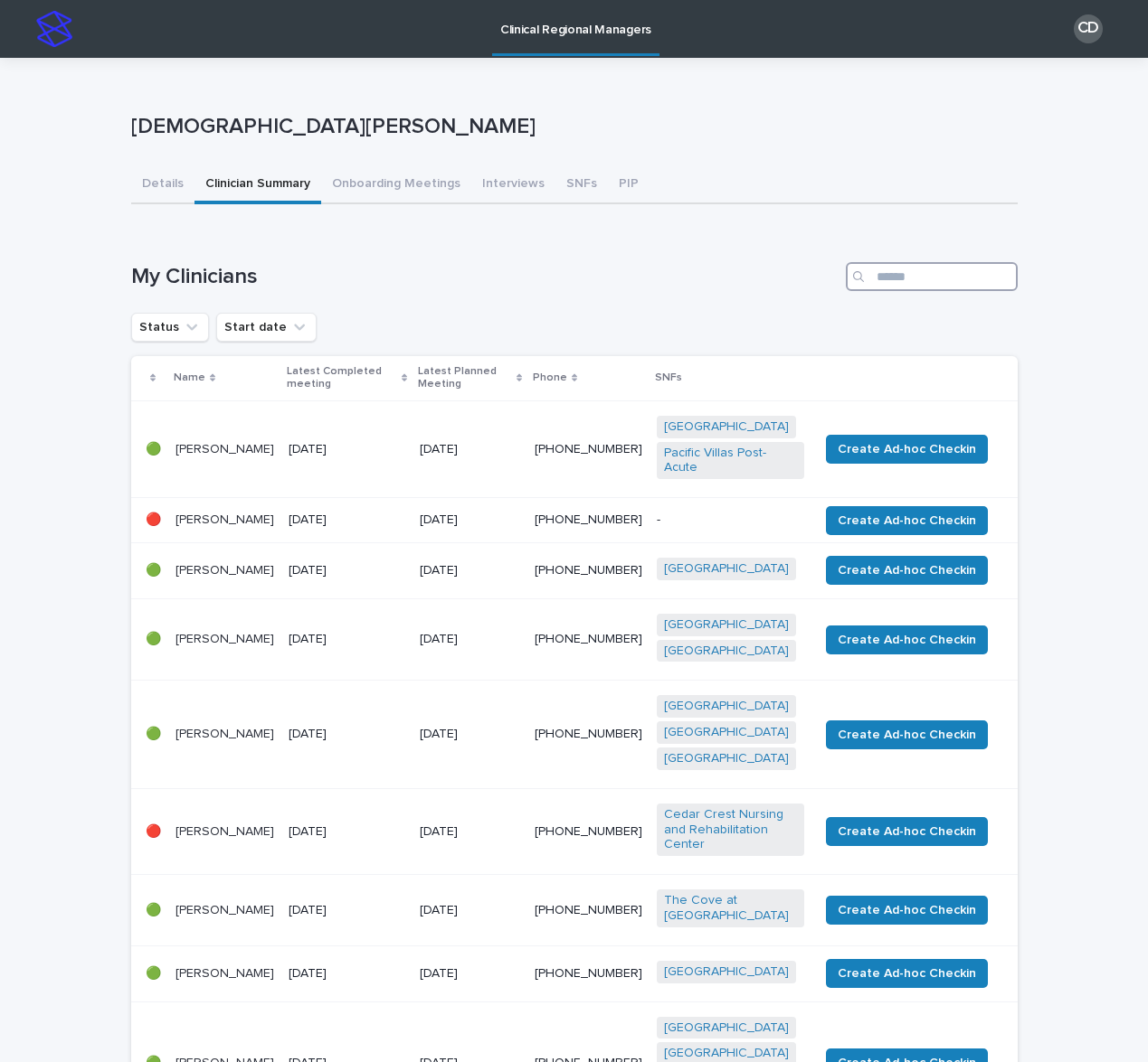
click at [956, 268] on input "Search" at bounding box center [931, 277] width 172 height 29
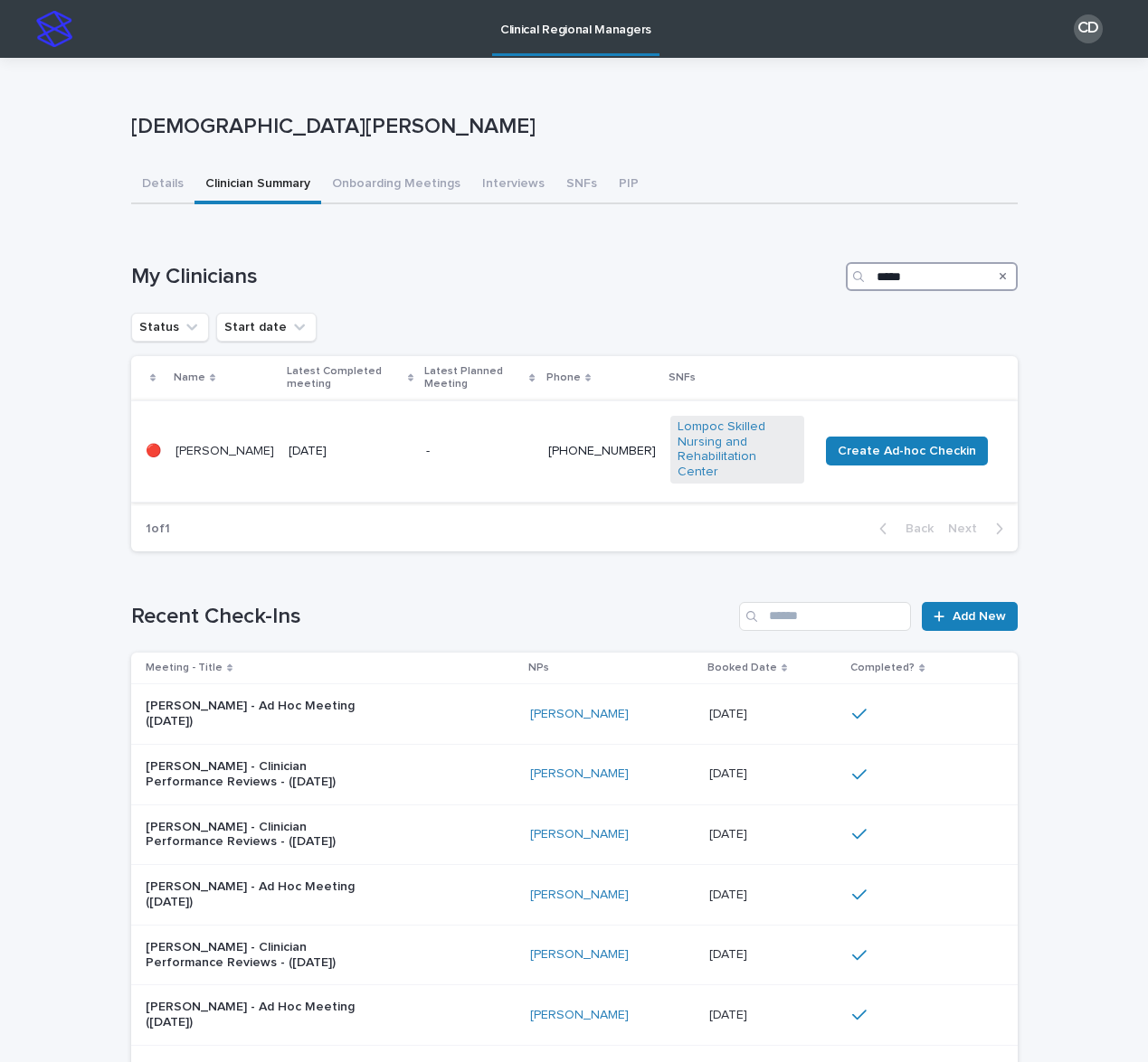
type input "*****"
click at [200, 444] on p "Francis Lagattuta" at bounding box center [225, 452] width 98 height 16
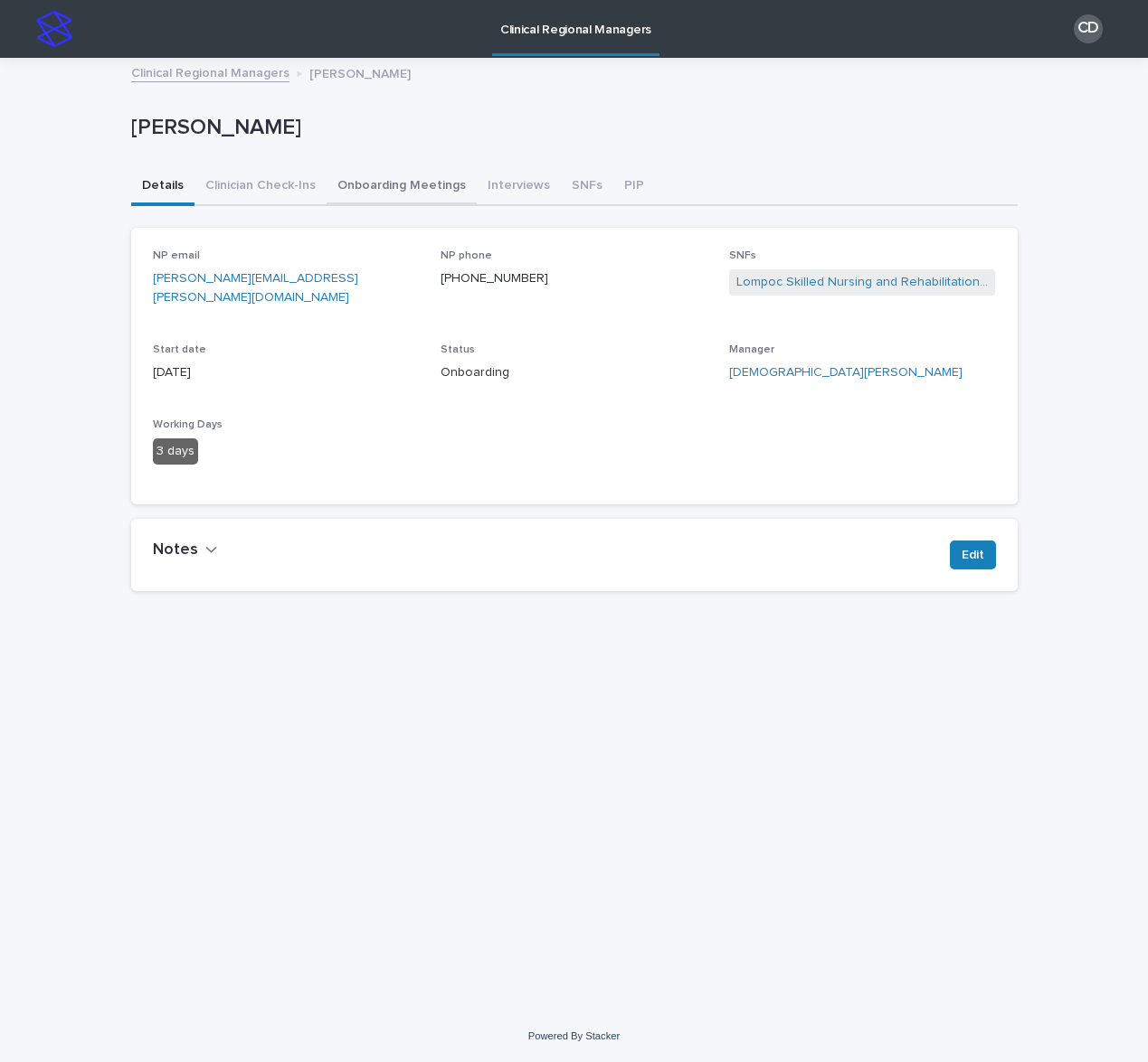
click at [337, 185] on button "Onboarding Meetings" at bounding box center [401, 187] width 150 height 38
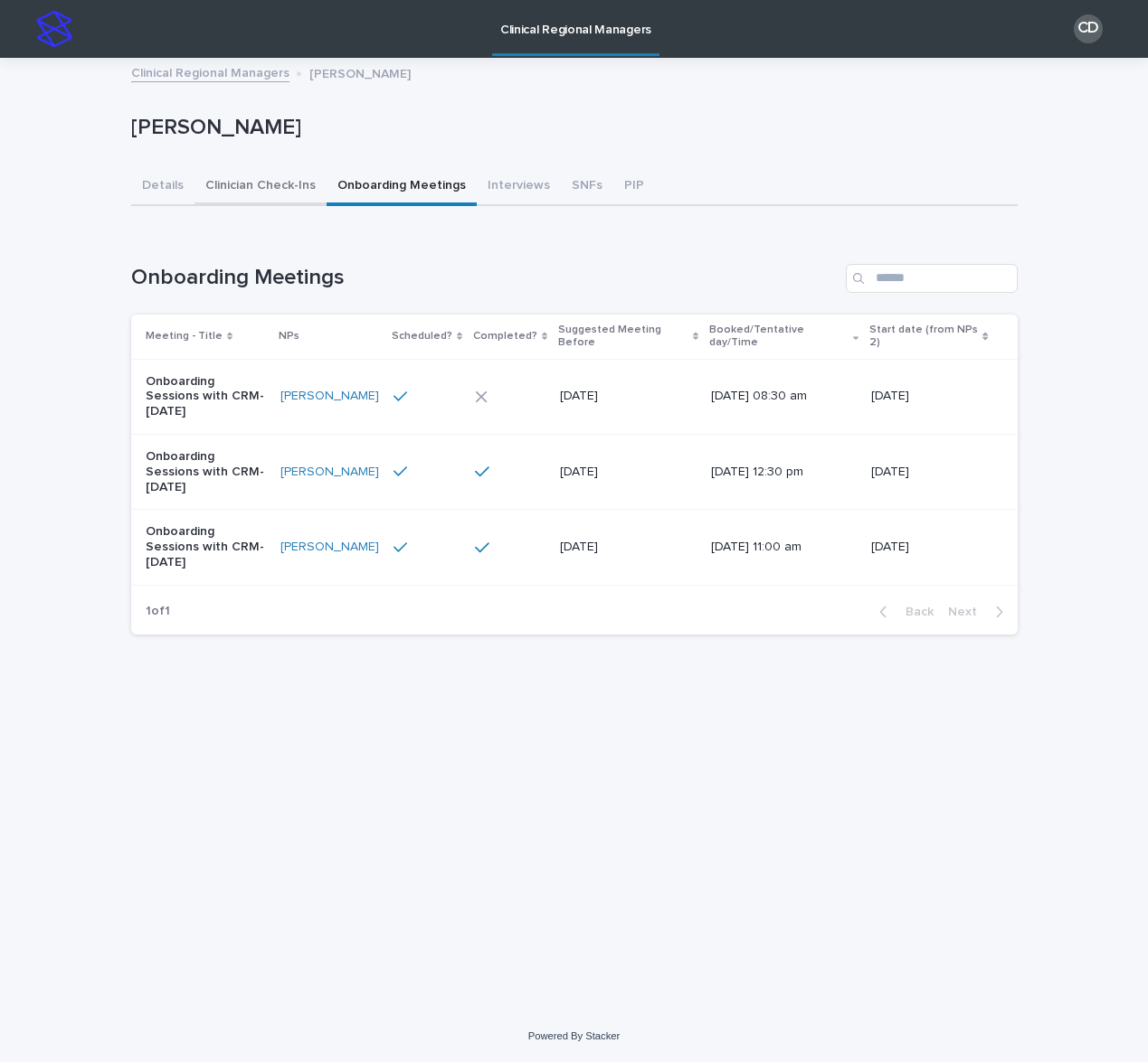
click at [277, 188] on button "Clinician Check-Ins" at bounding box center [261, 187] width 132 height 38
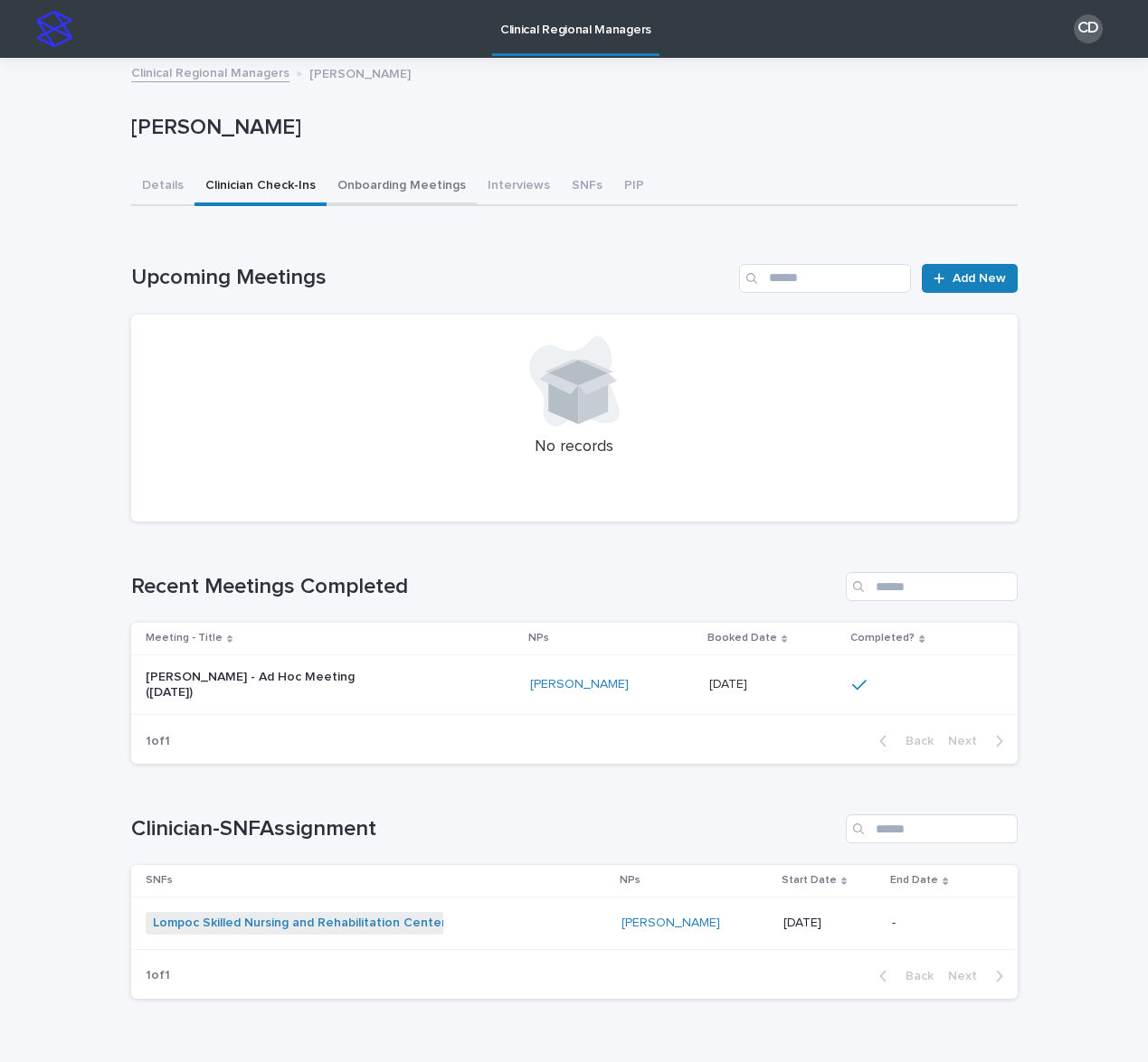
click at [397, 177] on button "Onboarding Meetings" at bounding box center [401, 187] width 150 height 38
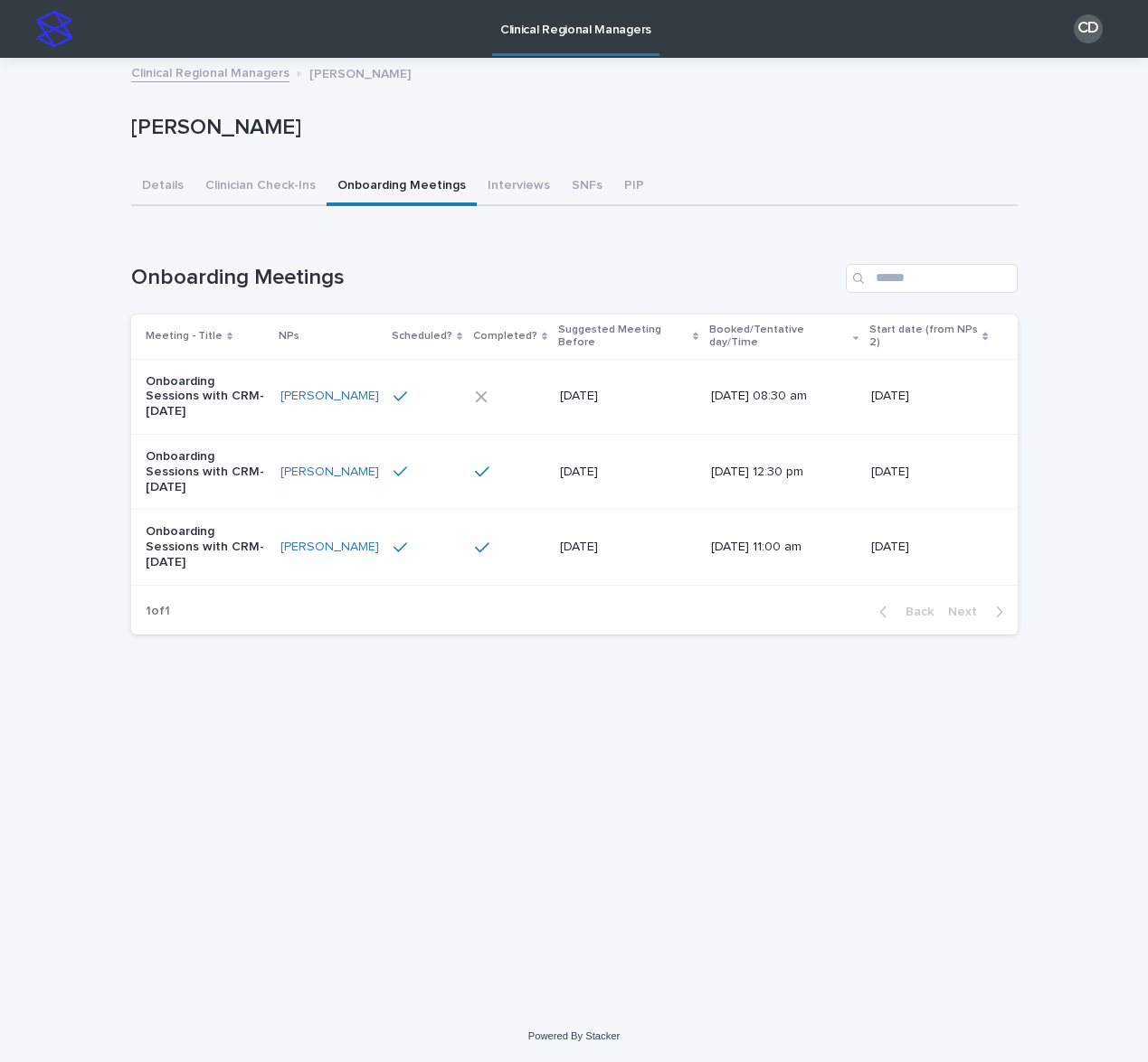
click at [838, 229] on div "Loading... Saving… Onboarding Meetings Meeting - Title NPs Scheduled? Completed…" at bounding box center [574, 439] width 887 height 422
click at [422, 192] on button "Onboarding Meetings" at bounding box center [401, 187] width 150 height 38
click at [164, 69] on link "Clinical Regional Managers" at bounding box center [210, 71] width 158 height 20
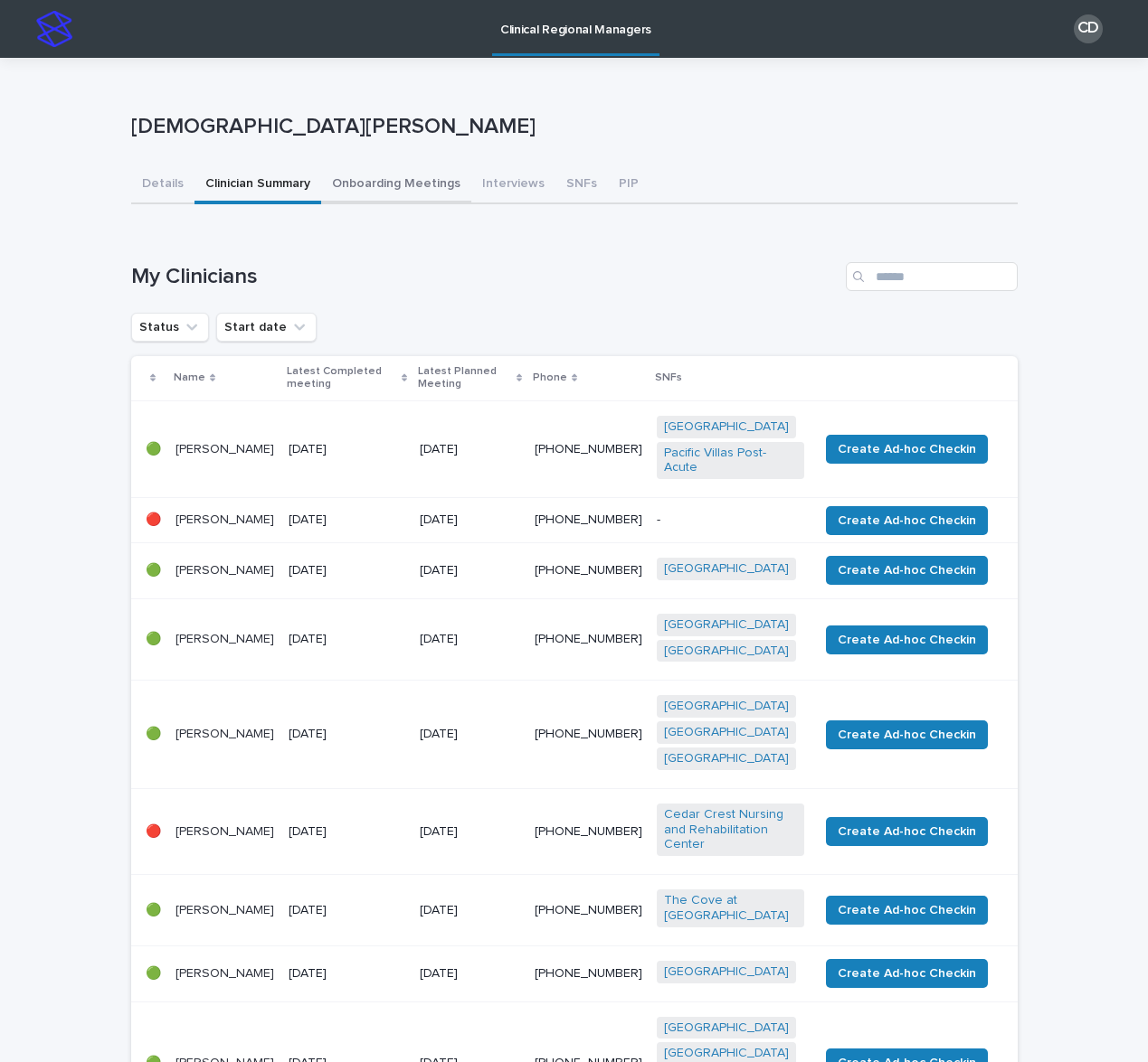
click at [420, 188] on button "Onboarding Meetings" at bounding box center [396, 185] width 150 height 38
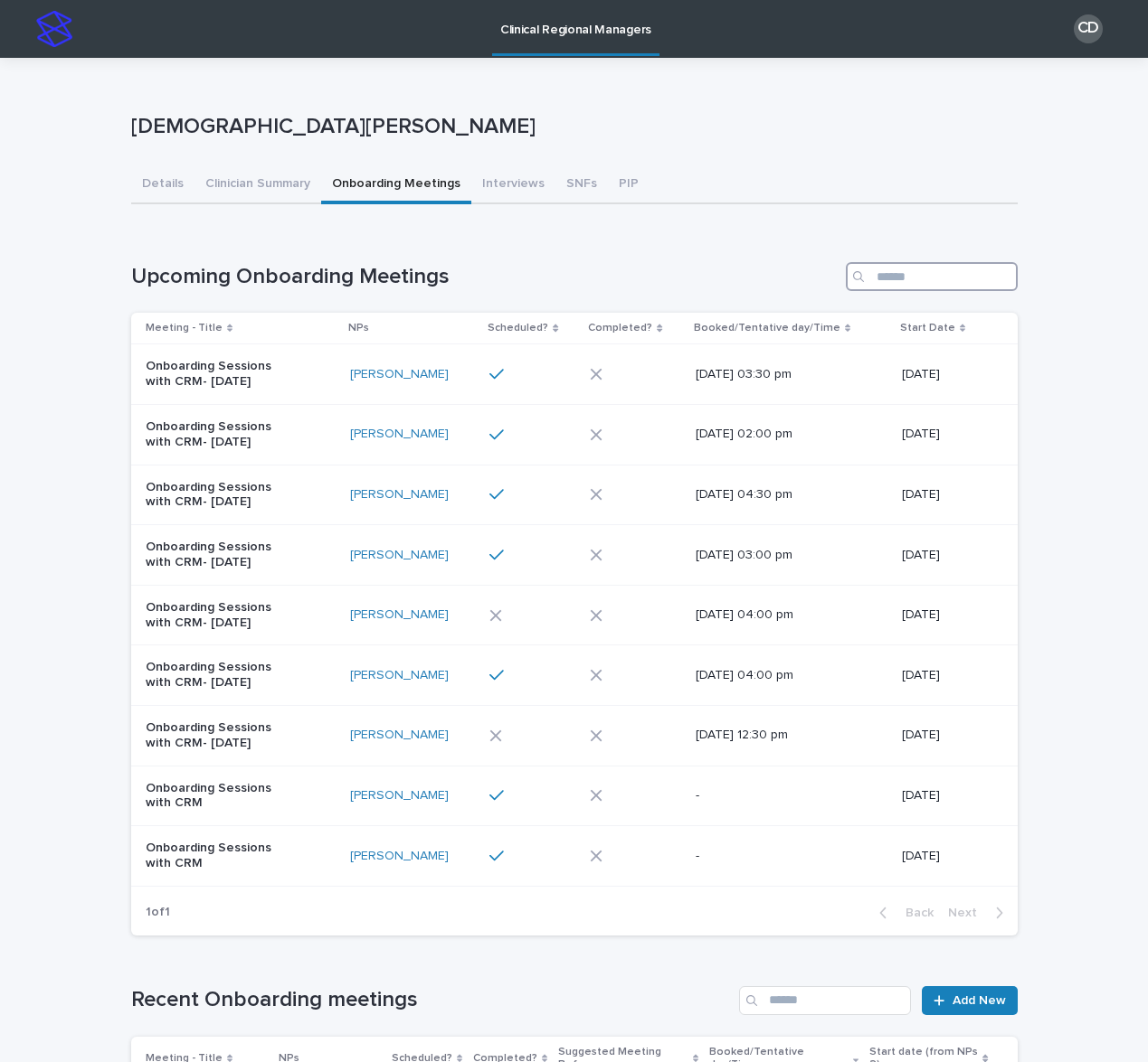
click at [957, 281] on input "Search" at bounding box center [931, 277] width 172 height 29
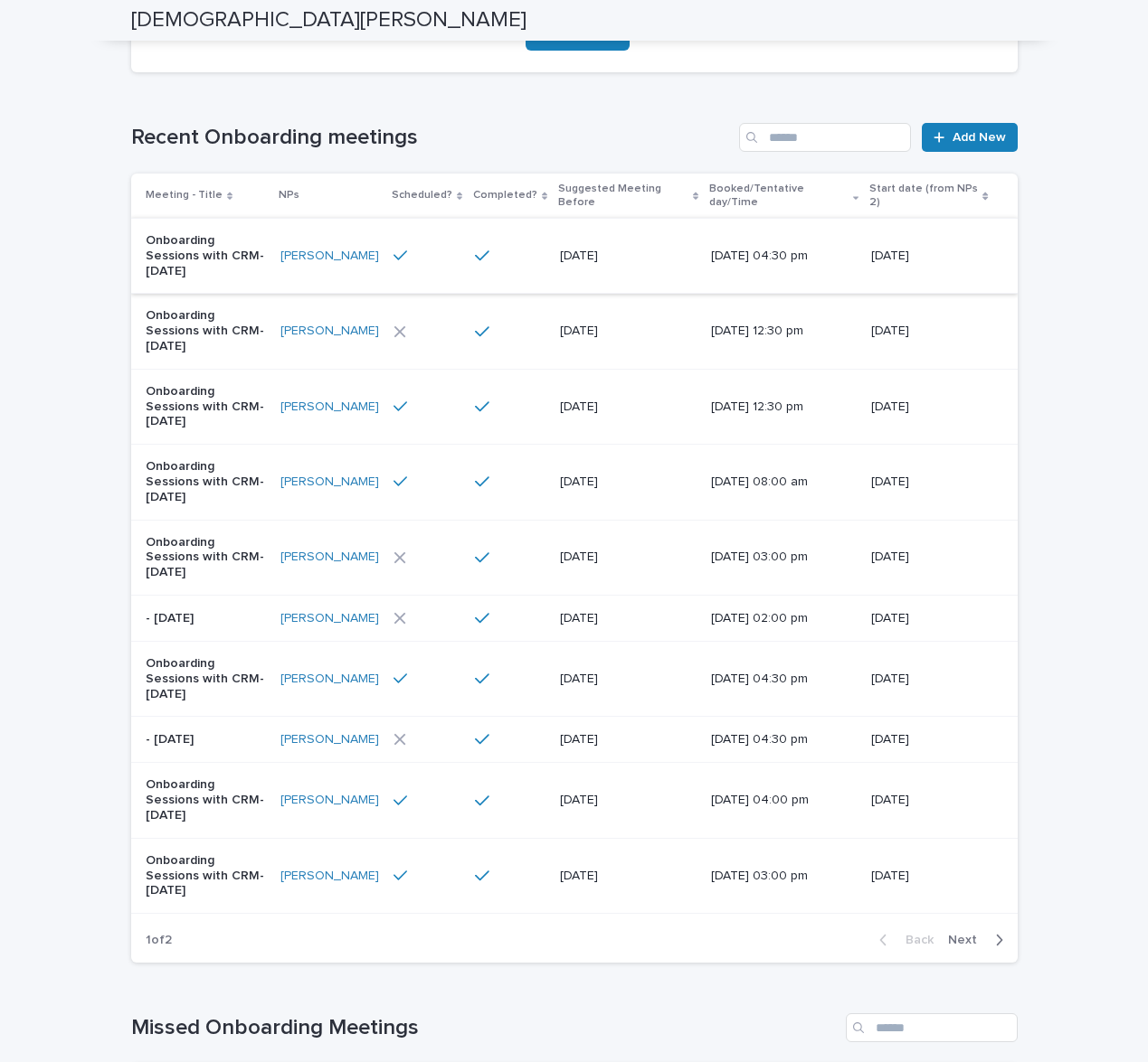
scroll to position [446, 0]
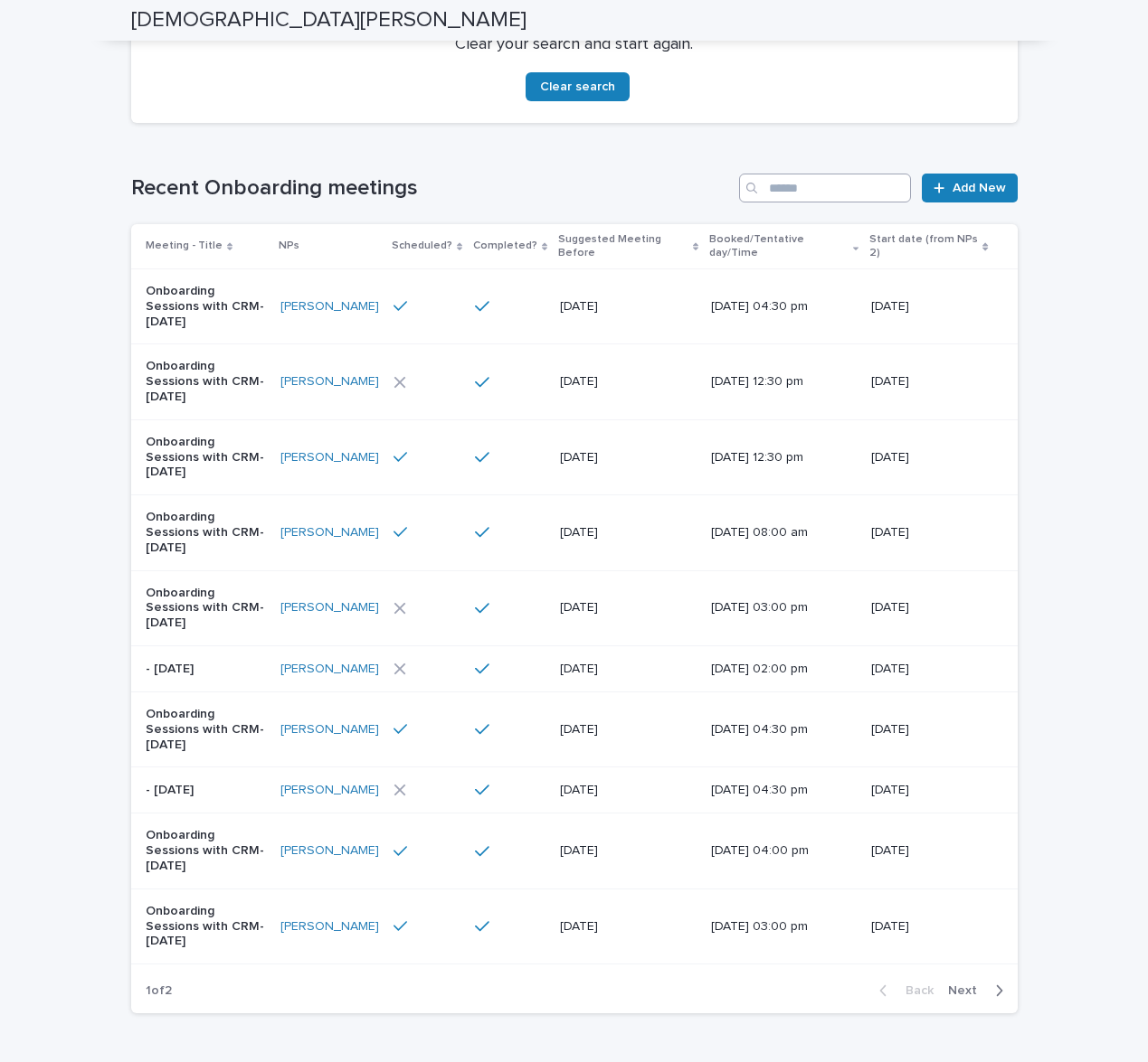
type input "******"
click at [776, 193] on input "Search" at bounding box center [824, 188] width 172 height 29
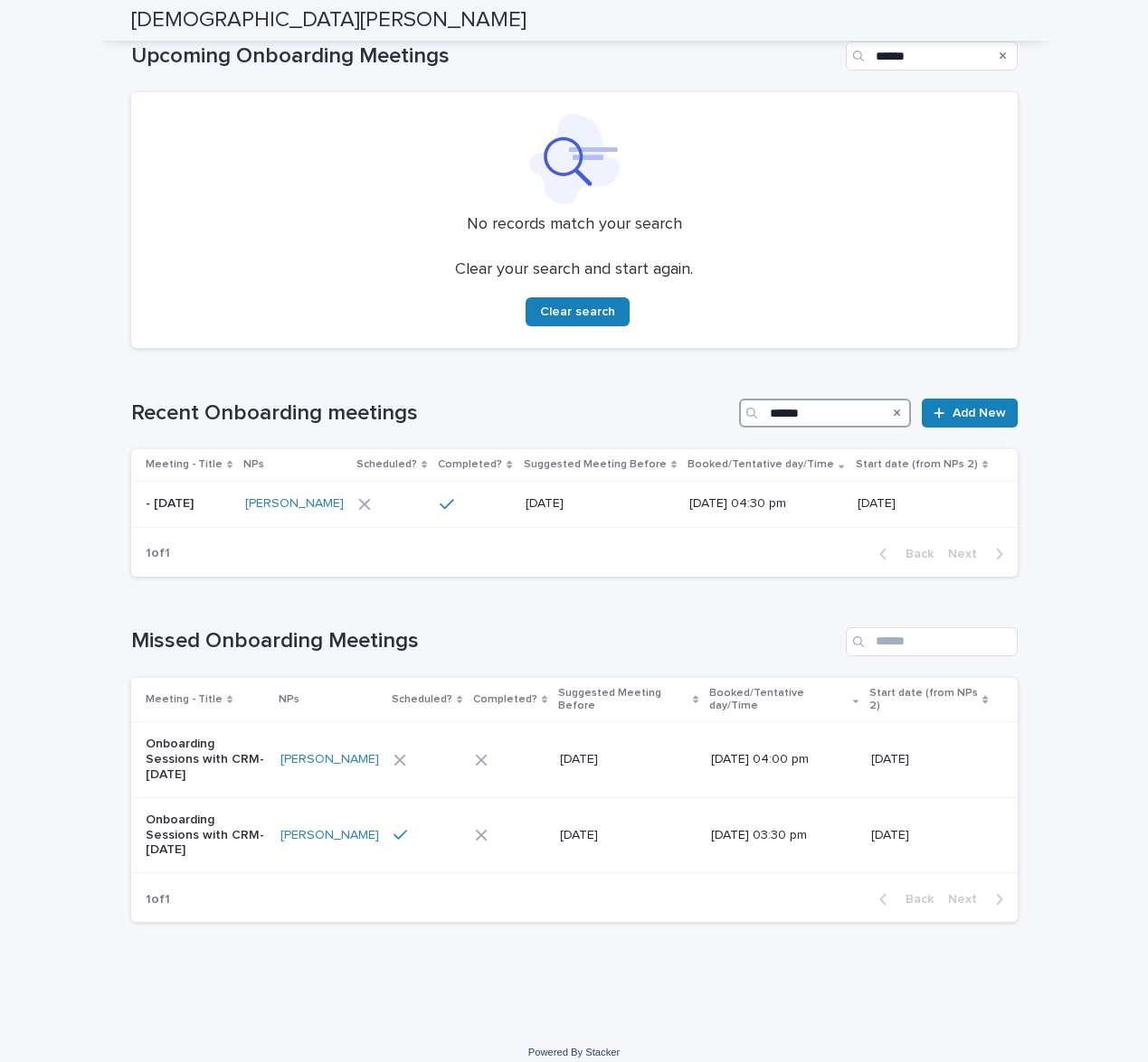
scroll to position [175, 0]
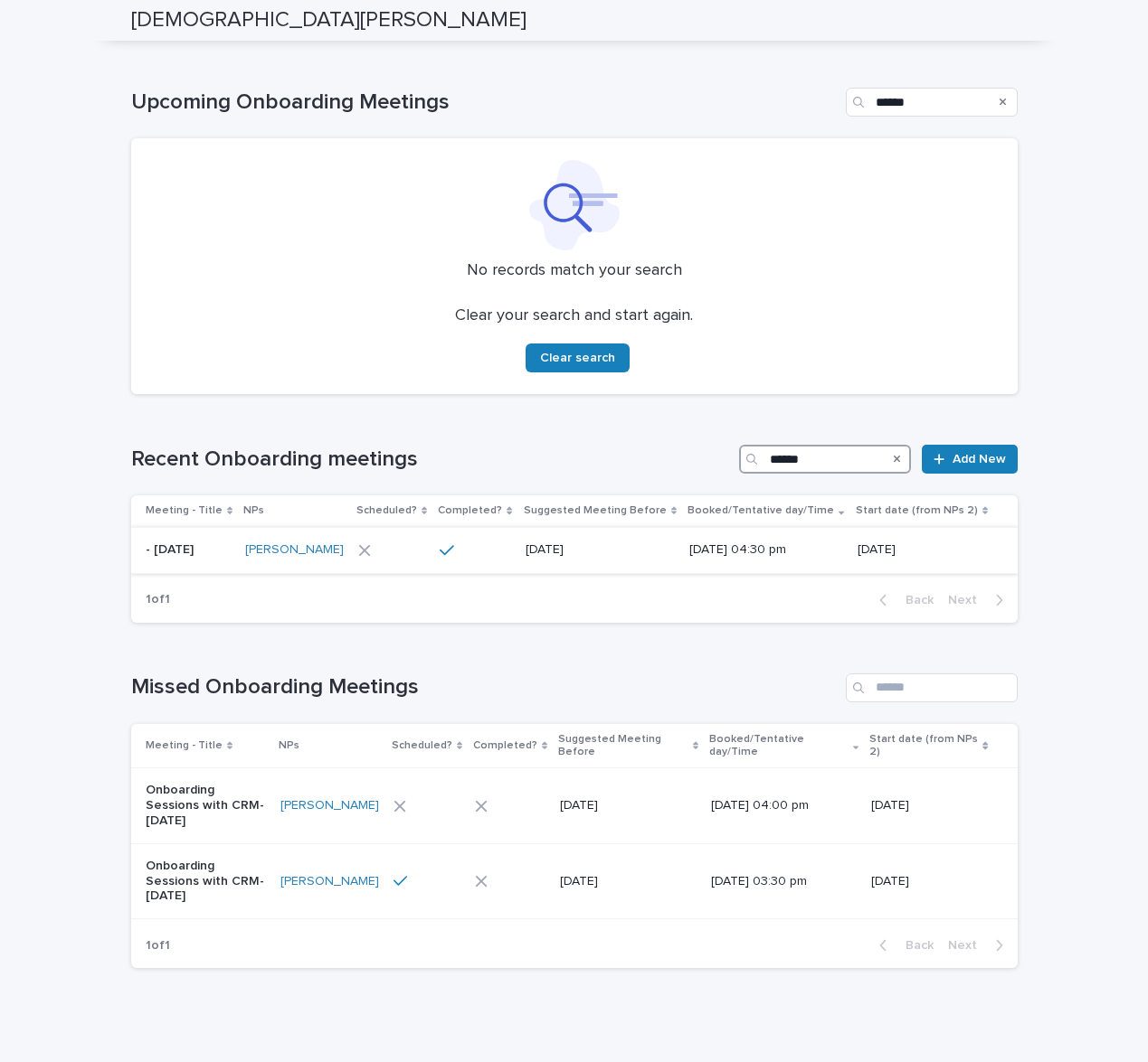
type input "******"
click at [410, 550] on div at bounding box center [391, 550] width 64 height 13
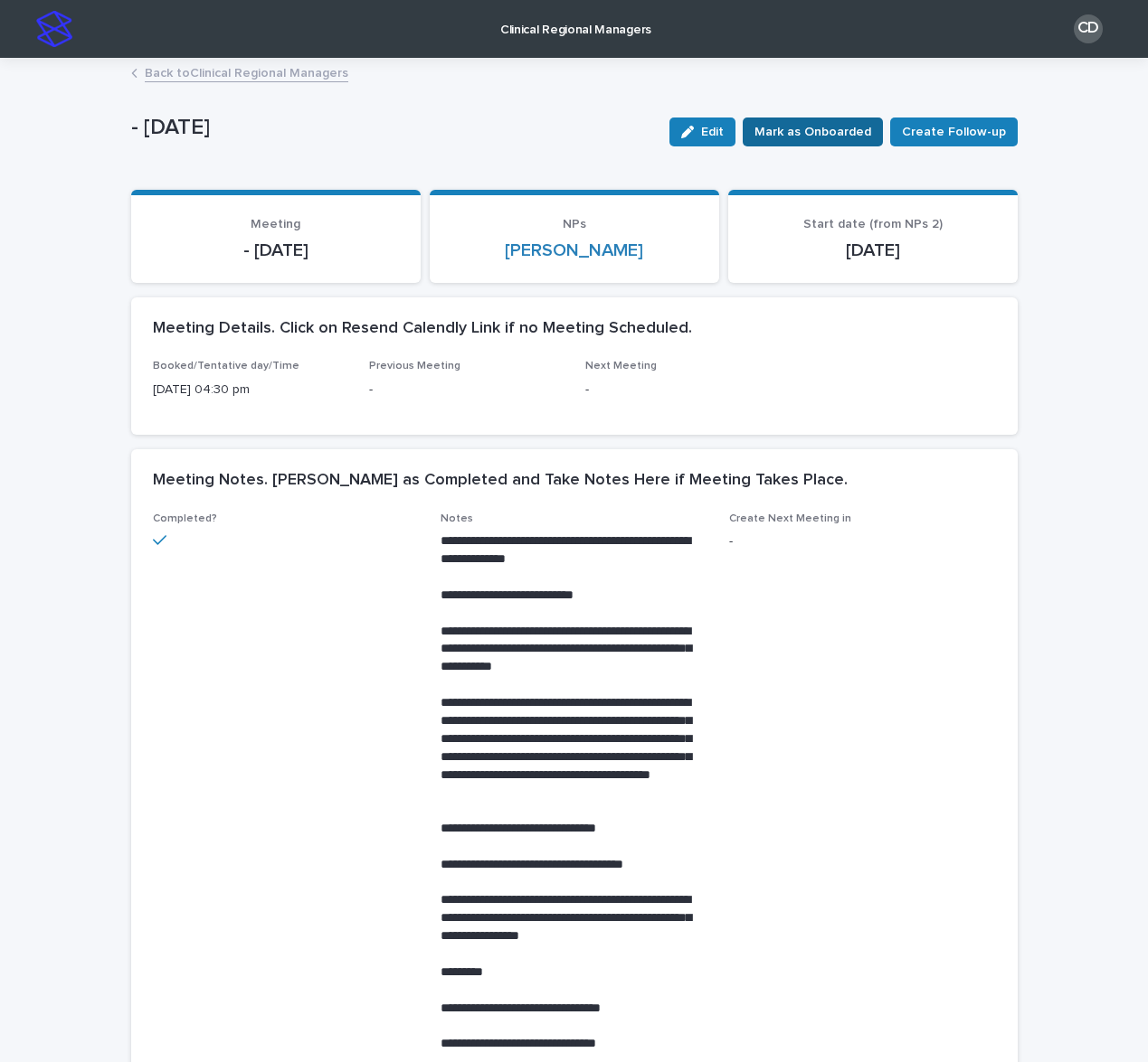
click at [810, 136] on span "Mark as Onboarded" at bounding box center [813, 132] width 117 height 18
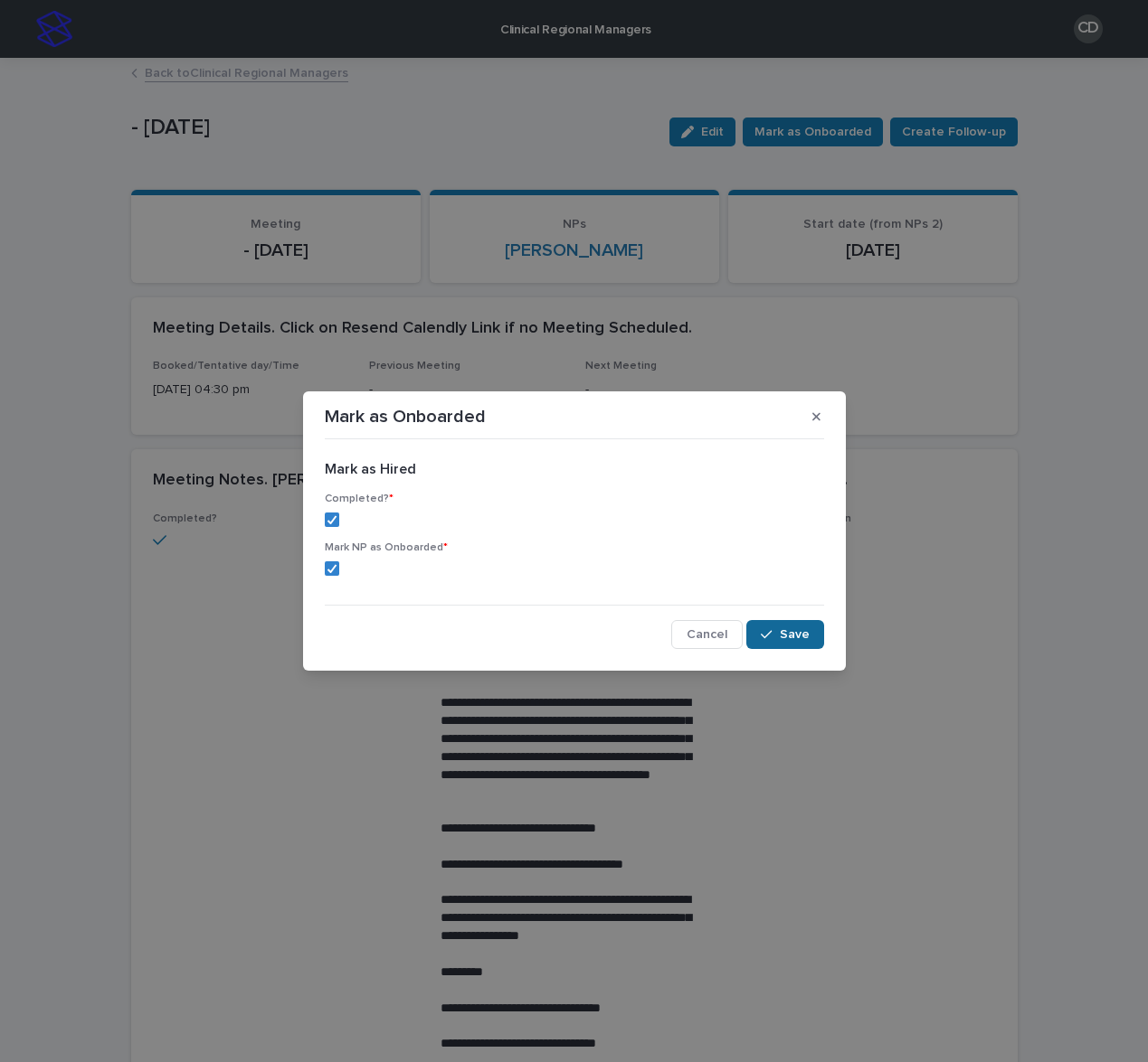
click at [779, 635] on div "button" at bounding box center [770, 634] width 18 height 13
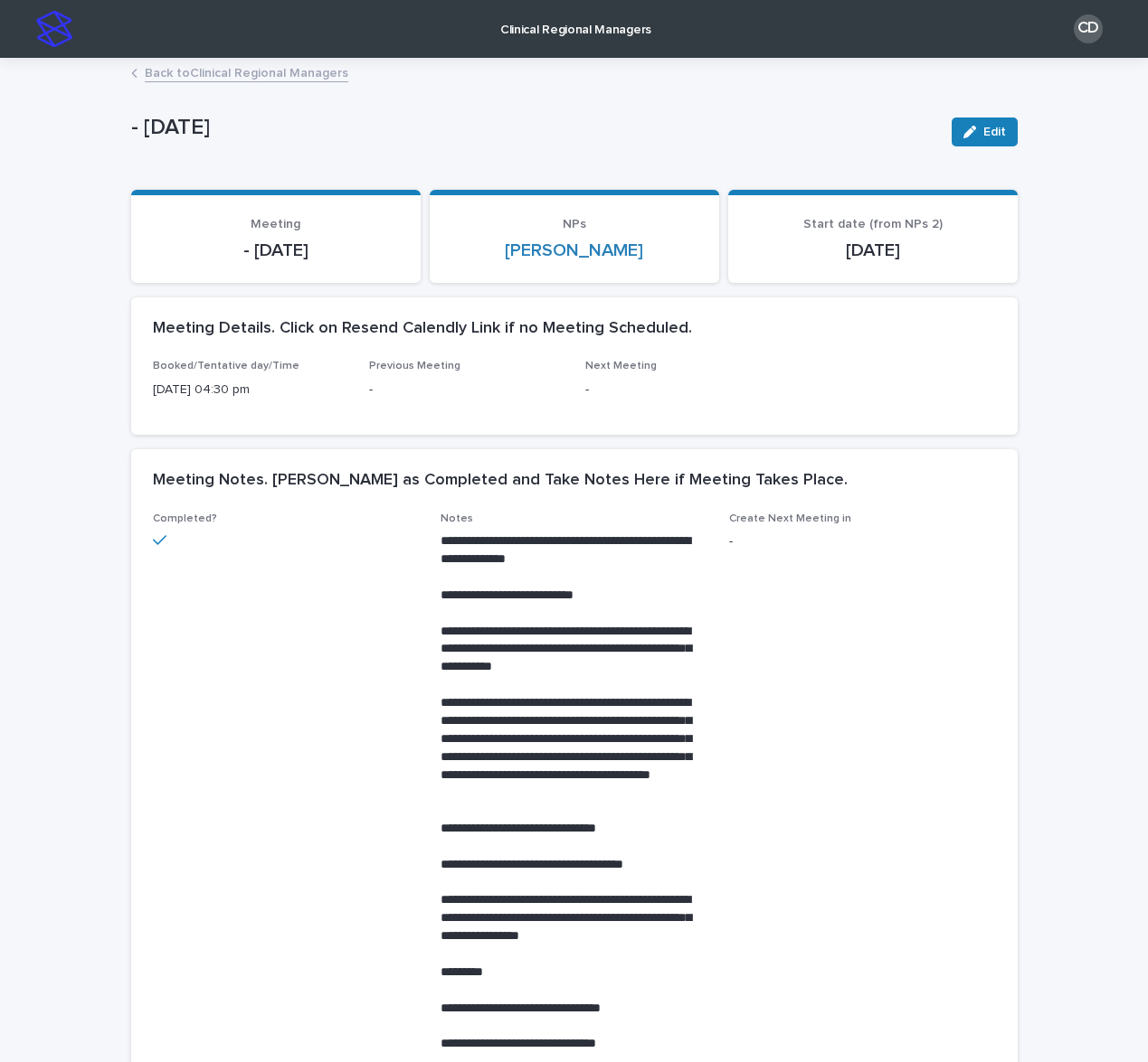
click at [718, 289] on div "Loading... Saving… Meeting - Aug 2025 NPs Stayce Sullivan Start date (from NPs …" at bounding box center [574, 243] width 887 height 108
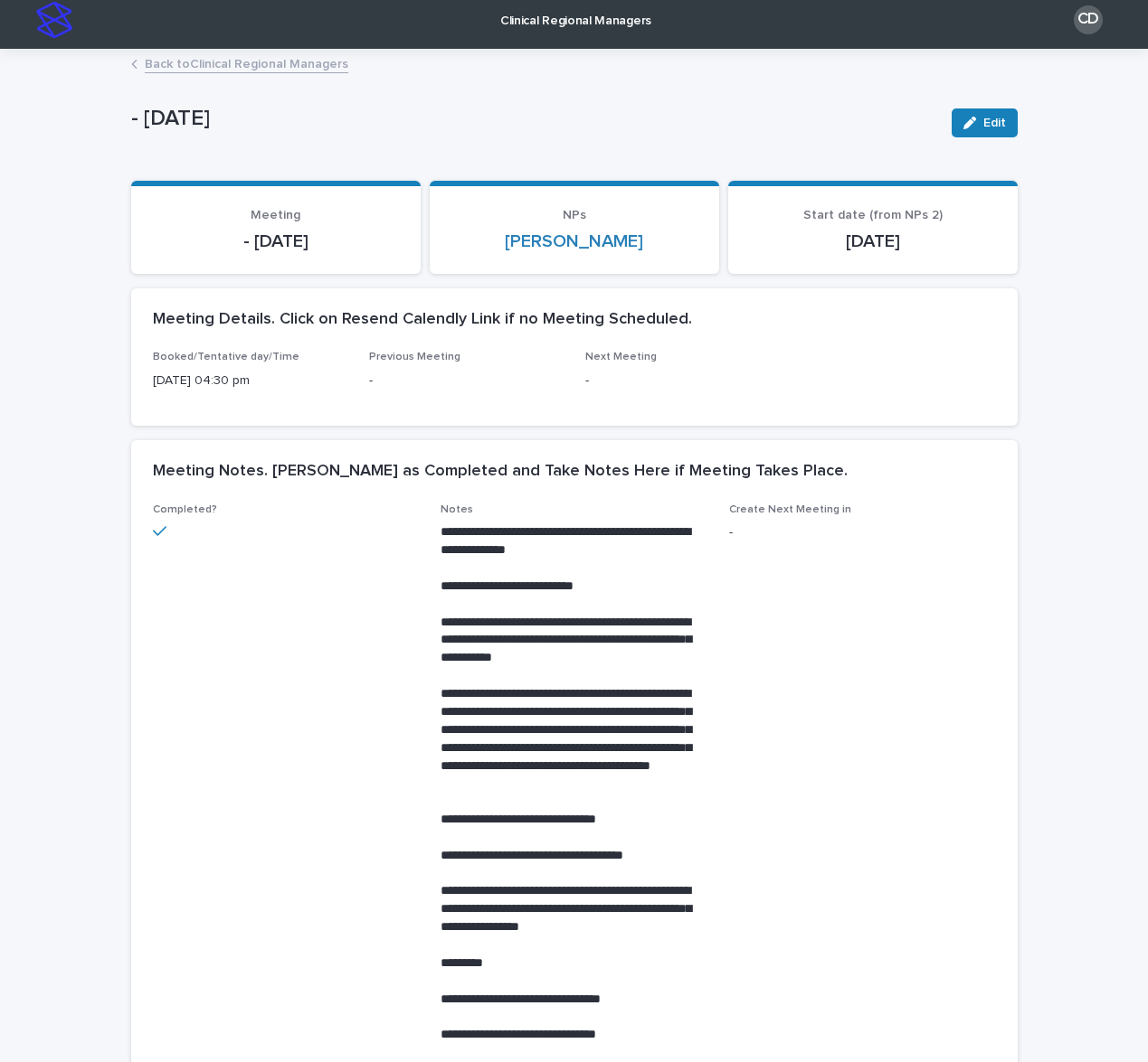
scroll to position [11, 0]
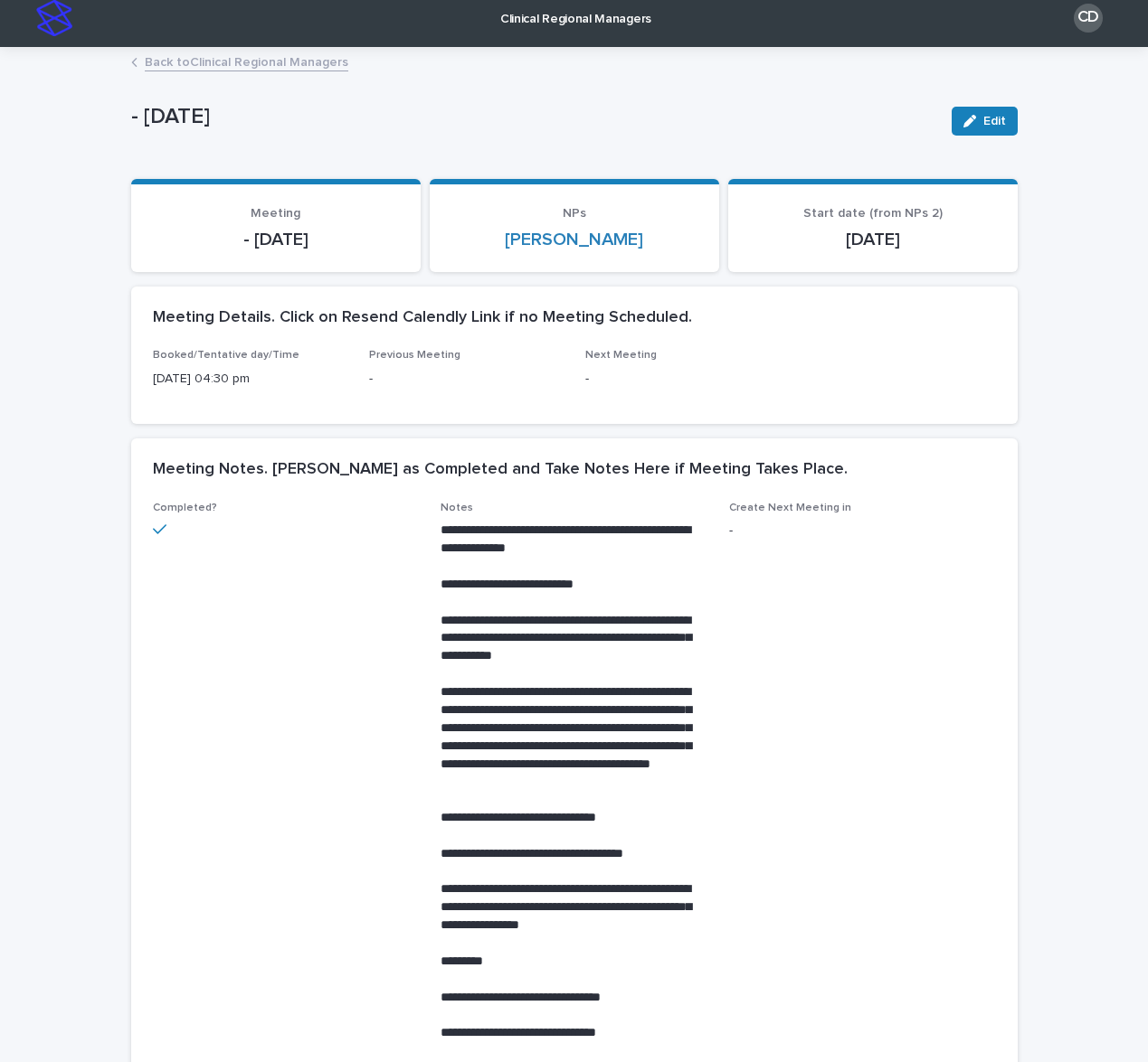
click at [658, 123] on p "- Aug 2025" at bounding box center [534, 117] width 806 height 26
click at [333, 64] on link "Back to Clinical Regional Managers" at bounding box center [246, 60] width 203 height 20
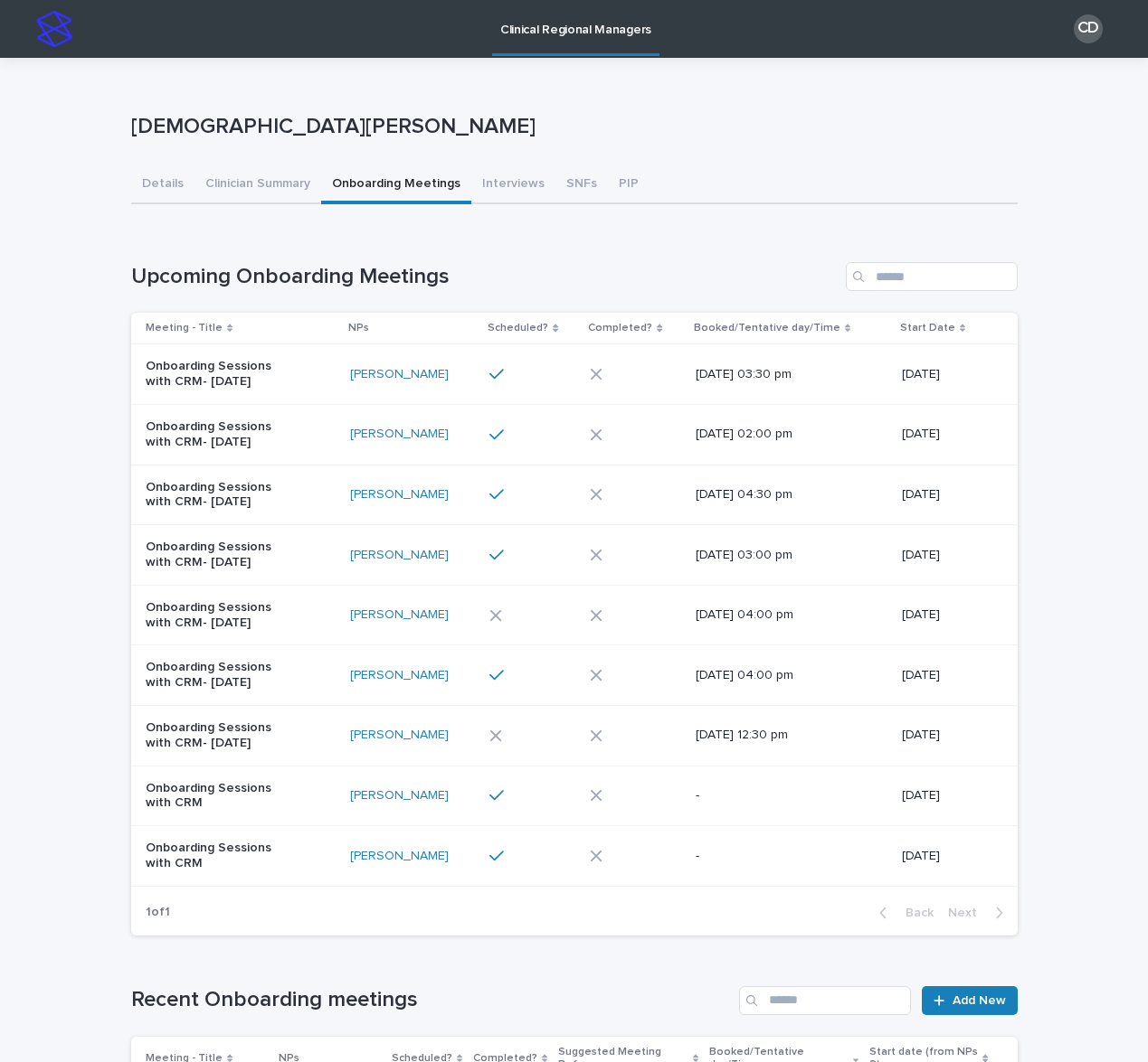
click at [550, 554] on div at bounding box center [526, 555] width 75 height 17
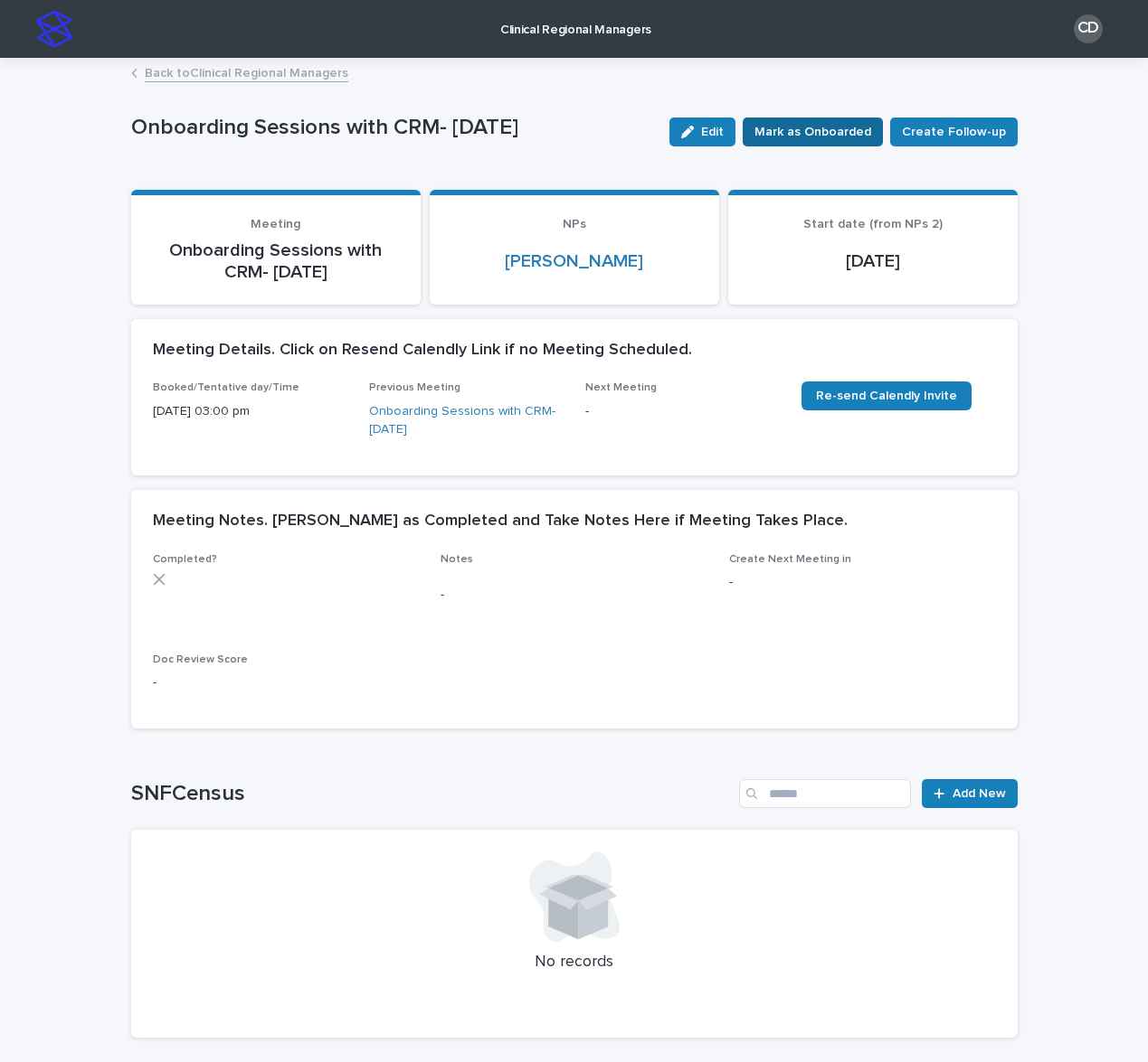
click at [810, 133] on span "Mark as Onboarded" at bounding box center [813, 132] width 117 height 18
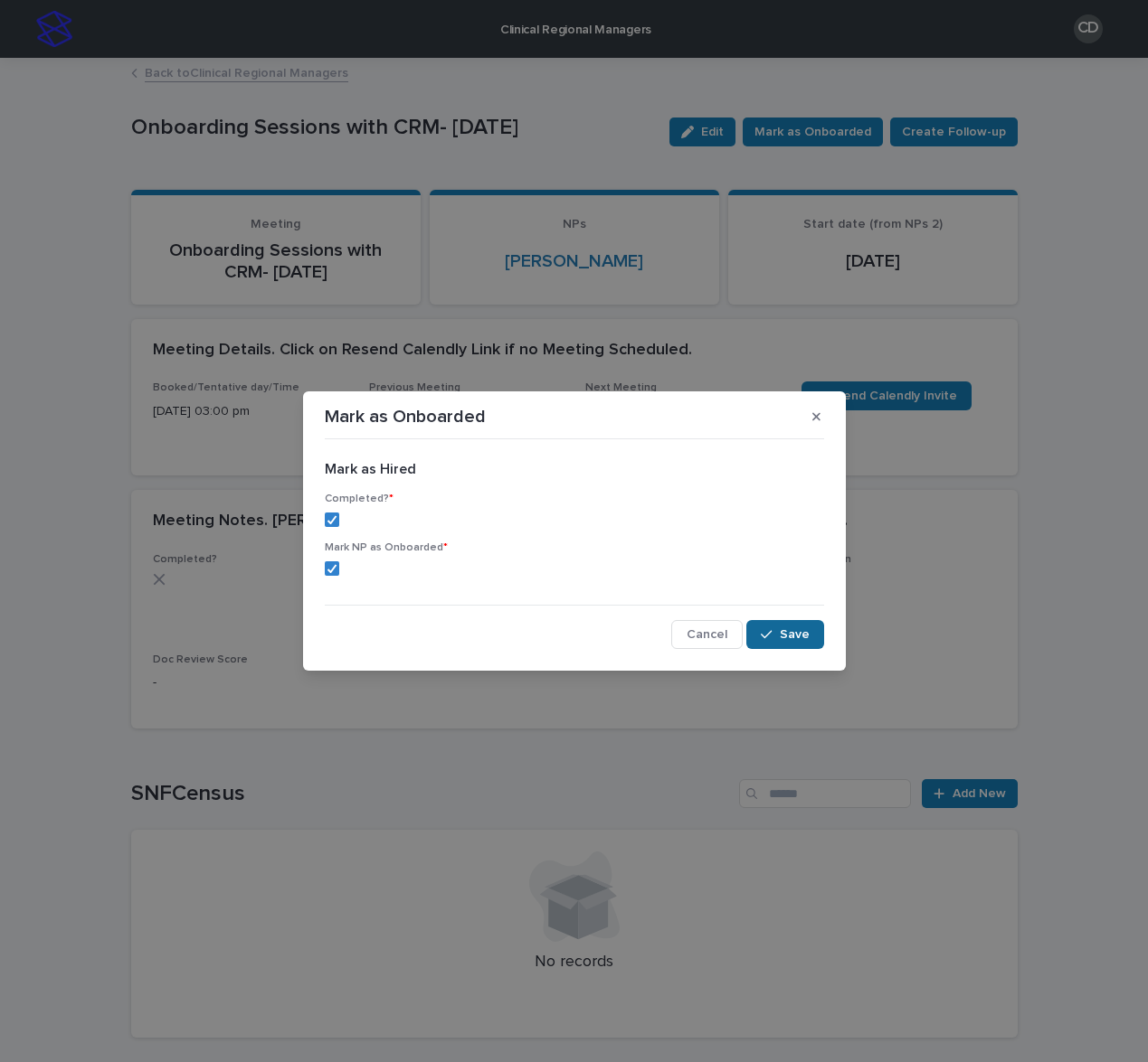
click at [789, 629] on span "Save" at bounding box center [794, 634] width 30 height 13
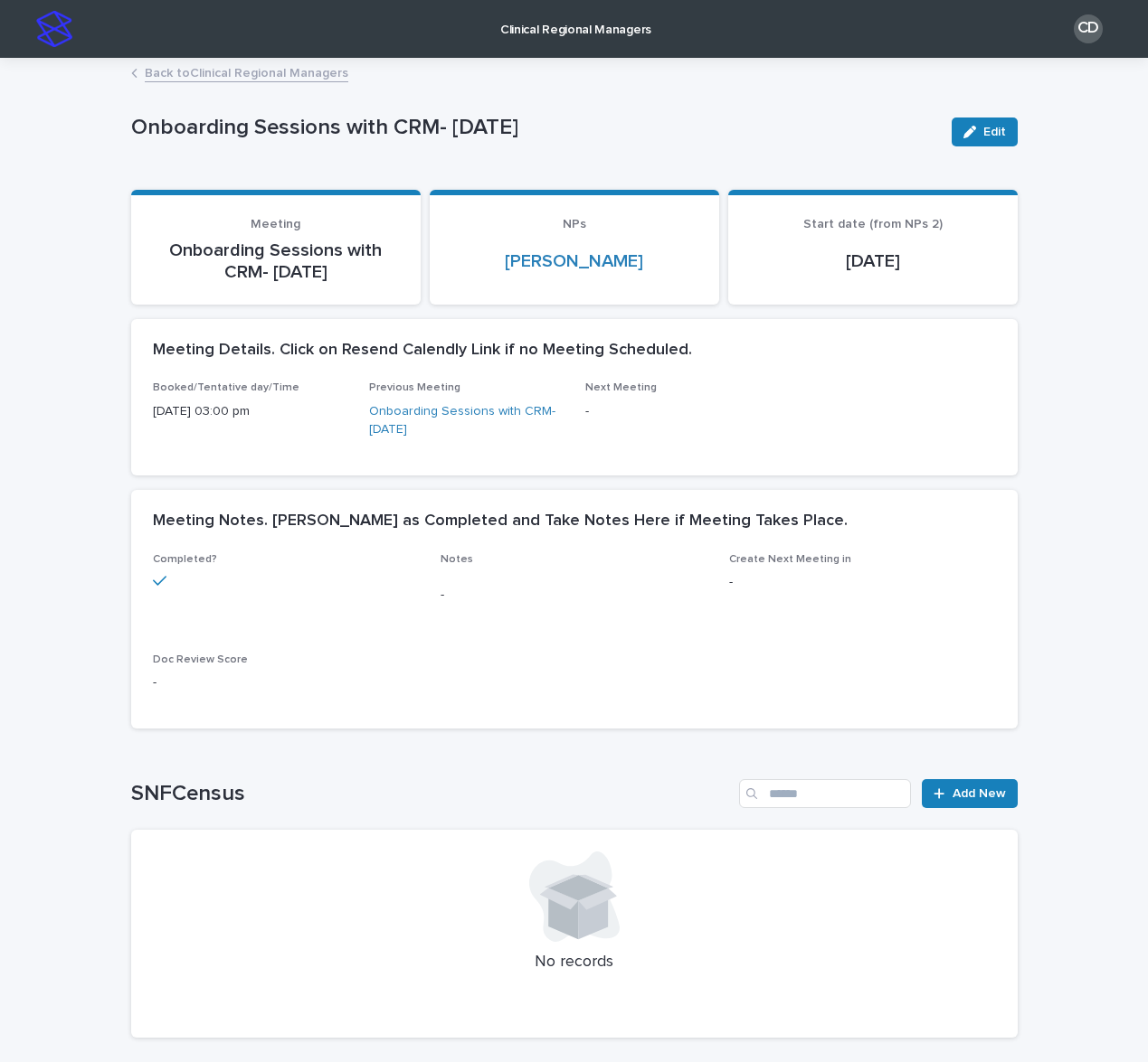
click at [241, 63] on link "Back to Clinical Regional Managers" at bounding box center [246, 71] width 203 height 20
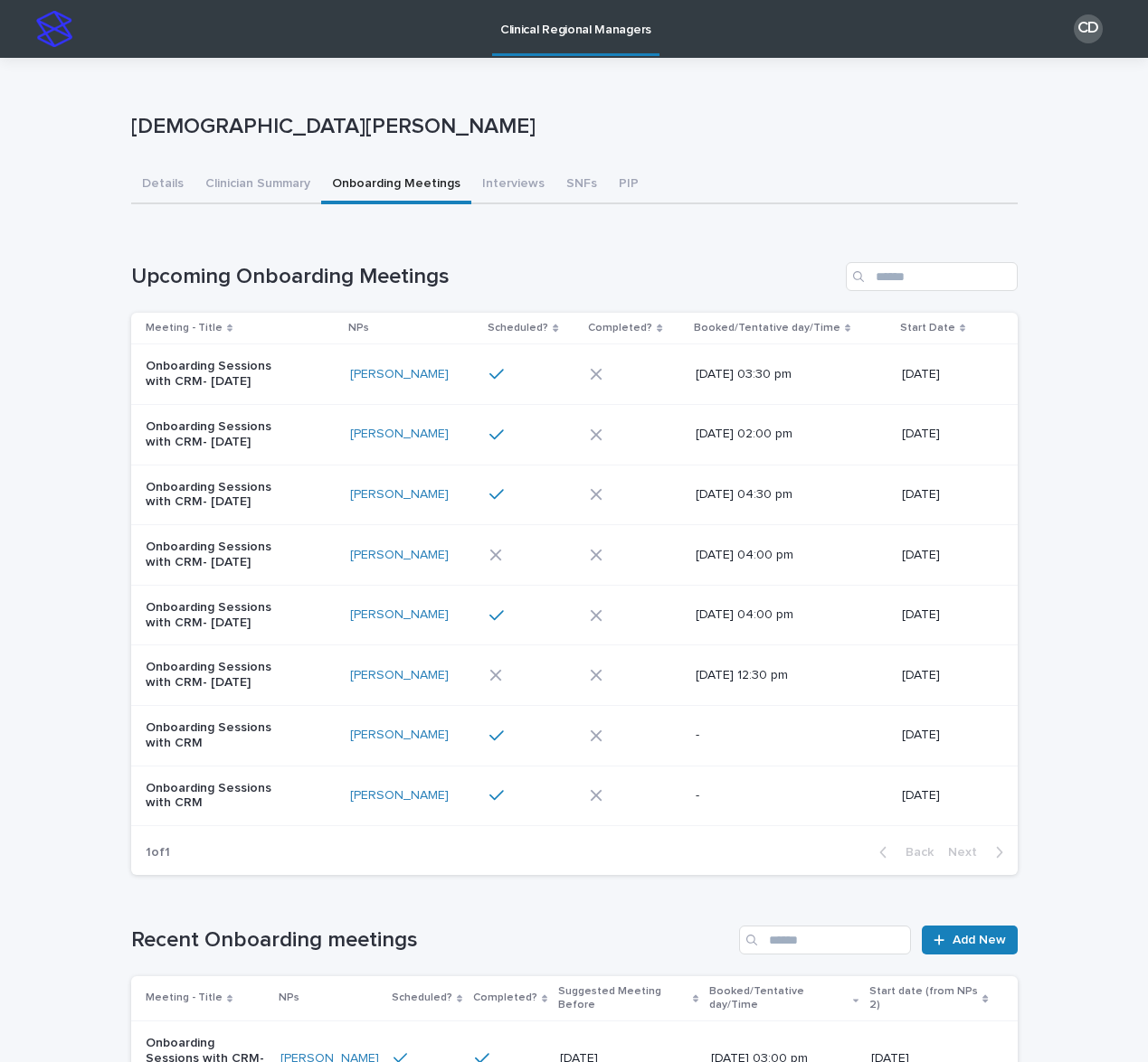
click at [528, 619] on div at bounding box center [526, 615] width 75 height 17
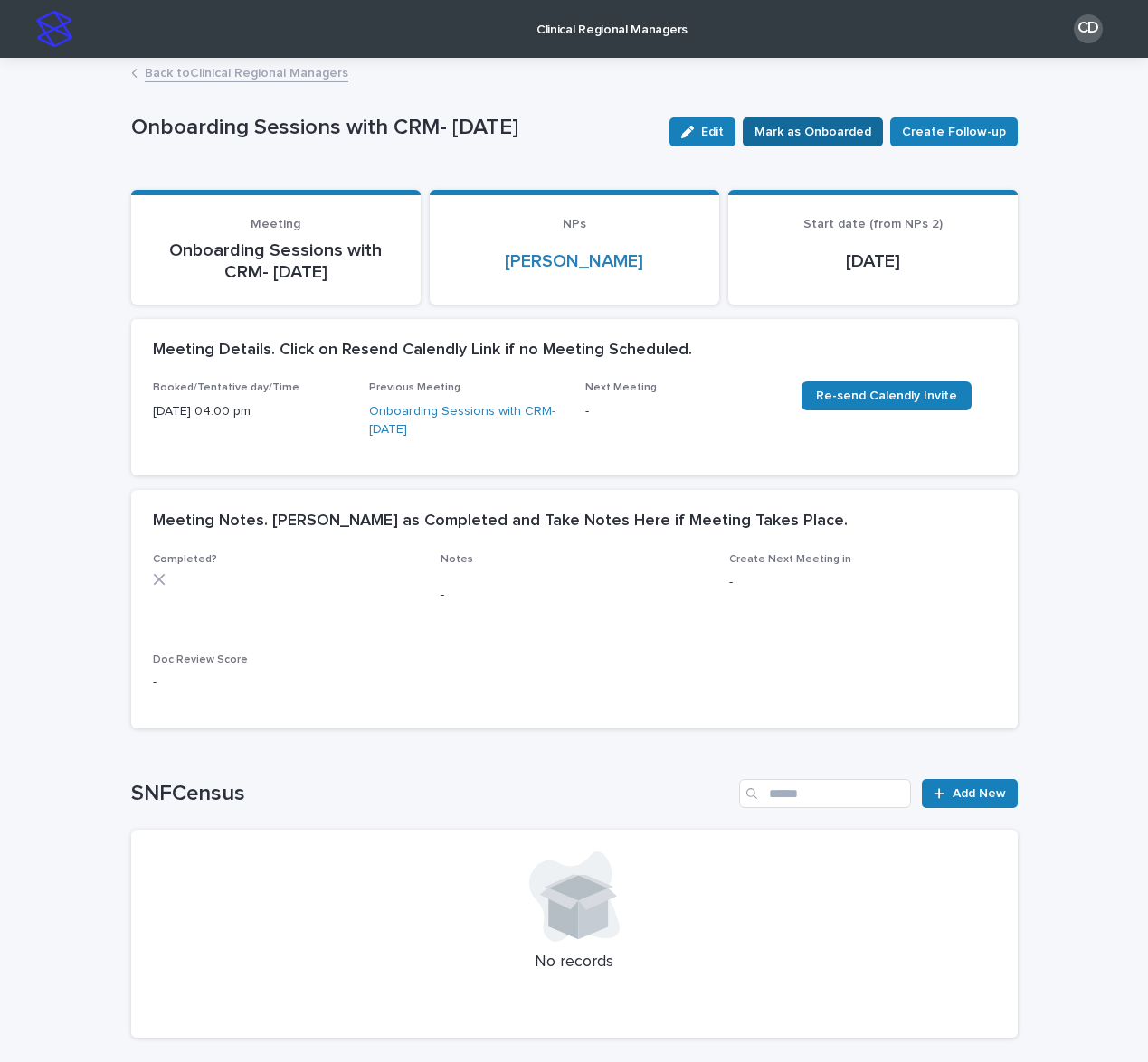
click at [817, 125] on span "Mark as Onboarded" at bounding box center [813, 132] width 117 height 18
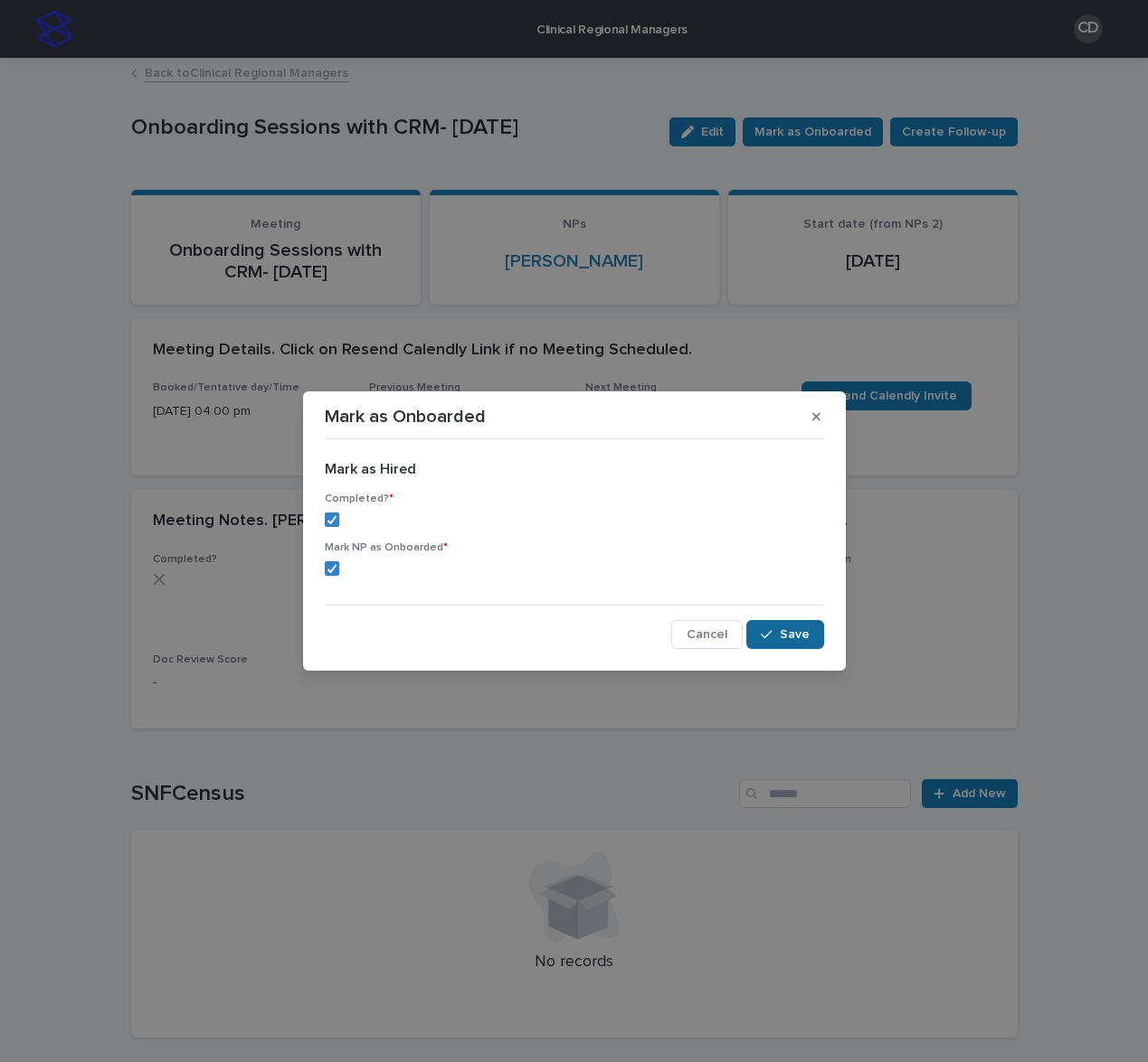
click at [805, 639] on span "Save" at bounding box center [794, 634] width 30 height 13
